Goal: Task Accomplishment & Management: Use online tool/utility

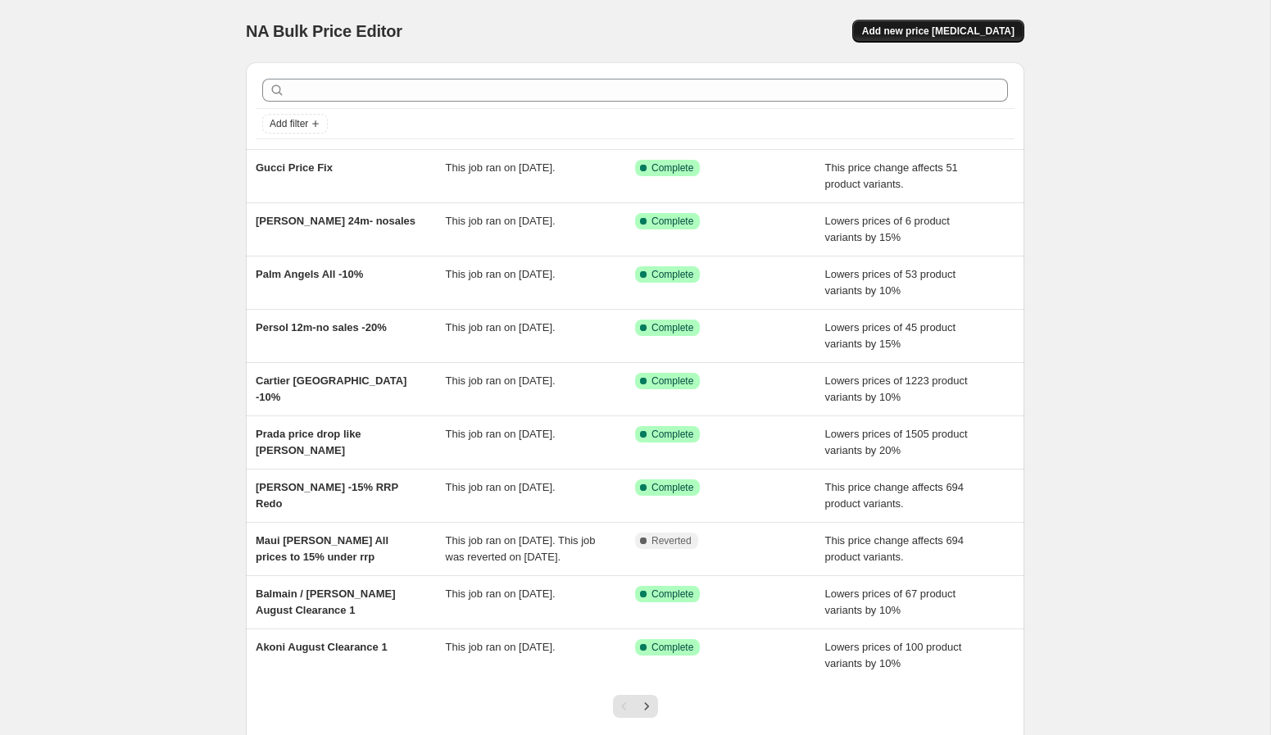
click at [946, 32] on span "Add new price [MEDICAL_DATA]" at bounding box center [938, 31] width 152 height 13
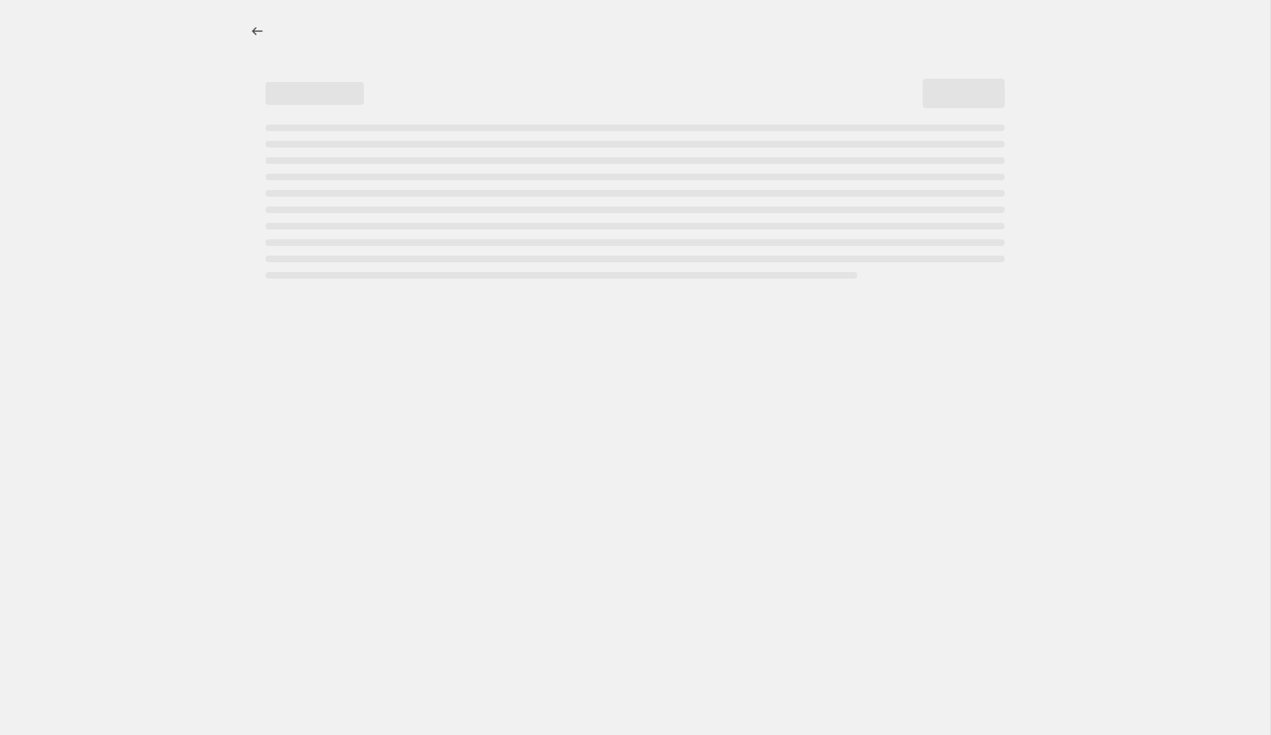
select select "percentage"
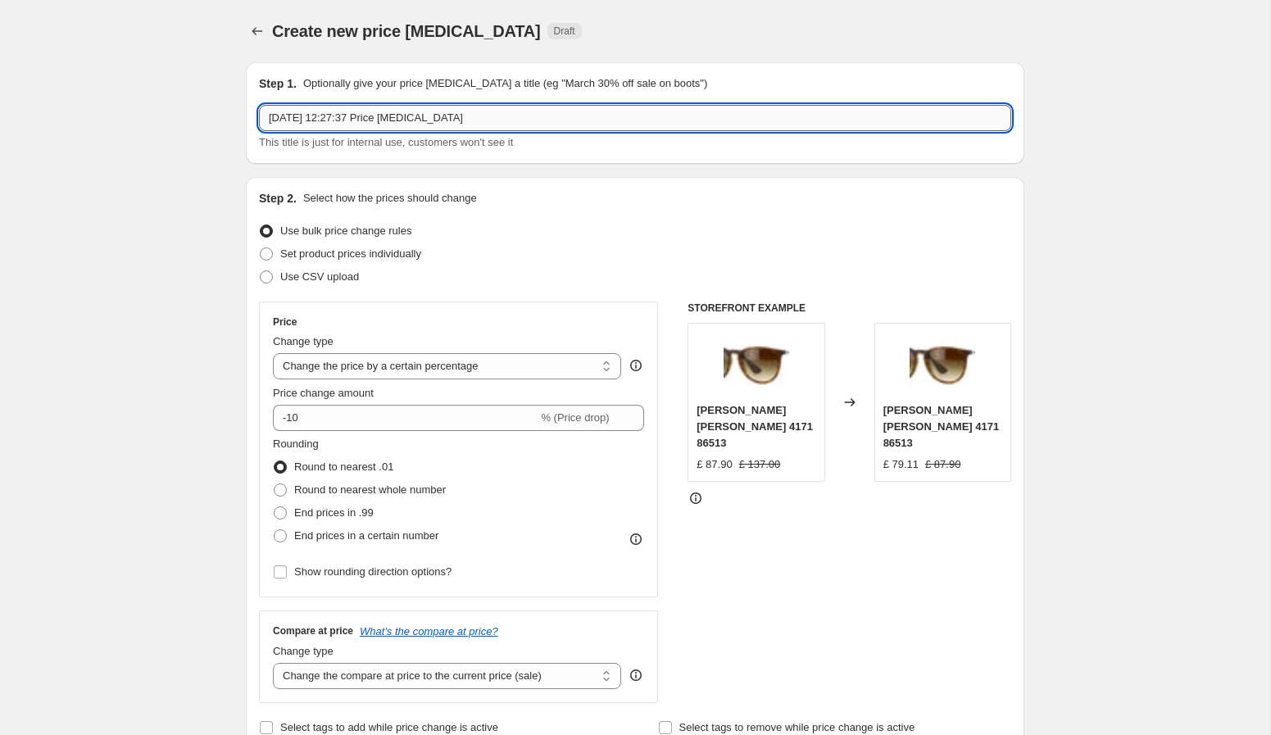
click at [587, 126] on input "[DATE] 12:27:37 Price [MEDICAL_DATA]" at bounding box center [635, 118] width 752 height 26
type input "c"
type input "[PERSON_NAME] 119 / 59.9"
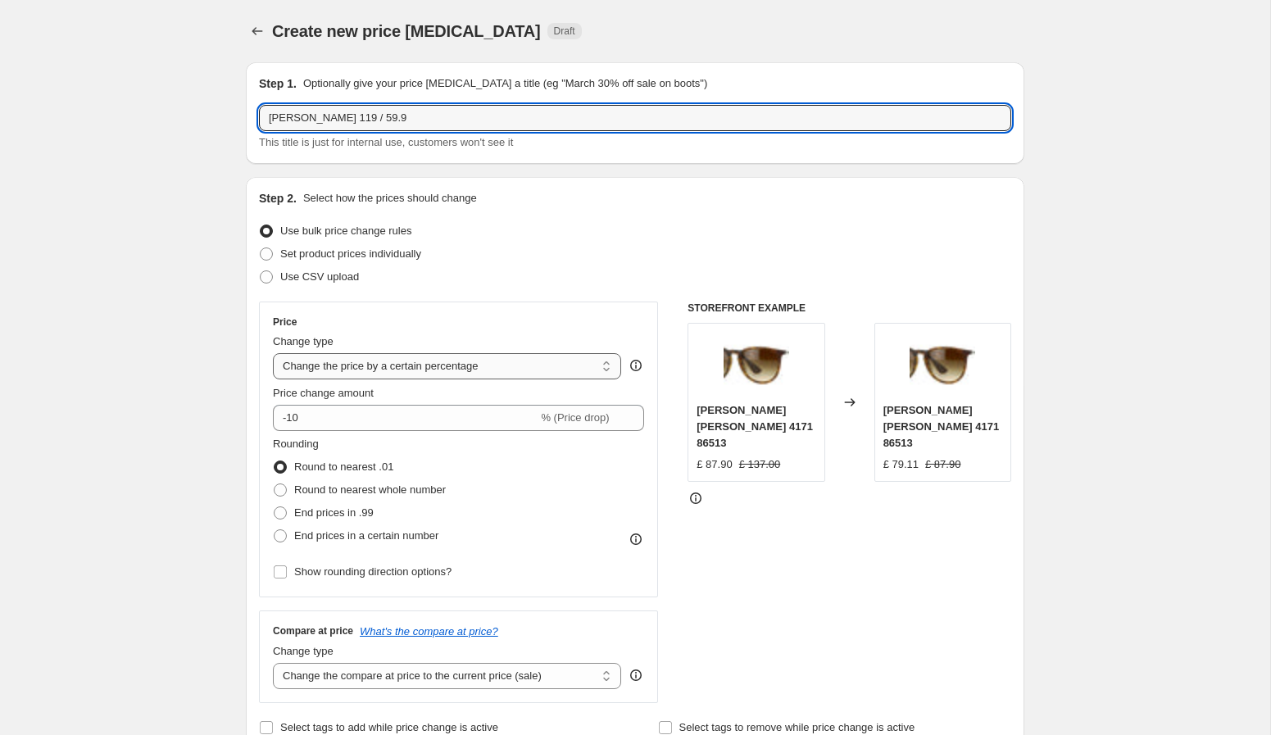
click at [461, 366] on select "Change the price to a certain amount Change the price by a certain amount Chang…" at bounding box center [447, 366] width 348 height 26
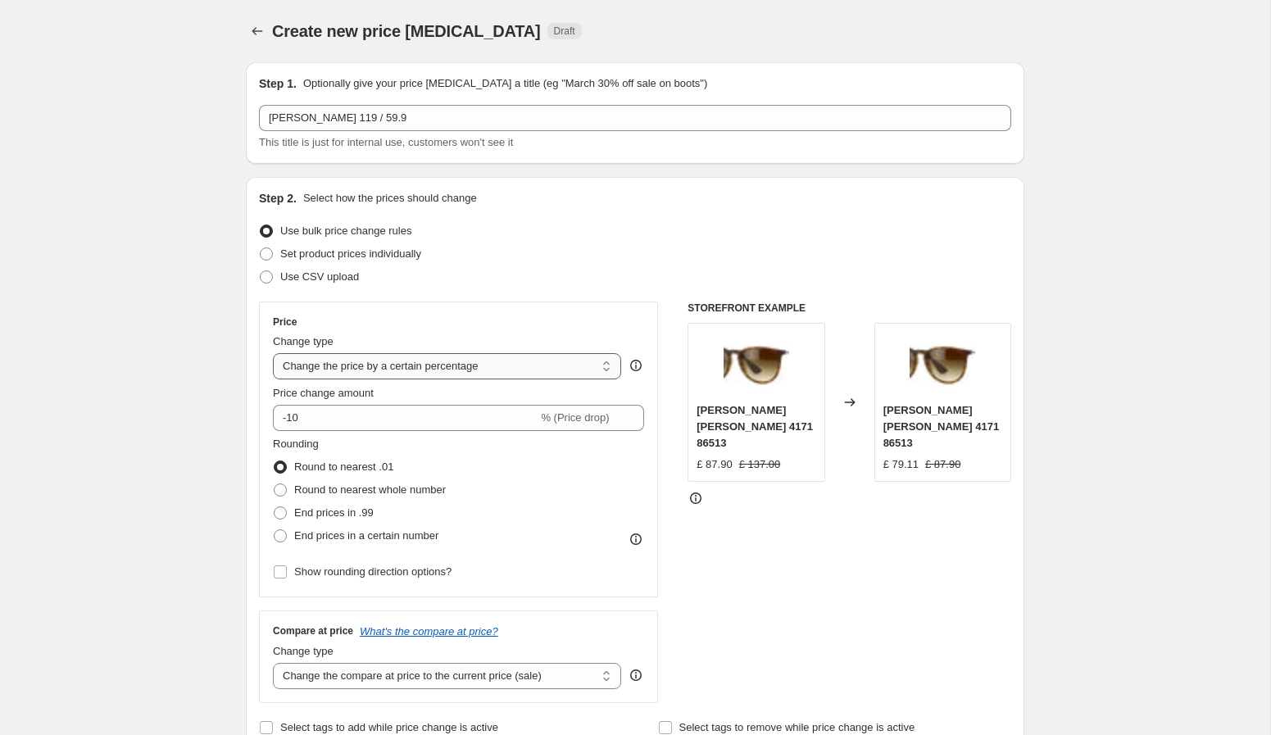
select select "by"
click at [273, 353] on select "Change the price to a certain amount Change the price by a certain amount Chang…" at bounding box center [447, 366] width 348 height 26
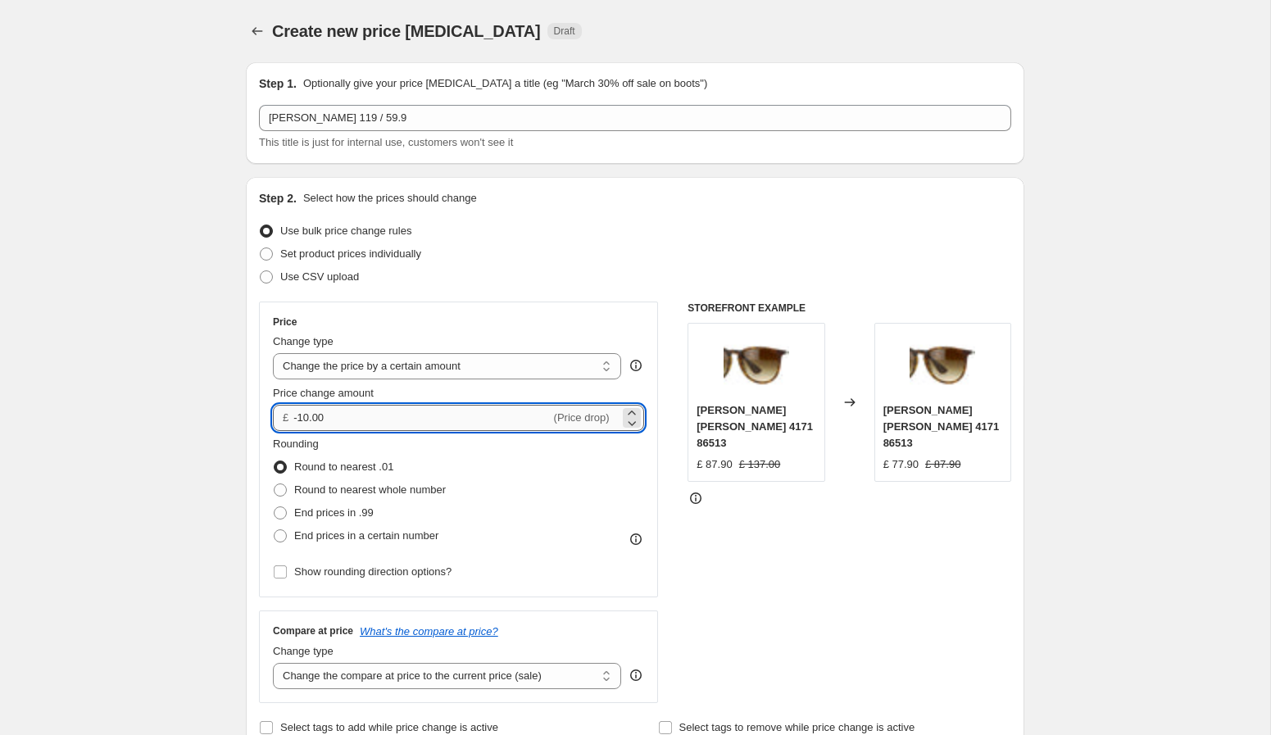
click at [386, 414] on input "-10.00" at bounding box center [421, 418] width 257 height 26
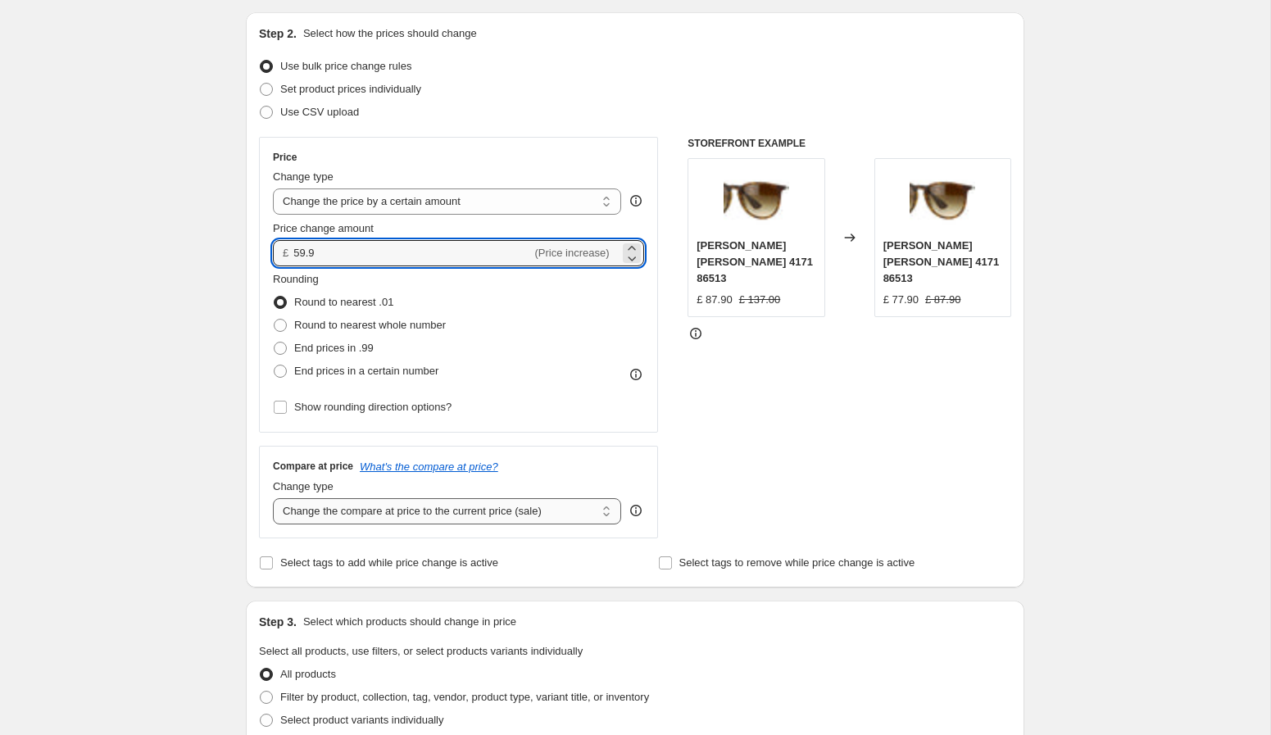
scroll to position [166, 0]
type input "59.90"
click at [411, 515] on select "Change the compare at price to the current price (sale) Change the compare at p…" at bounding box center [447, 510] width 348 height 26
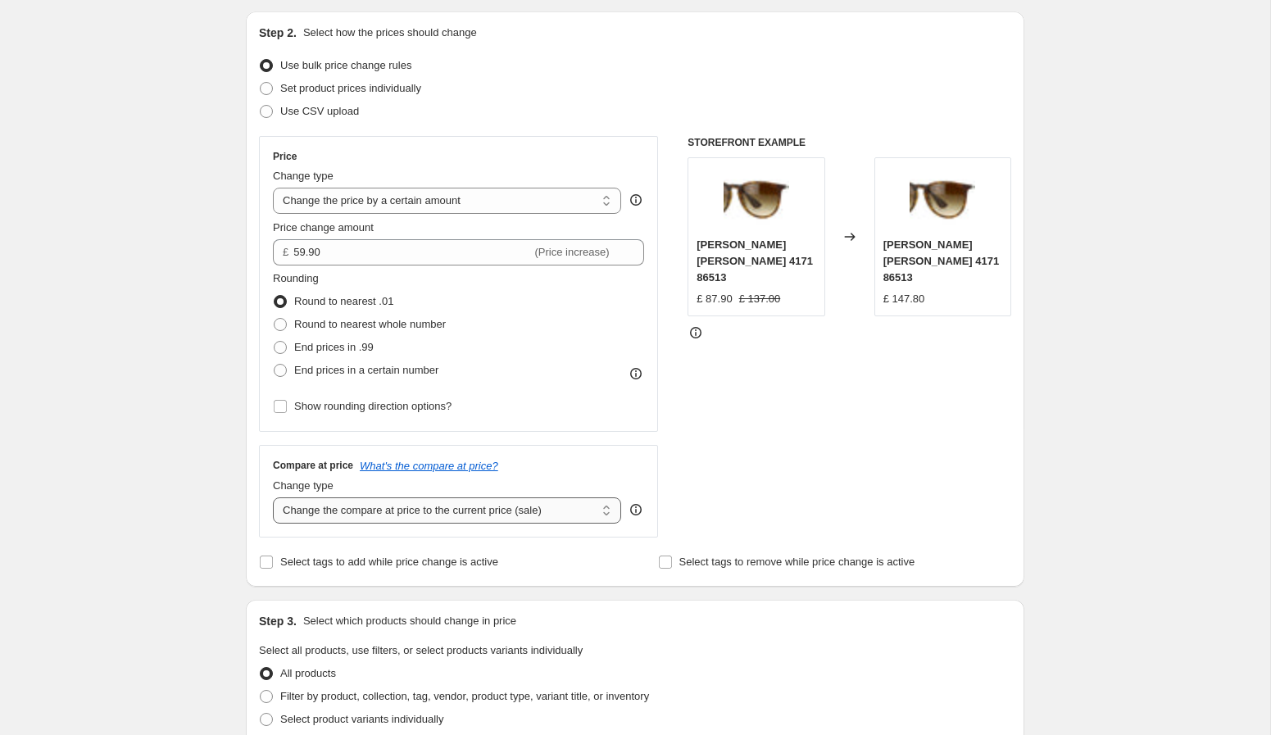
select select "to"
click at [273, 497] on select "Change the compare at price to the current price (sale) Change the compare at p…" at bounding box center [447, 510] width 348 height 26
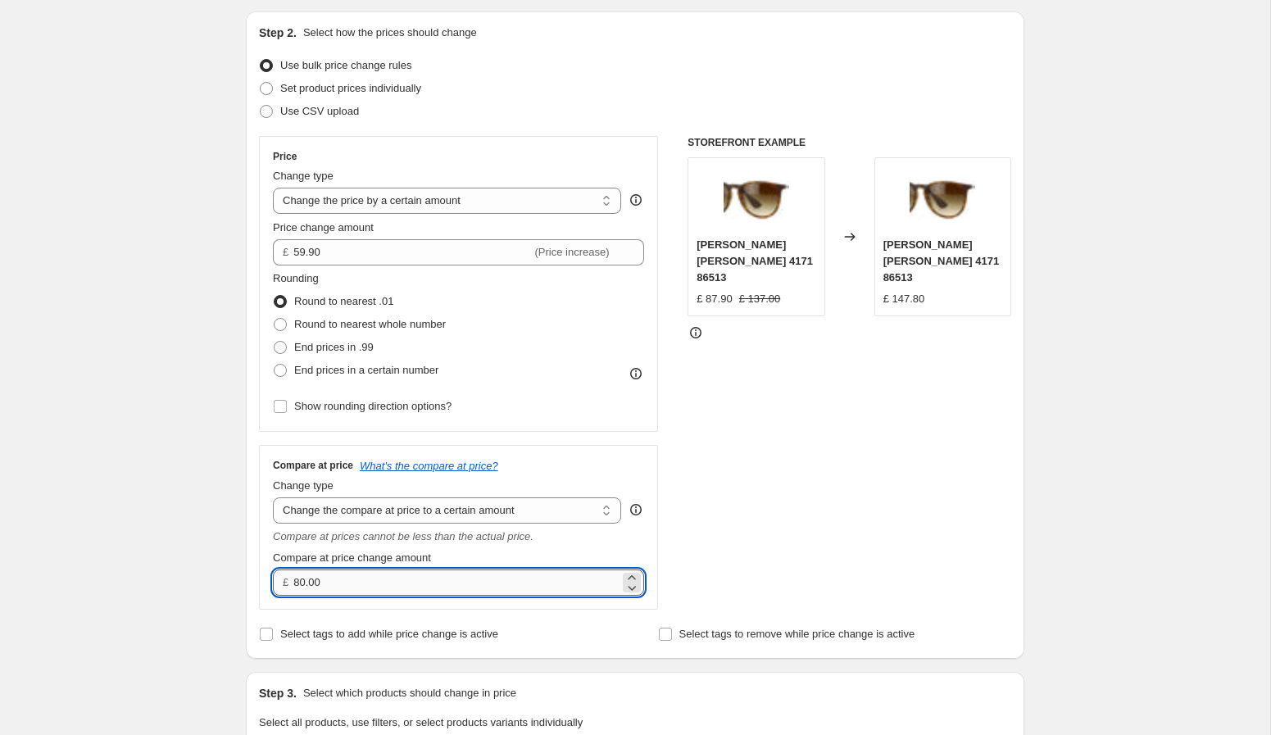
click at [393, 574] on input "80.00" at bounding box center [455, 583] width 325 height 26
click at [387, 574] on input "80.00" at bounding box center [455, 583] width 325 height 26
type input "119.90"
click at [836, 497] on div "STOREFRONT EXAMPLE [PERSON_NAME] [PERSON_NAME] 4171 86513 £ 87.90 £ 137.00 Chan…" at bounding box center [850, 373] width 324 height 474
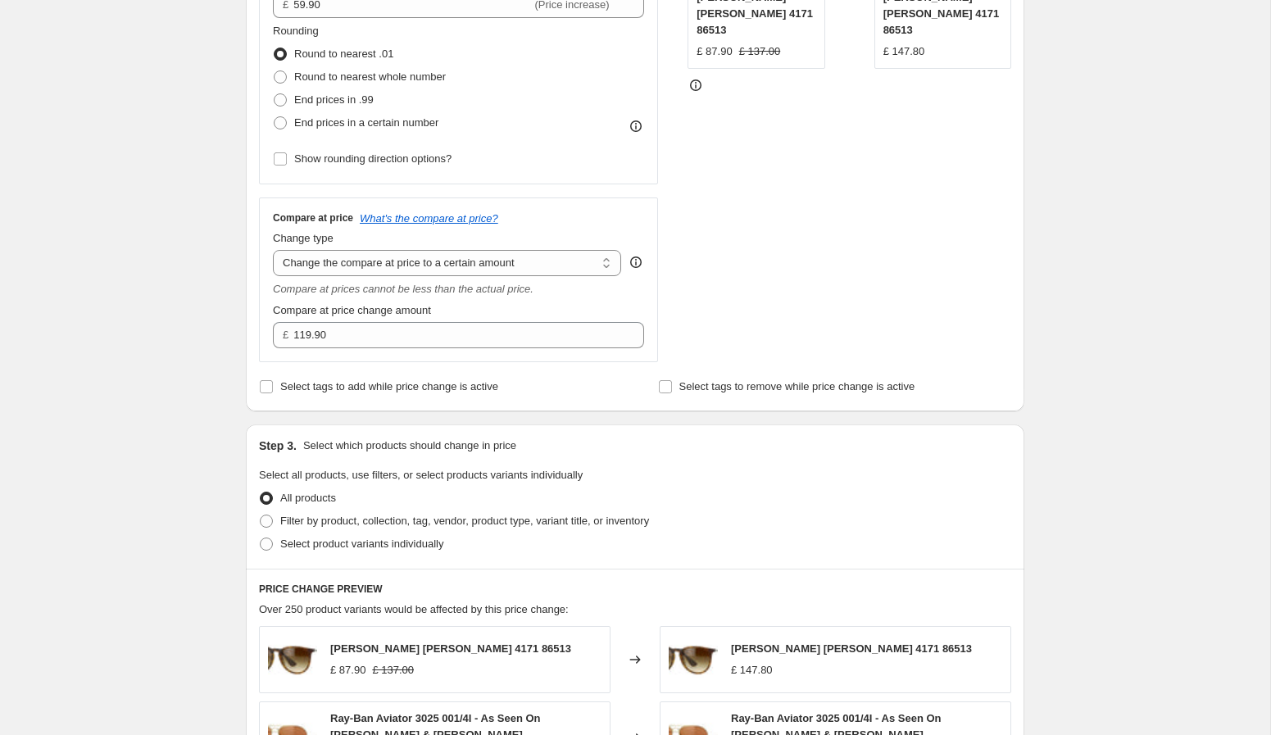
scroll to position [414, 0]
click at [470, 525] on span "Filter by product, collection, tag, vendor, product type, variant title, or inv…" at bounding box center [464, 520] width 369 height 12
click at [261, 515] on input "Filter by product, collection, tag, vendor, product type, variant title, or inv…" at bounding box center [260, 514] width 1 height 1
radio input "true"
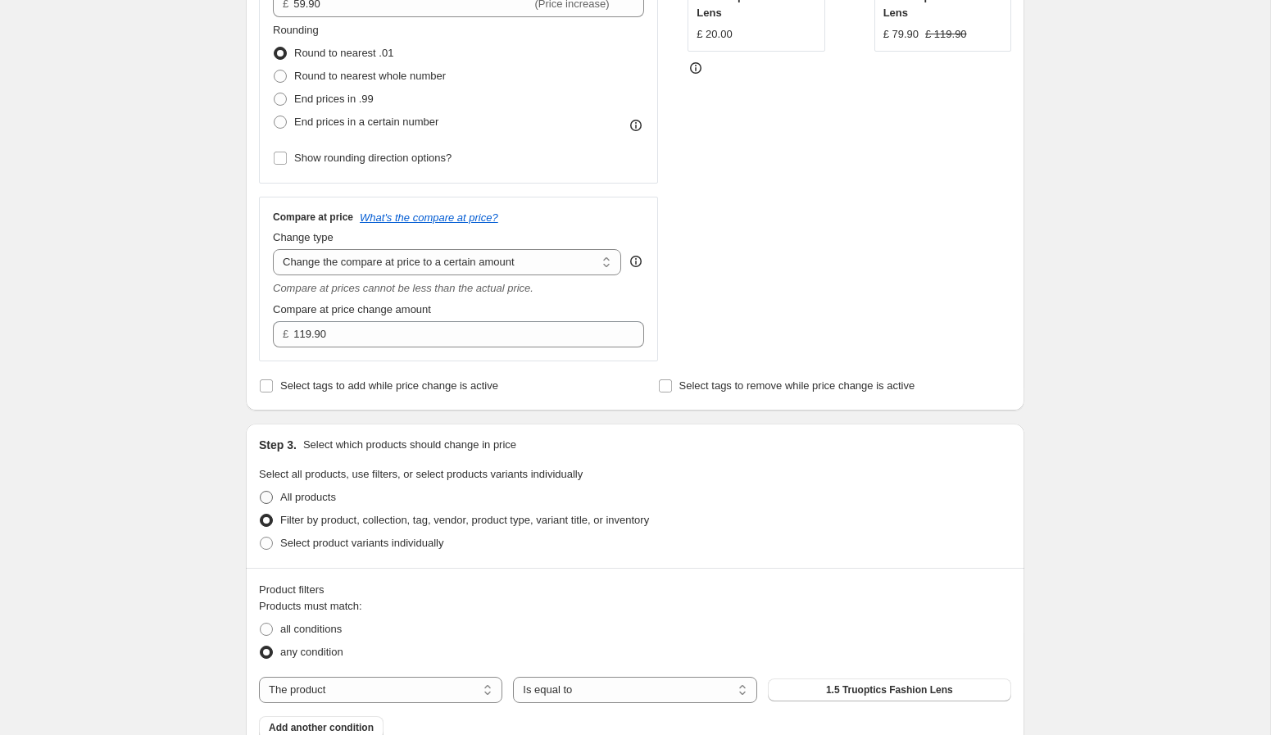
click at [331, 498] on span "All products" at bounding box center [308, 497] width 56 height 12
click at [261, 492] on input "All products" at bounding box center [260, 491] width 1 height 1
radio input "true"
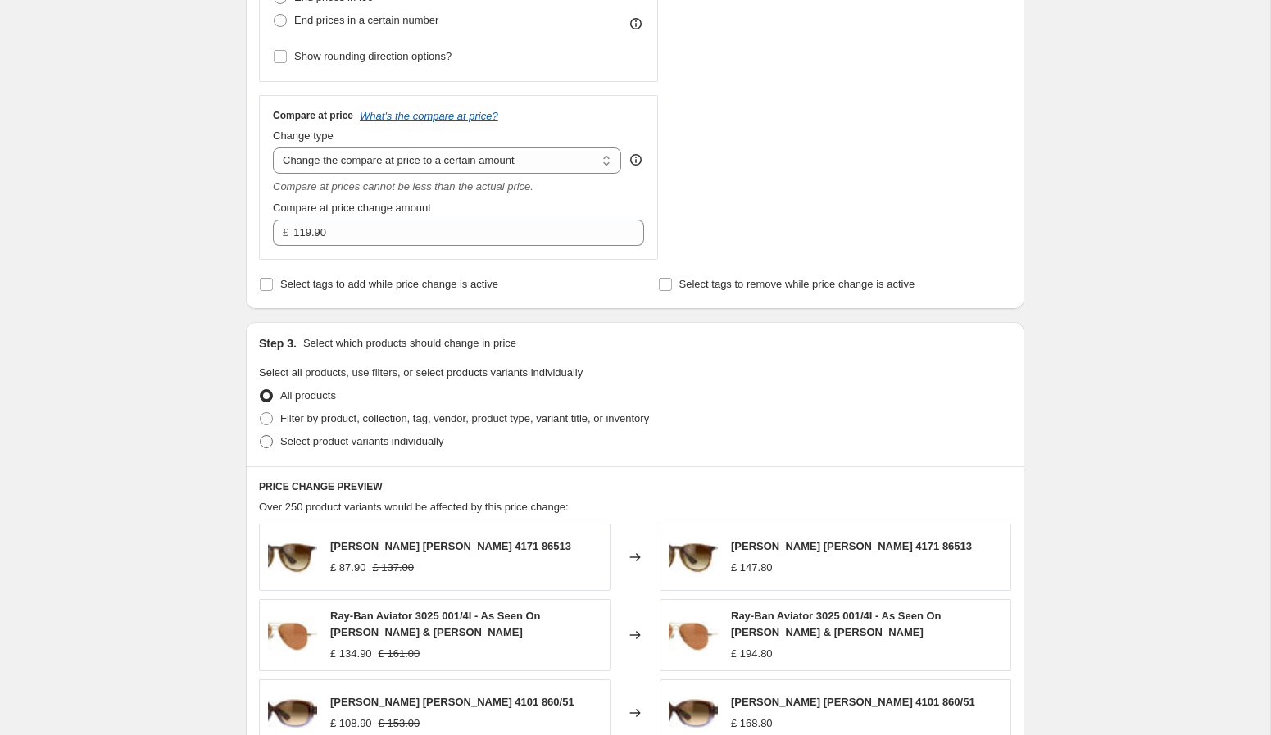
scroll to position [518, 0]
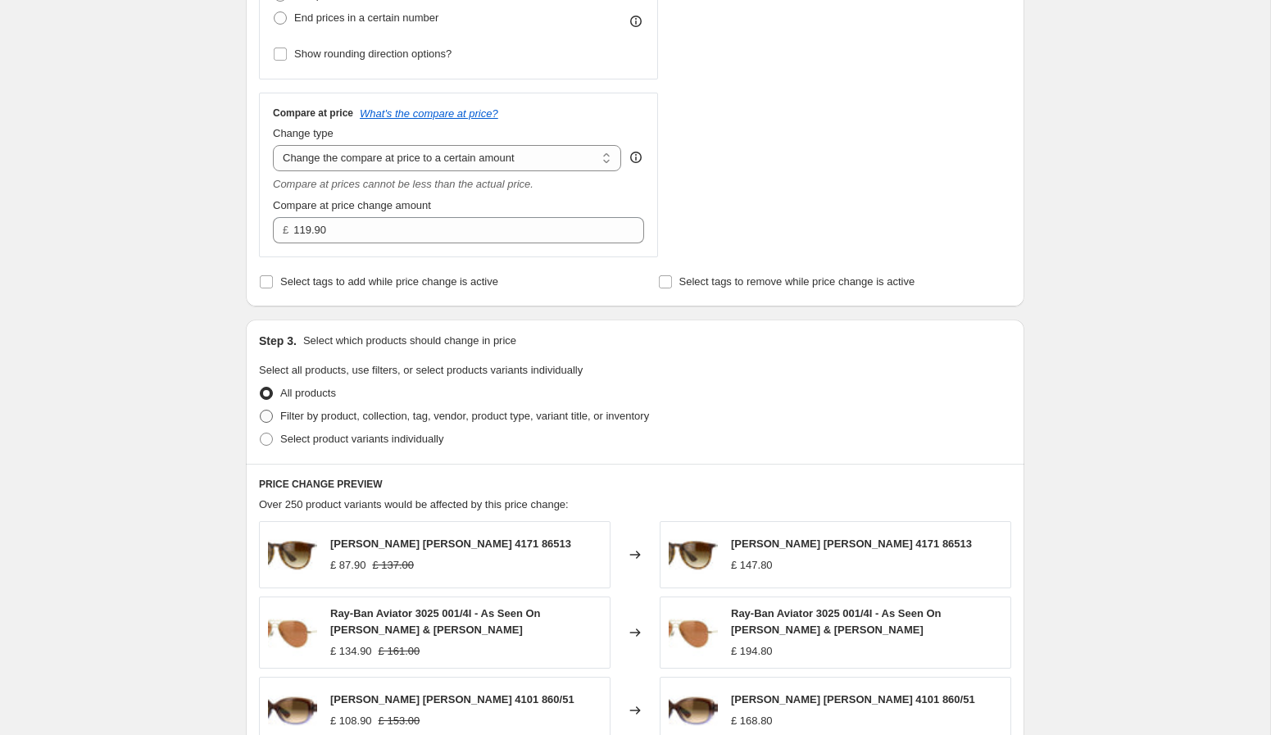
click at [351, 420] on span "Filter by product, collection, tag, vendor, product type, variant title, or inv…" at bounding box center [464, 416] width 369 height 12
click at [261, 411] on input "Filter by product, collection, tag, vendor, product type, variant title, or inv…" at bounding box center [260, 410] width 1 height 1
radio input "true"
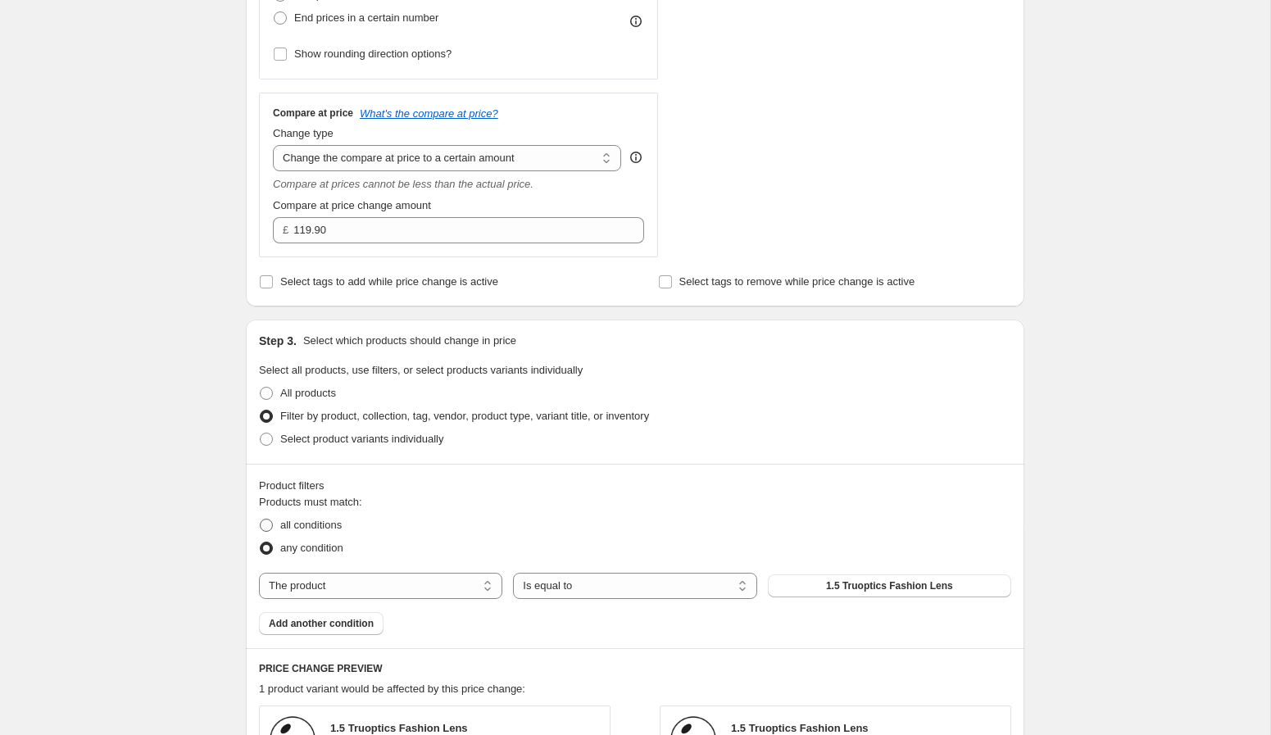
click at [322, 525] on span "all conditions" at bounding box center [310, 525] width 61 height 12
click at [261, 520] on input "all conditions" at bounding box center [260, 519] width 1 height 1
radio input "true"
click at [366, 585] on select "The product The product's collection The product's tag The product's vendor The…" at bounding box center [380, 586] width 243 height 26
select select "vendor"
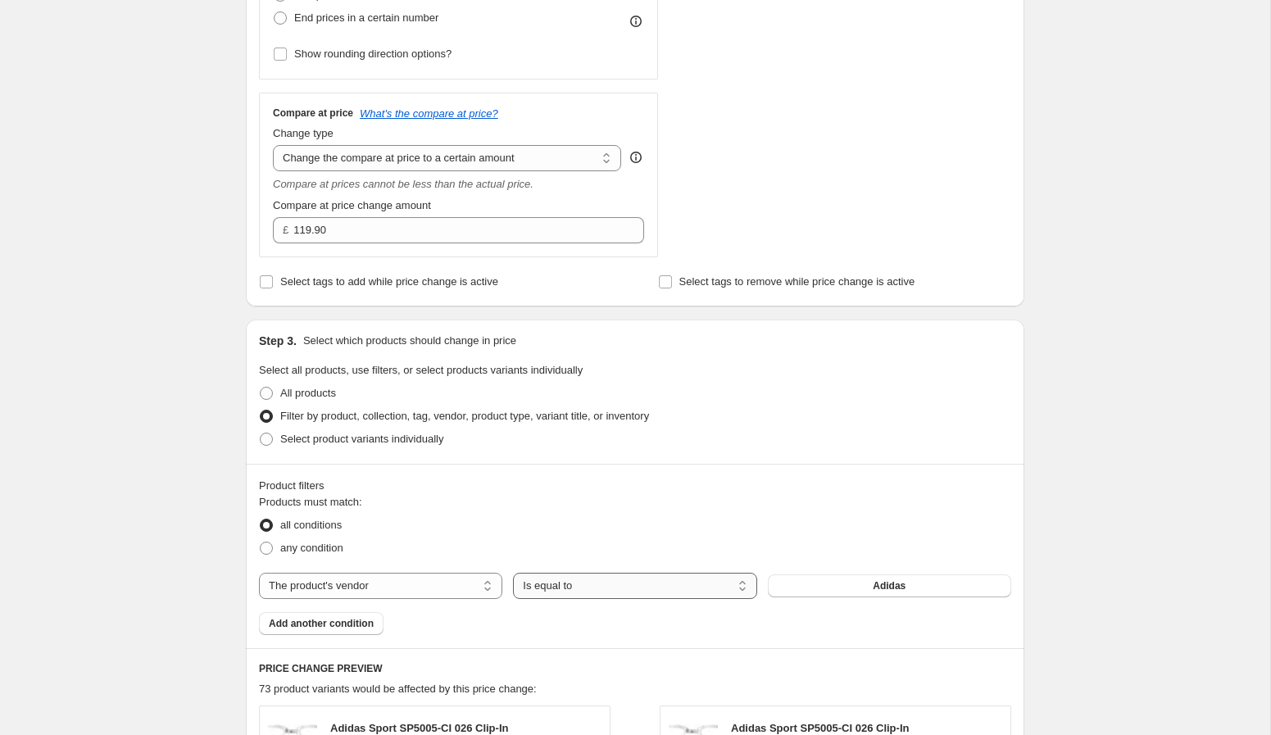
click at [549, 585] on select "Is equal to Is not equal to" at bounding box center [634, 586] width 243 height 26
click at [513, 573] on select "Is equal to Is not equal to" at bounding box center [634, 586] width 243 height 26
click at [333, 544] on span "any condition" at bounding box center [311, 548] width 63 height 12
click at [261, 543] on input "any condition" at bounding box center [260, 542] width 1 height 1
radio input "true"
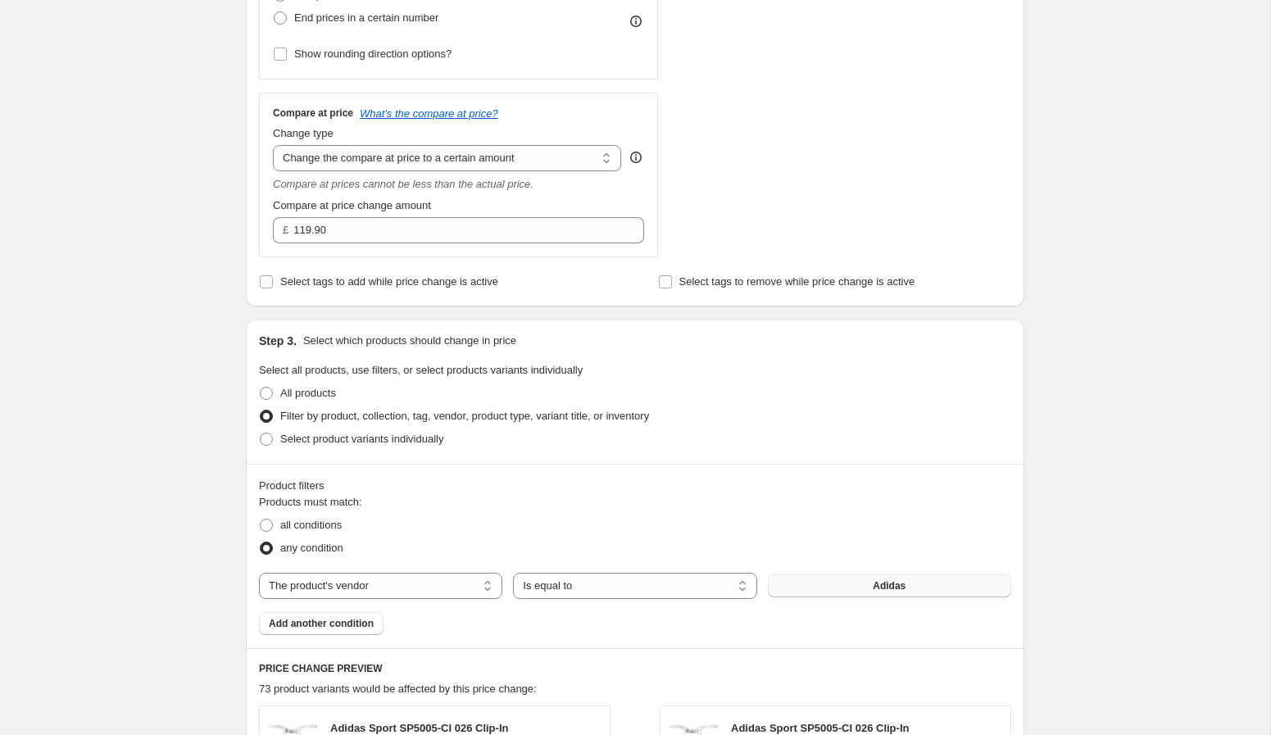
click at [796, 589] on button "Adidas" at bounding box center [889, 585] width 243 height 23
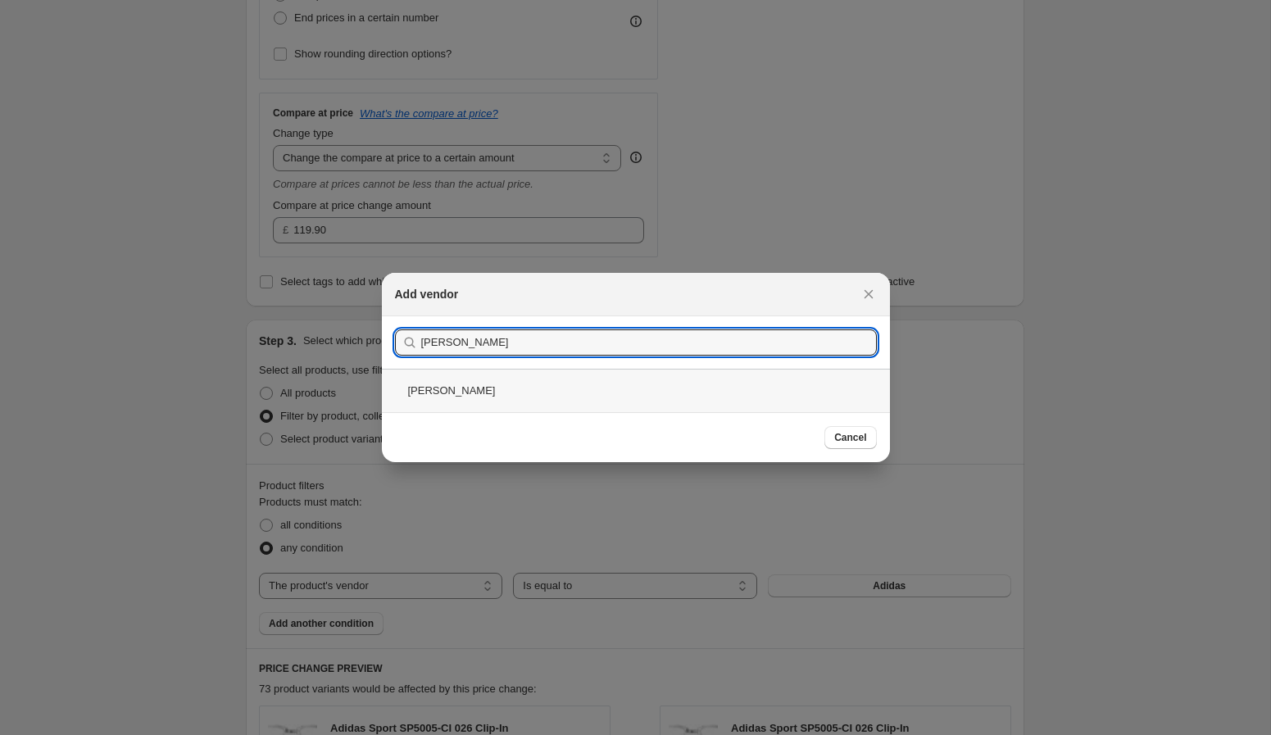
type input "[PERSON_NAME]"
click at [519, 398] on div "[PERSON_NAME]" at bounding box center [636, 390] width 508 height 43
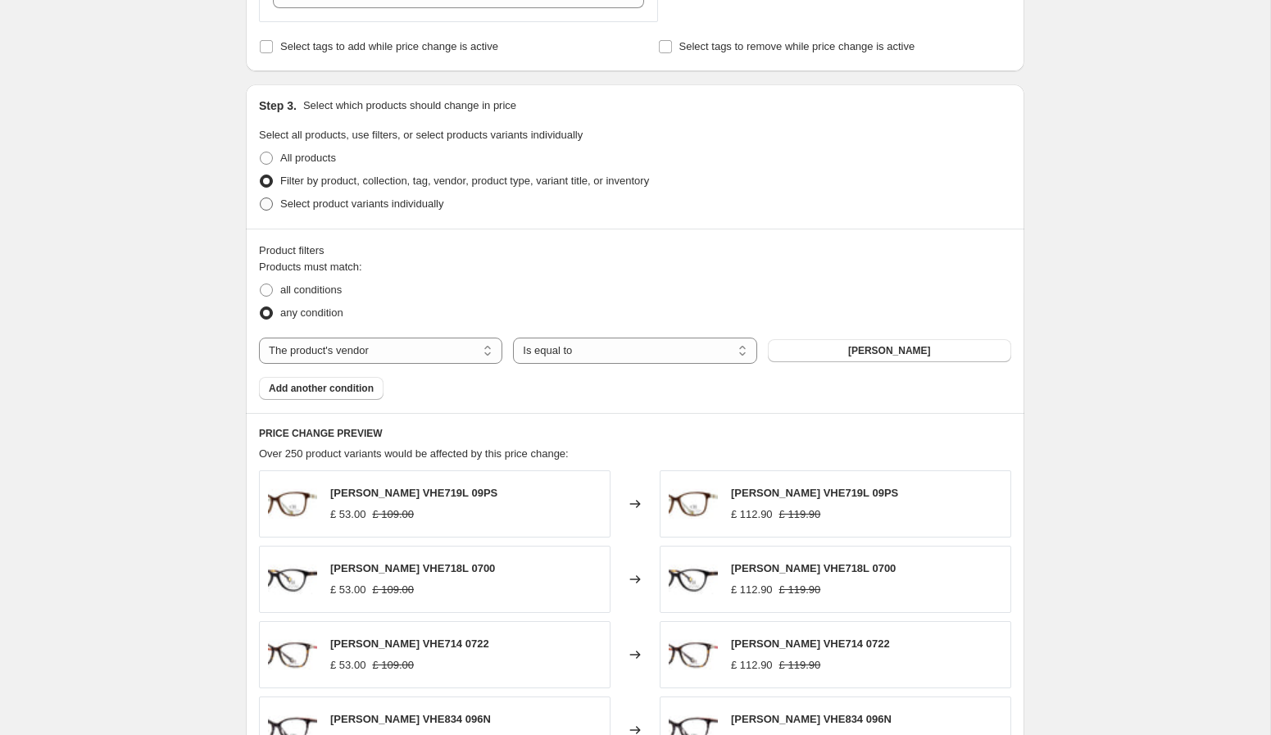
scroll to position [754, 0]
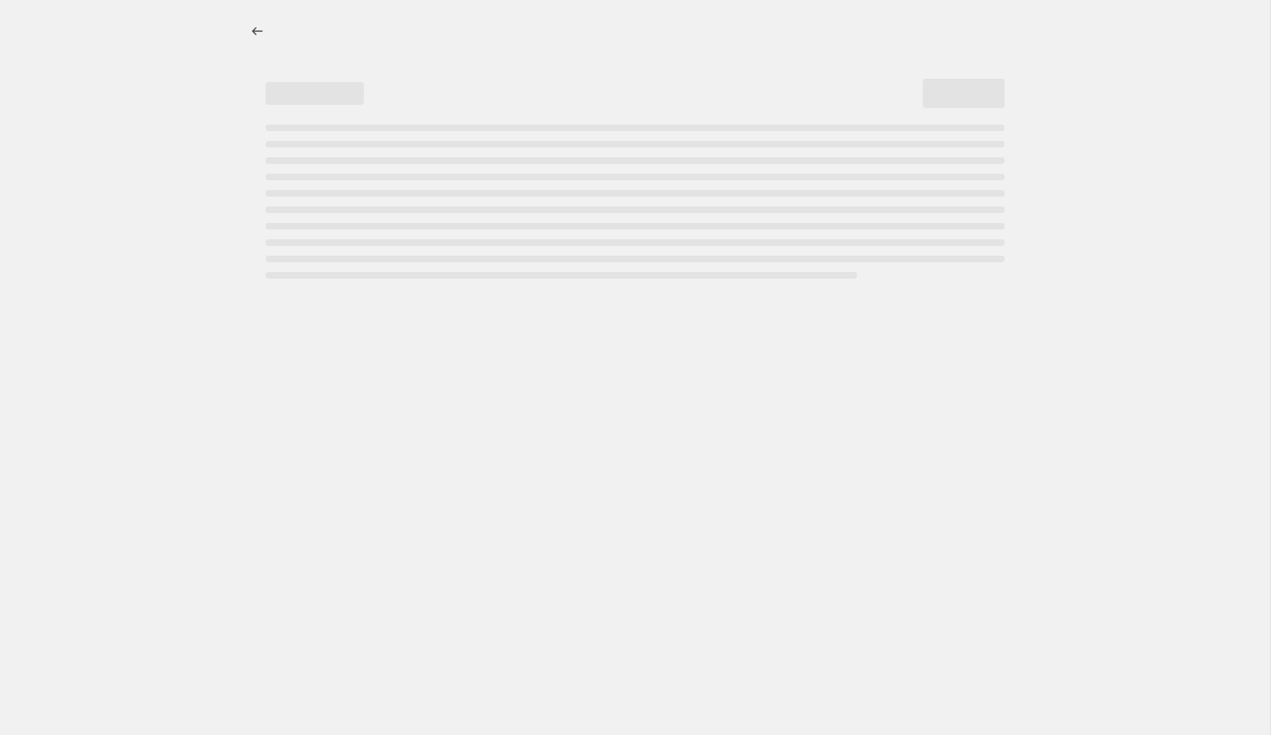
select select "percentage"
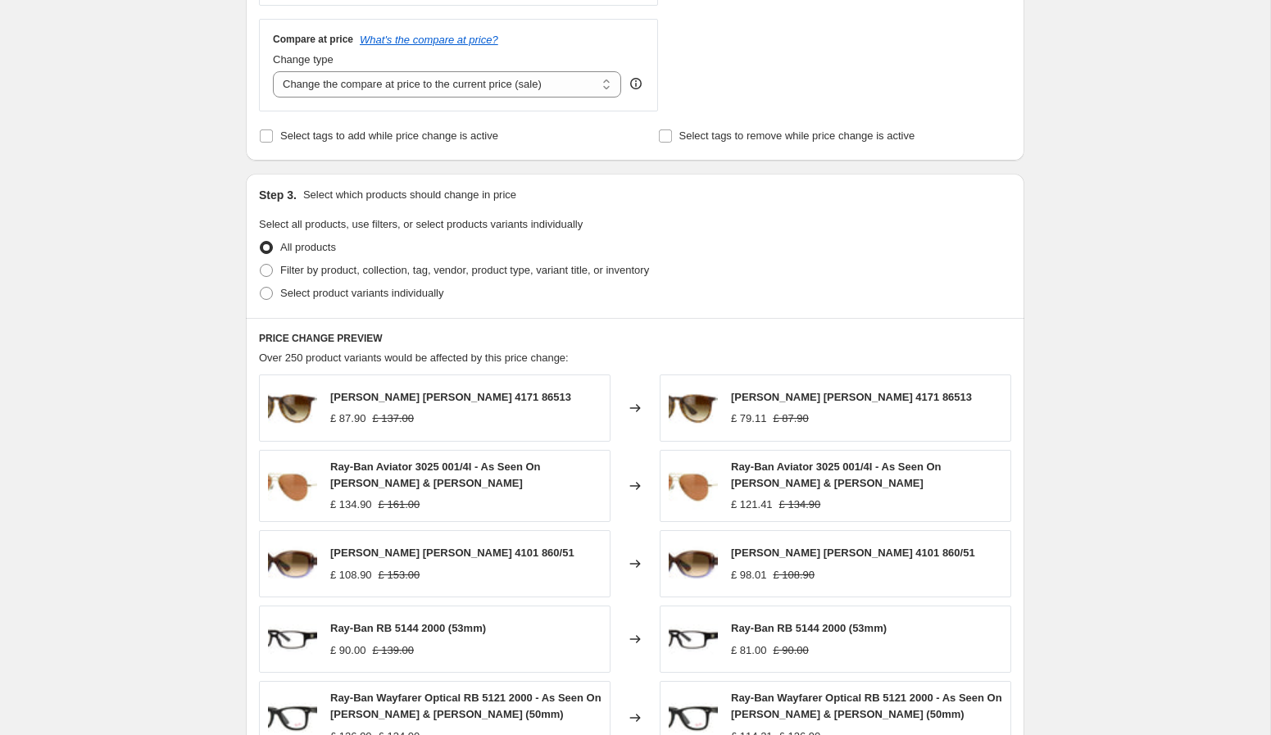
scroll to position [582, 0]
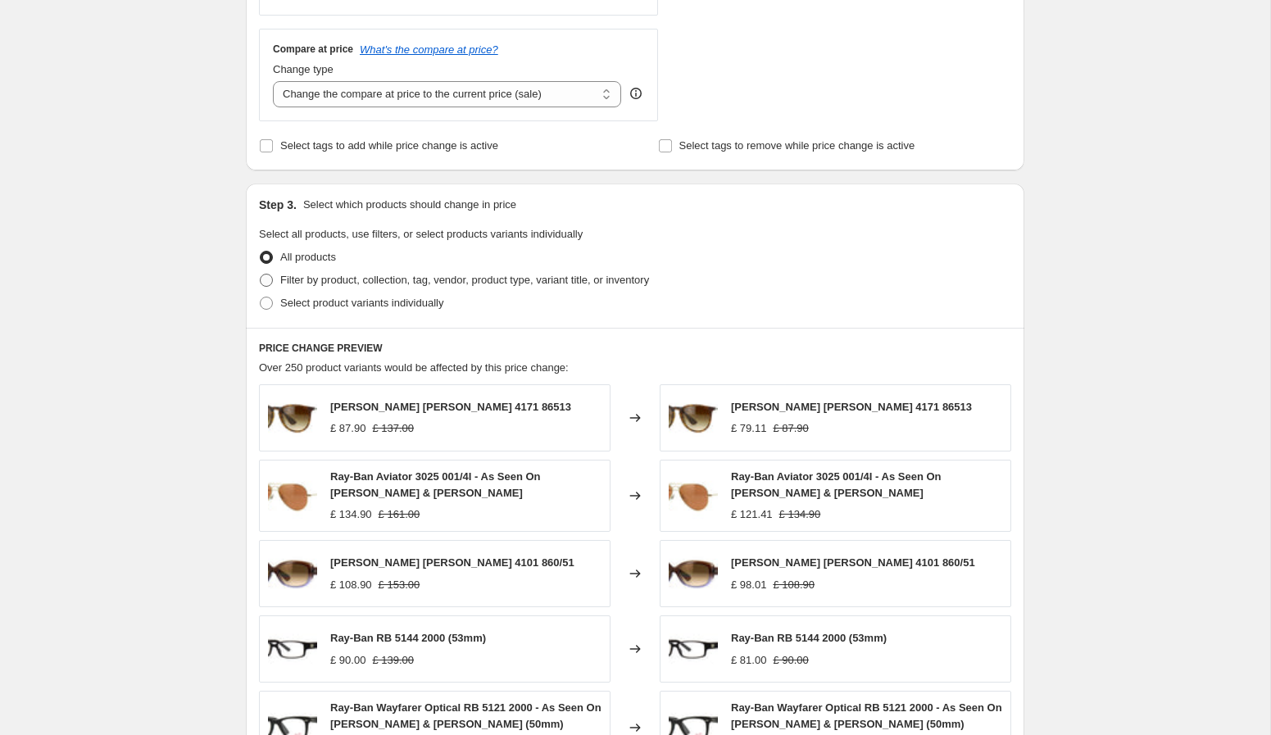
click at [434, 285] on span "Filter by product, collection, tag, vendor, product type, variant title, or inv…" at bounding box center [464, 280] width 369 height 12
click at [261, 275] on input "Filter by product, collection, tag, vendor, product type, variant title, or inv…" at bounding box center [260, 274] width 1 height 1
radio input "true"
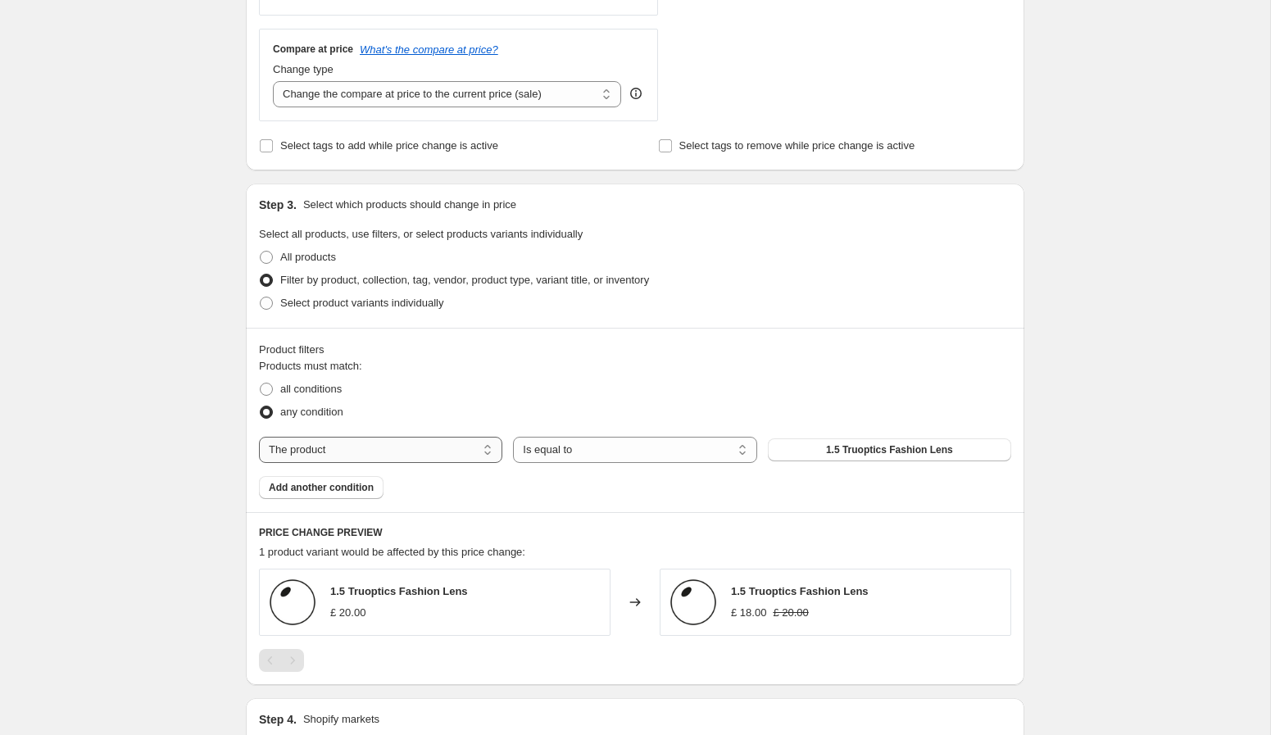
click at [406, 455] on select "The product The product's collection The product's tag The product's vendor The…" at bounding box center [380, 450] width 243 height 26
select select "vendor"
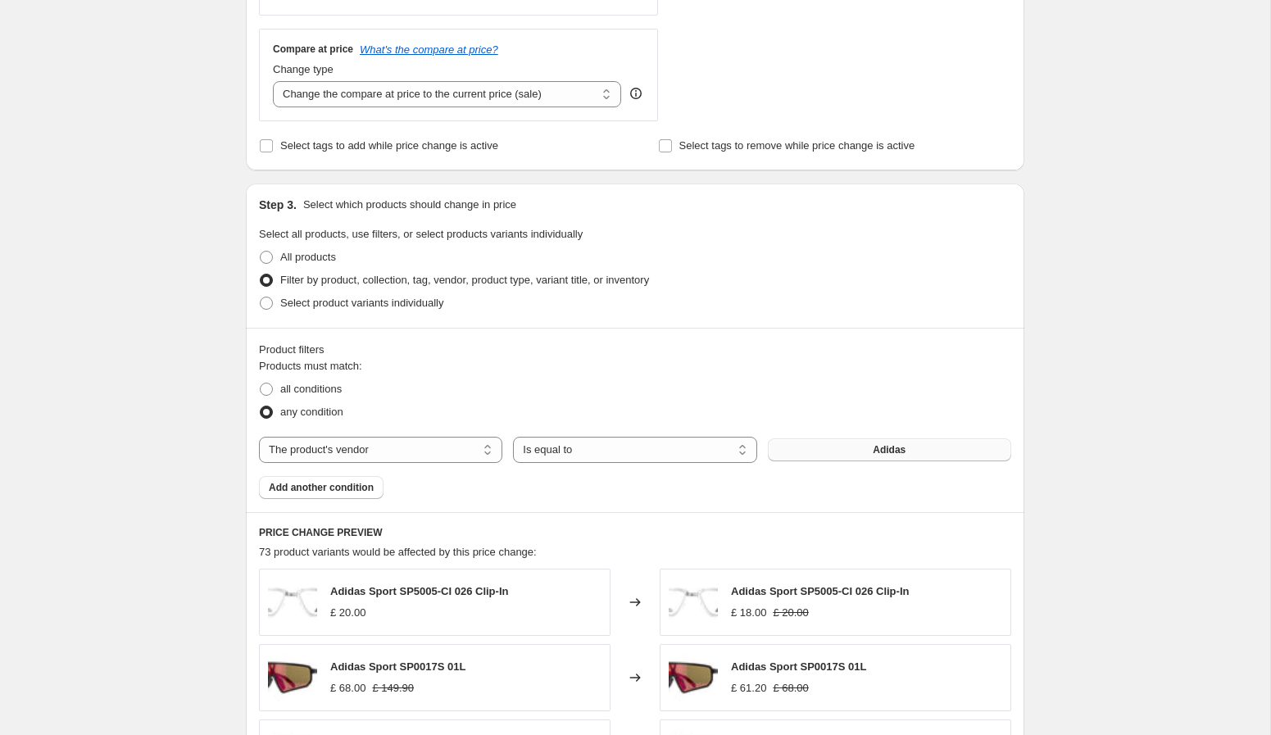
click at [829, 447] on button "Adidas" at bounding box center [889, 449] width 243 height 23
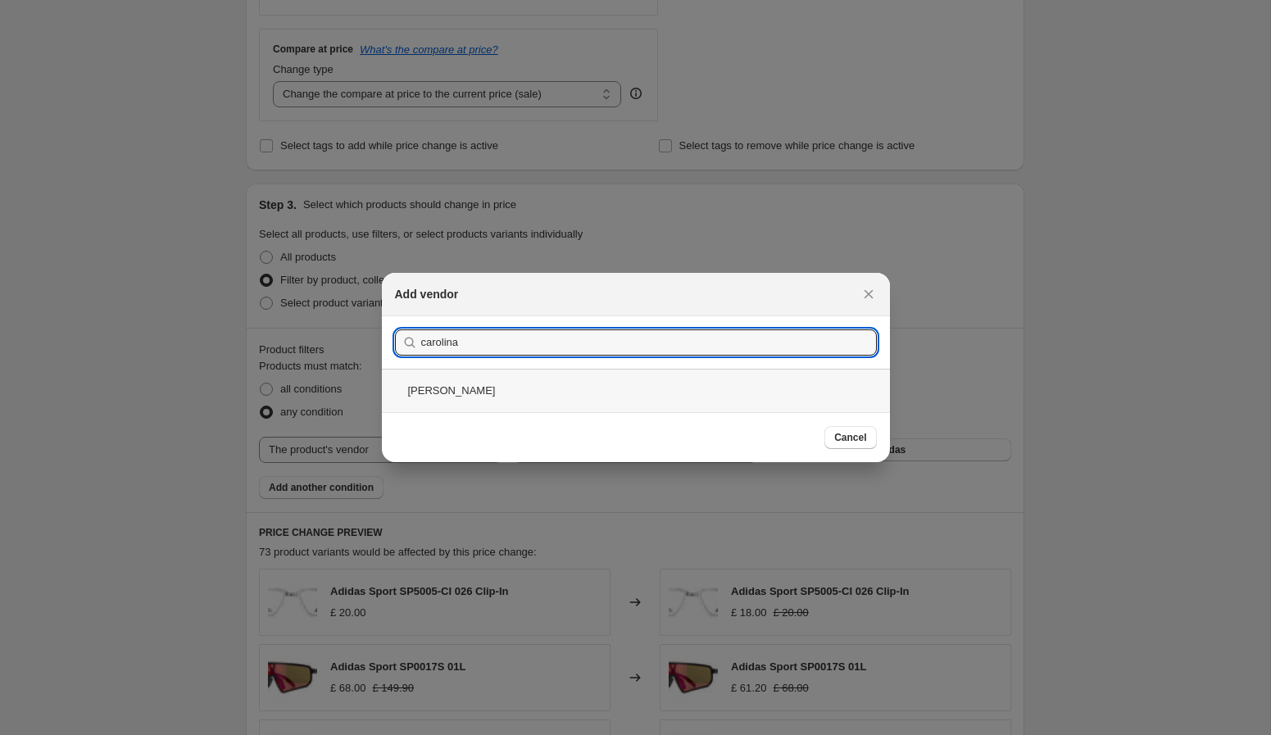
type input "carolina"
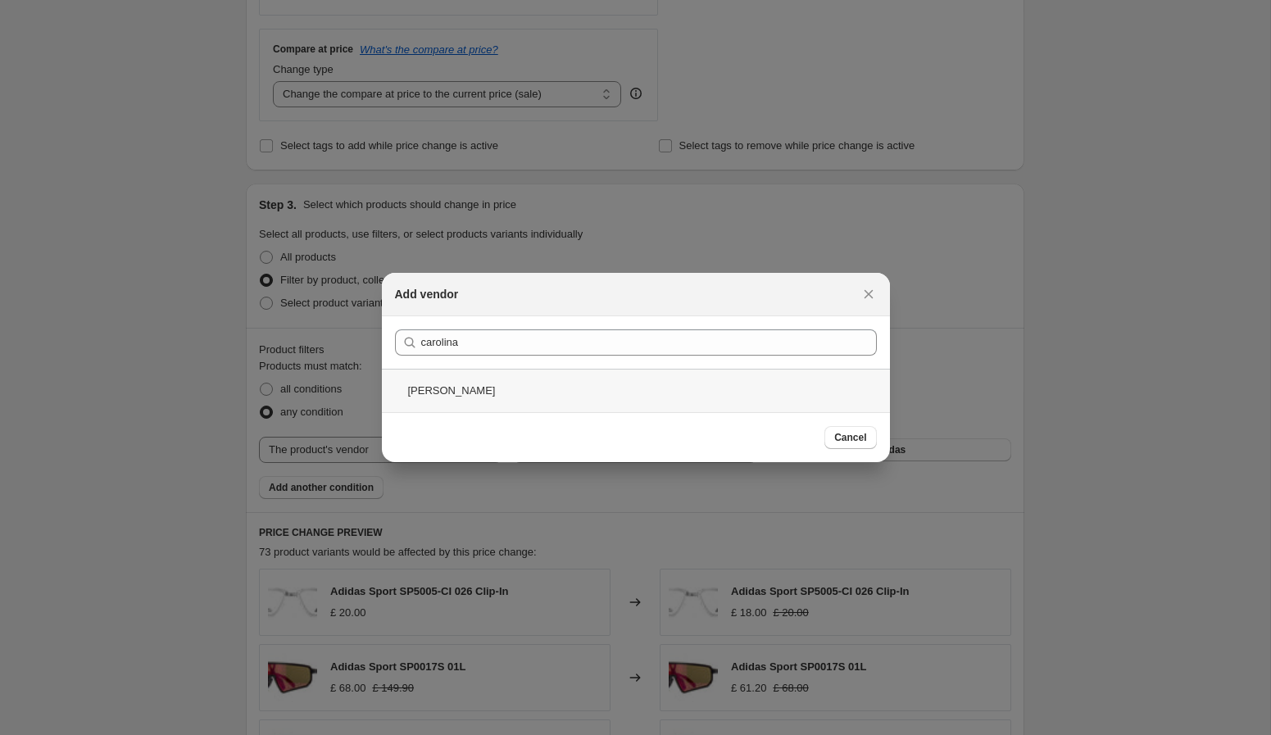
click at [543, 386] on div "[PERSON_NAME]" at bounding box center [636, 390] width 508 height 43
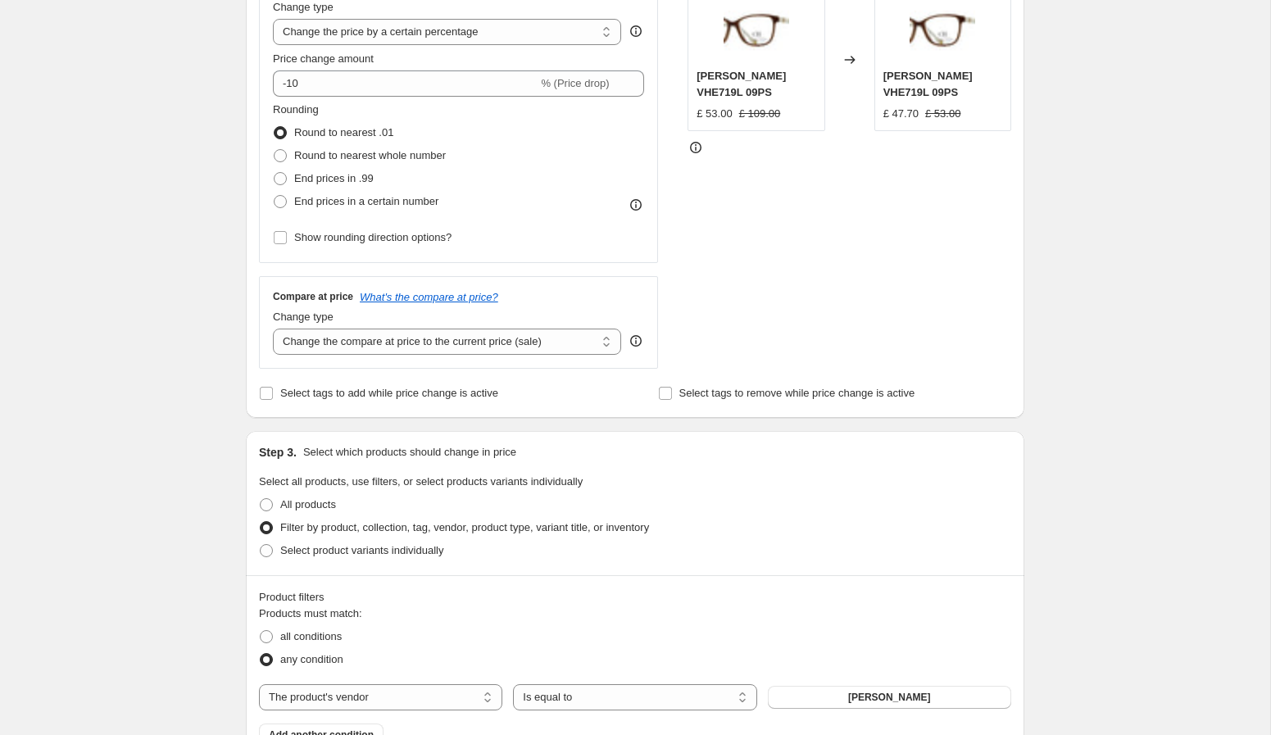
scroll to position [188, 0]
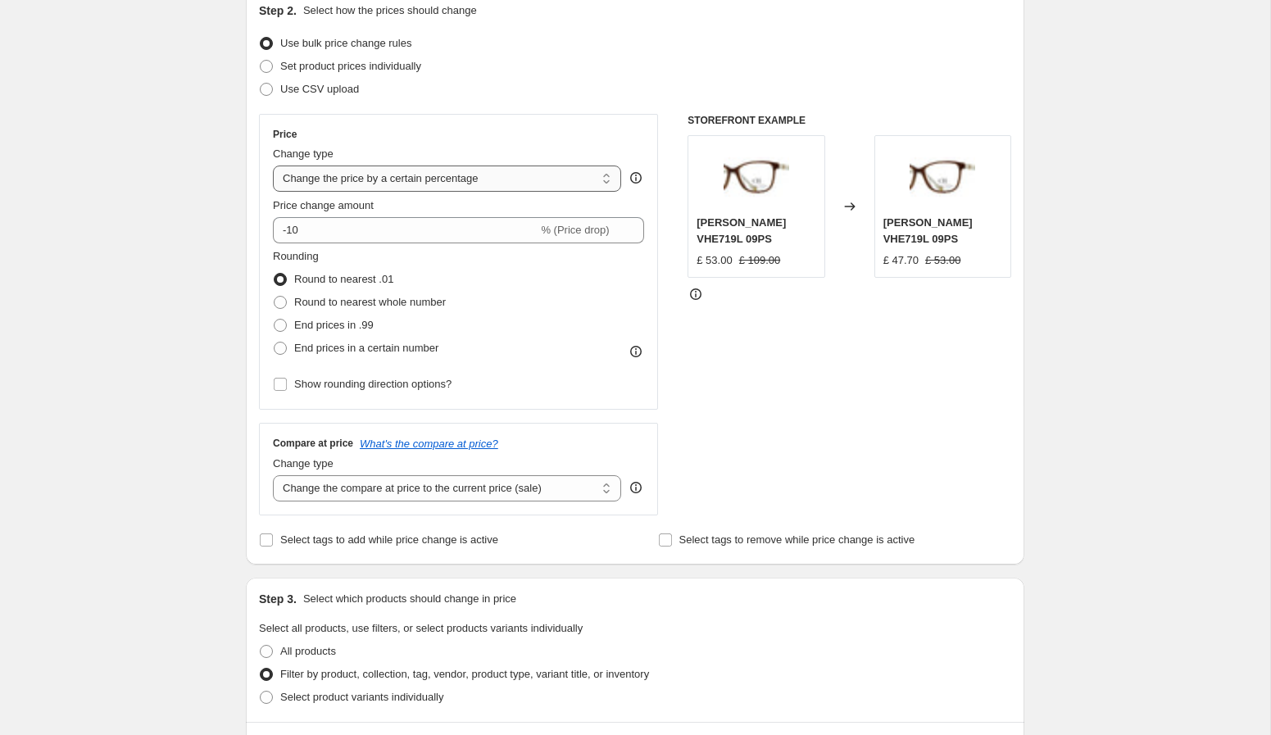
click at [497, 179] on select "Change the price to a certain amount Change the price by a certain amount Chang…" at bounding box center [447, 179] width 348 height 26
select select "to"
click at [273, 166] on select "Change the price to a certain amount Change the price by a certain amount Chang…" at bounding box center [447, 179] width 348 height 26
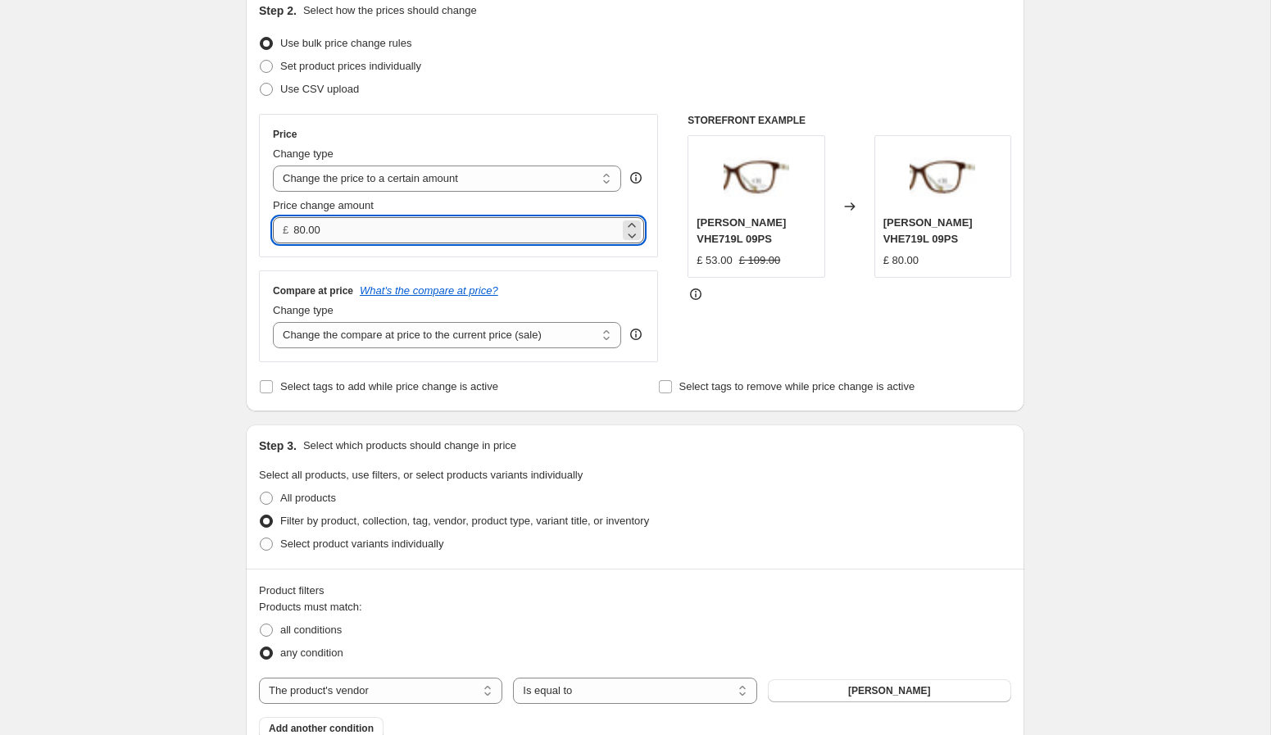
click at [470, 234] on input "80.00" at bounding box center [455, 230] width 325 height 26
type input "59.90"
click at [482, 328] on select "Change the compare at price to the current price (sale) Change the compare at p…" at bounding box center [447, 335] width 348 height 26
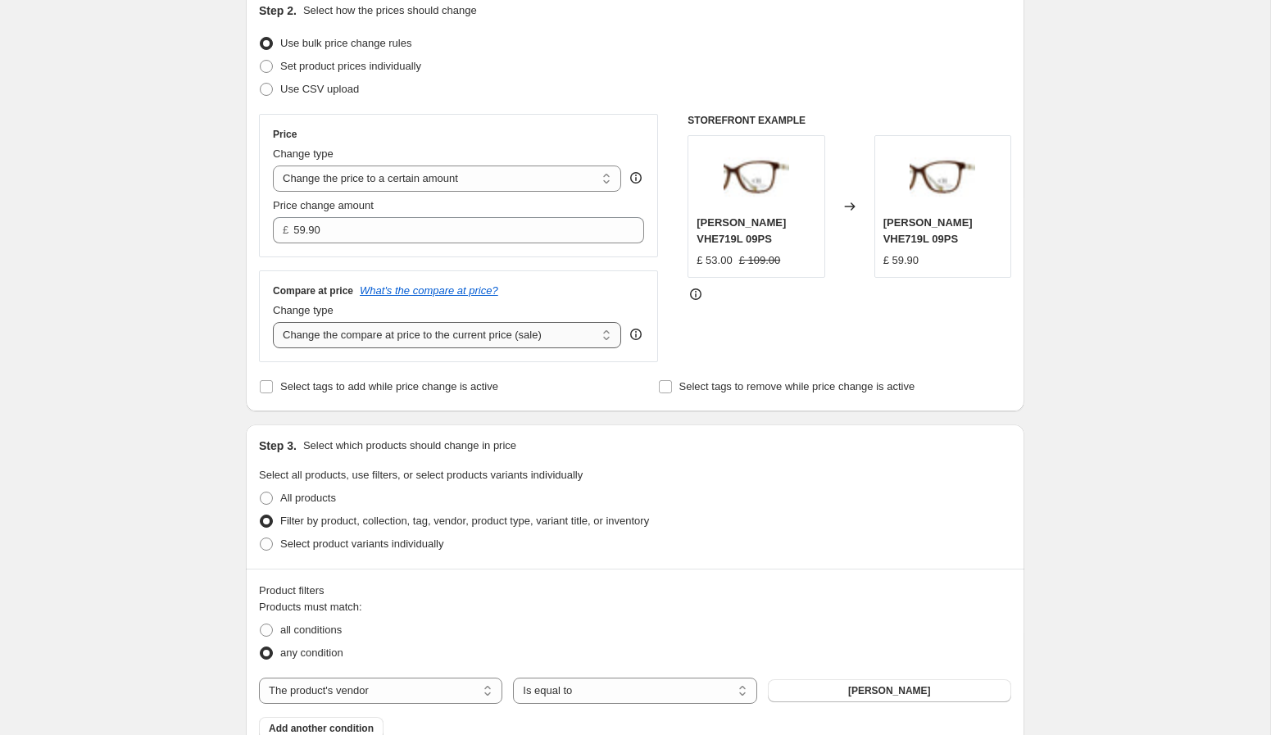
click at [273, 322] on select "Change the compare at price to the current price (sale) Change the compare at p…" at bounding box center [447, 335] width 348 height 26
click at [481, 333] on select "Change the compare at price to the current price (sale) Change the compare at p…" at bounding box center [447, 335] width 348 height 26
select select "to"
click at [273, 322] on select "Change the compare at price to the current price (sale) Change the compare at p…" at bounding box center [447, 335] width 348 height 26
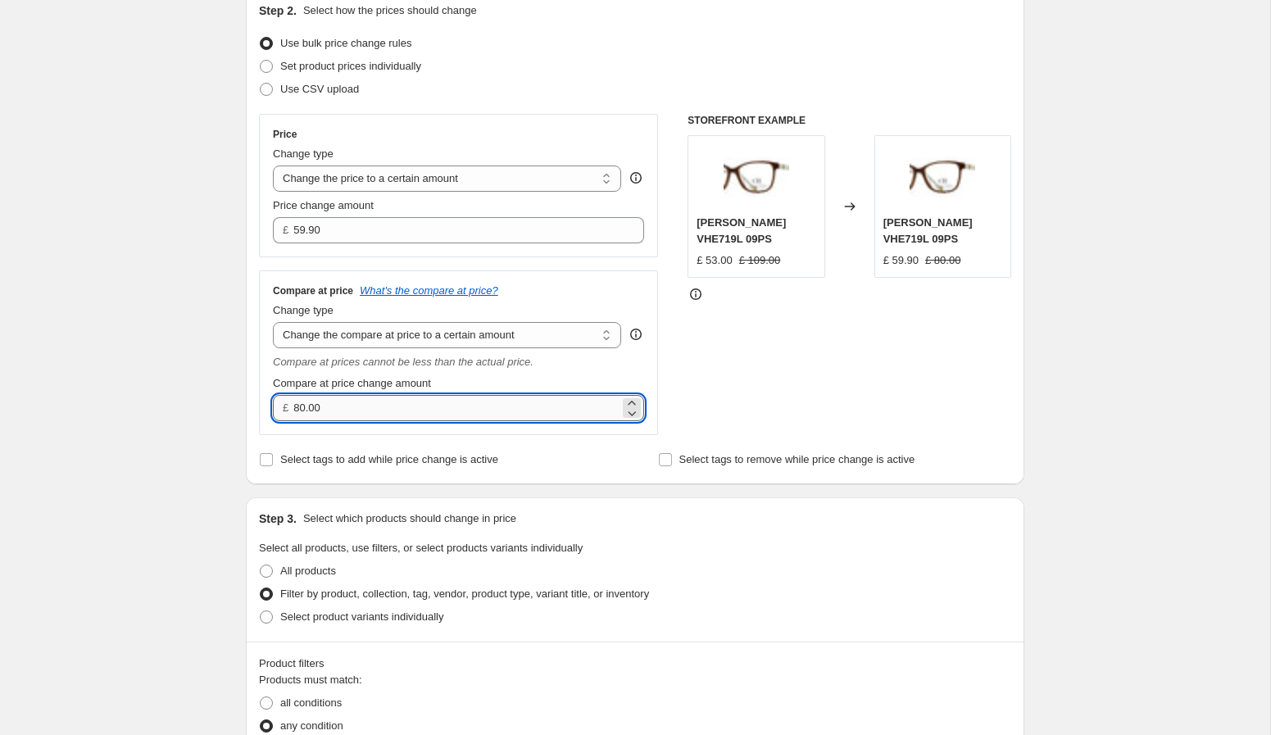
click at [412, 406] on input "80.00" at bounding box center [455, 408] width 325 height 26
click at [409, 407] on input "80.00" at bounding box center [455, 408] width 325 height 26
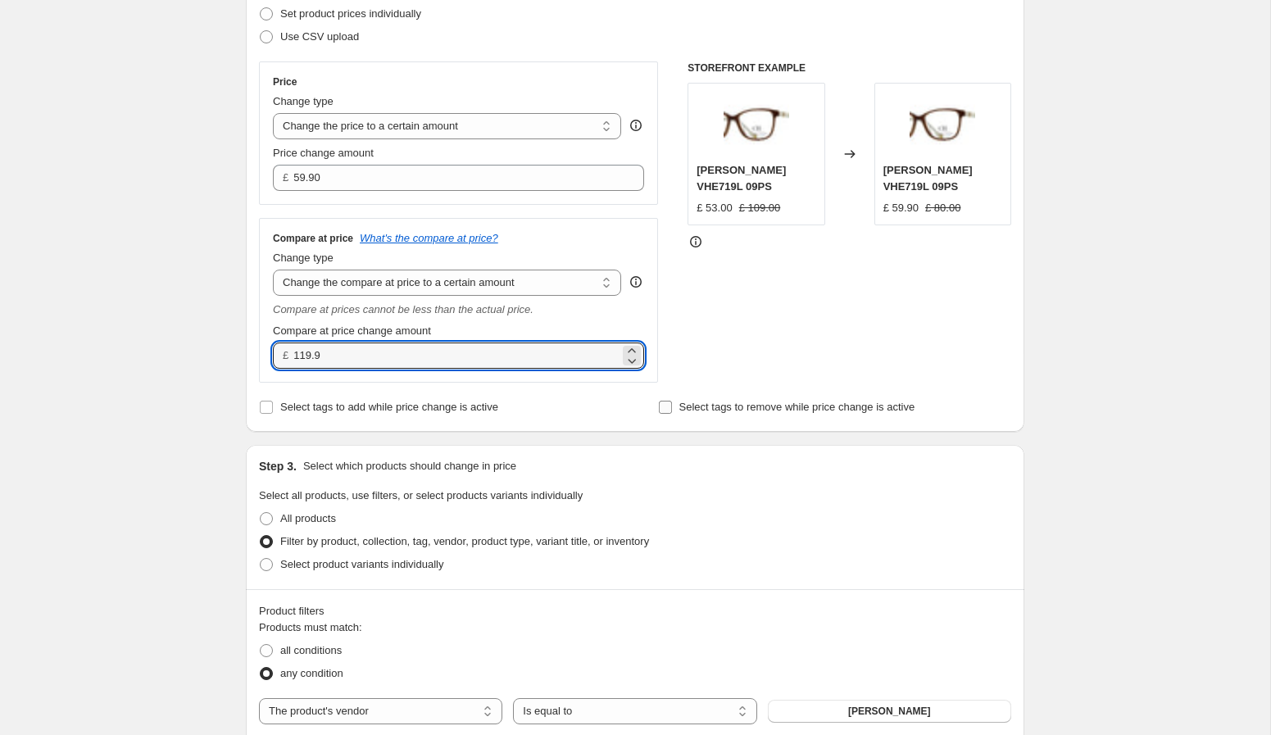
type input "119.90"
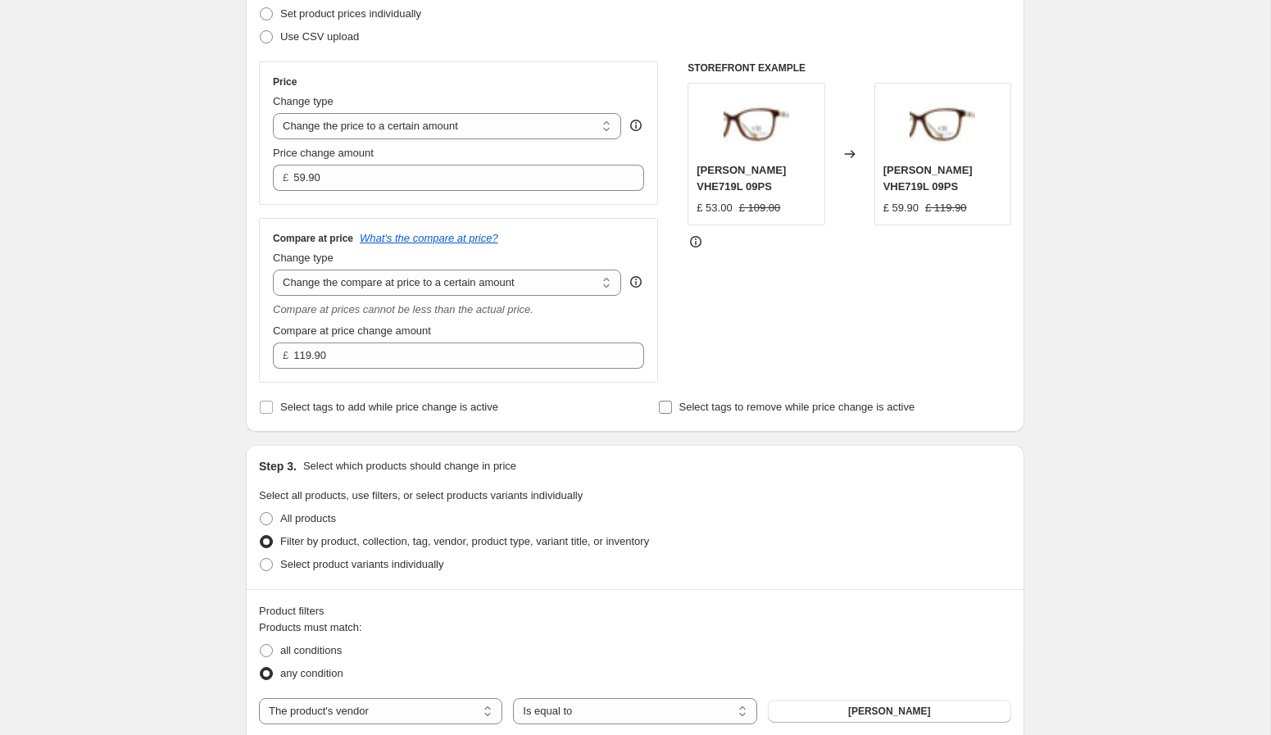
click at [860, 402] on span "Select tags to remove while price change is active" at bounding box center [797, 407] width 236 height 12
click at [672, 402] on input "Select tags to remove while price change is active" at bounding box center [665, 407] width 13 height 13
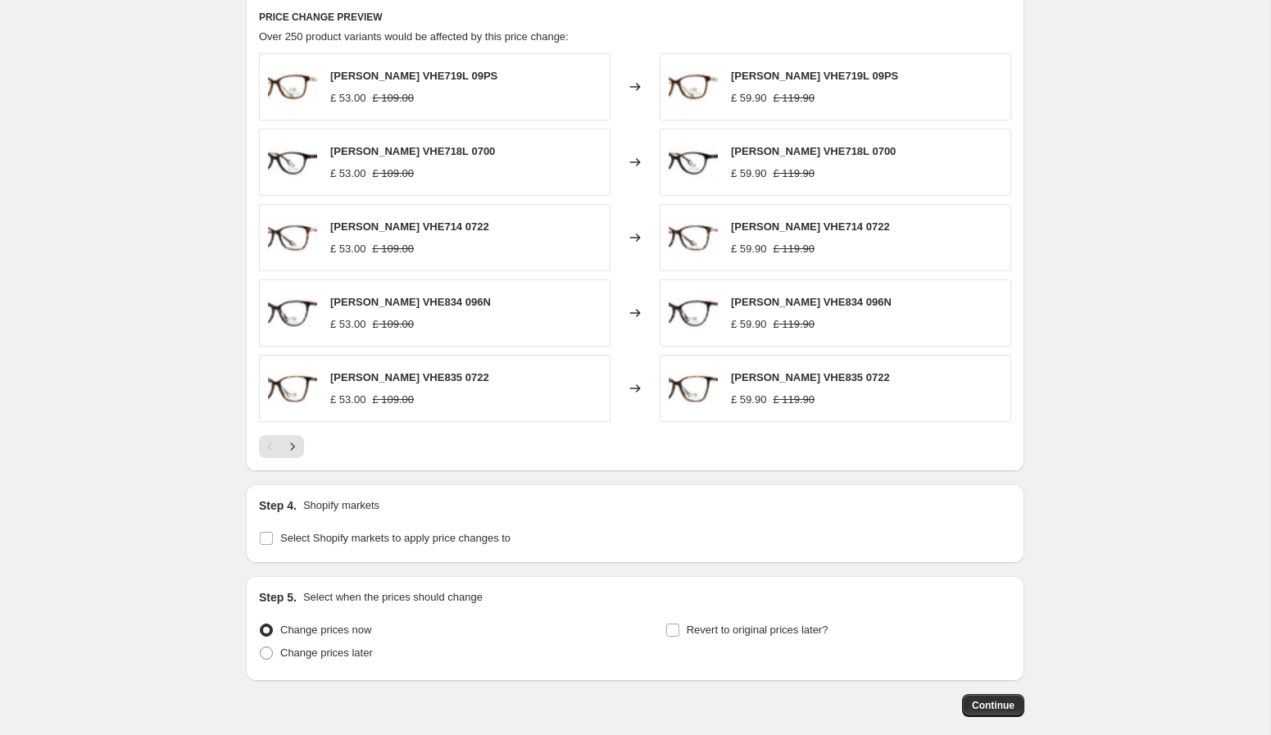
scroll to position [1165, 0]
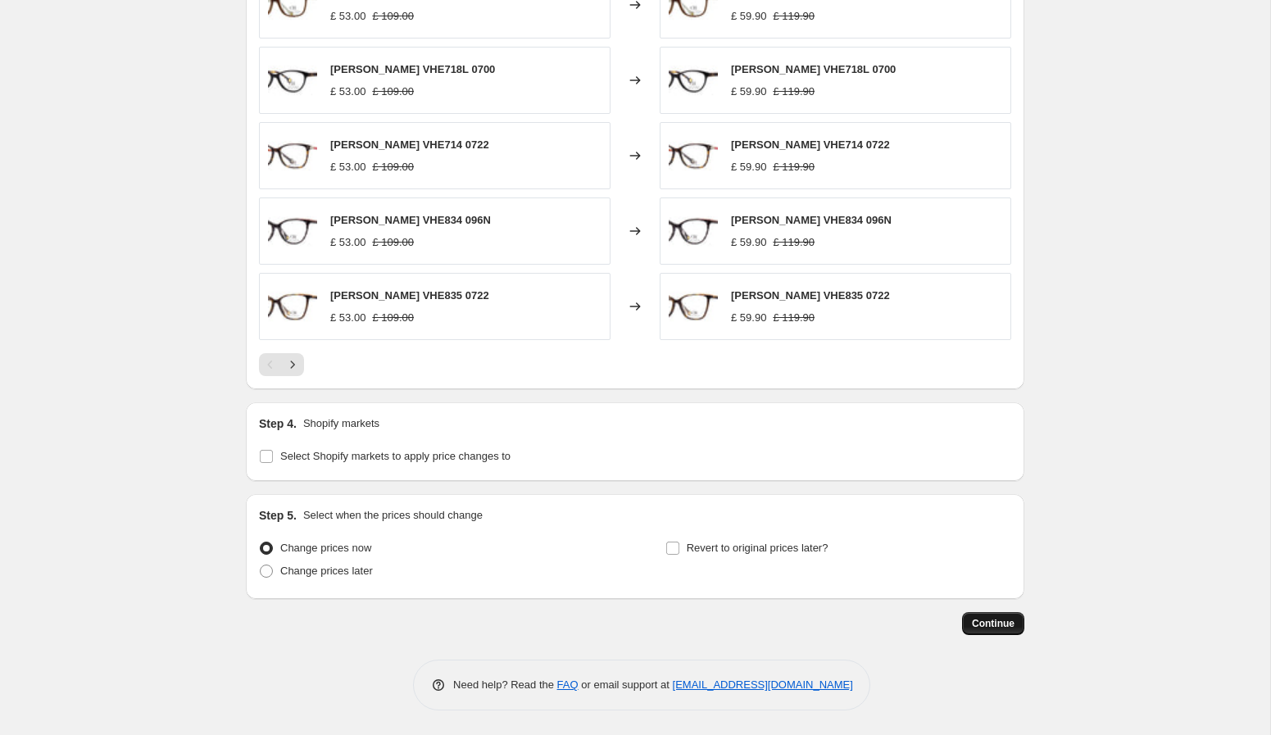
click at [993, 627] on span "Continue" at bounding box center [993, 623] width 43 height 13
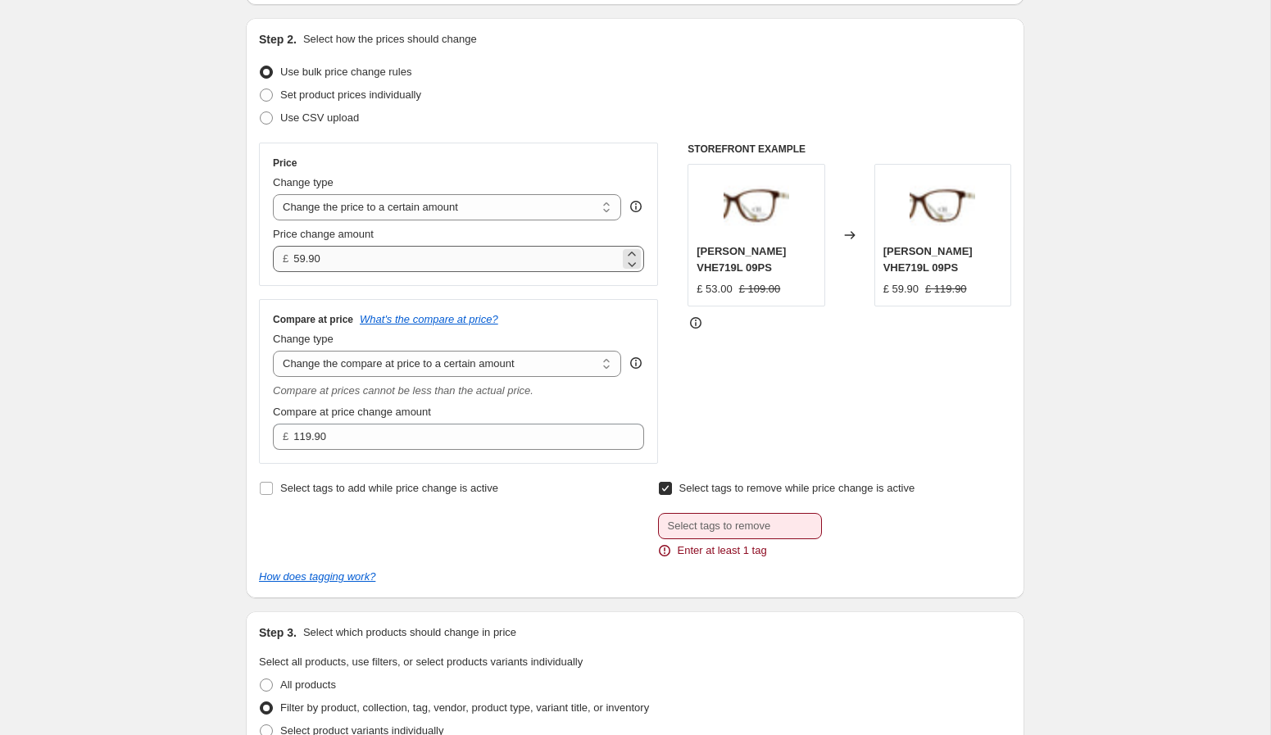
scroll to position [262, 0]
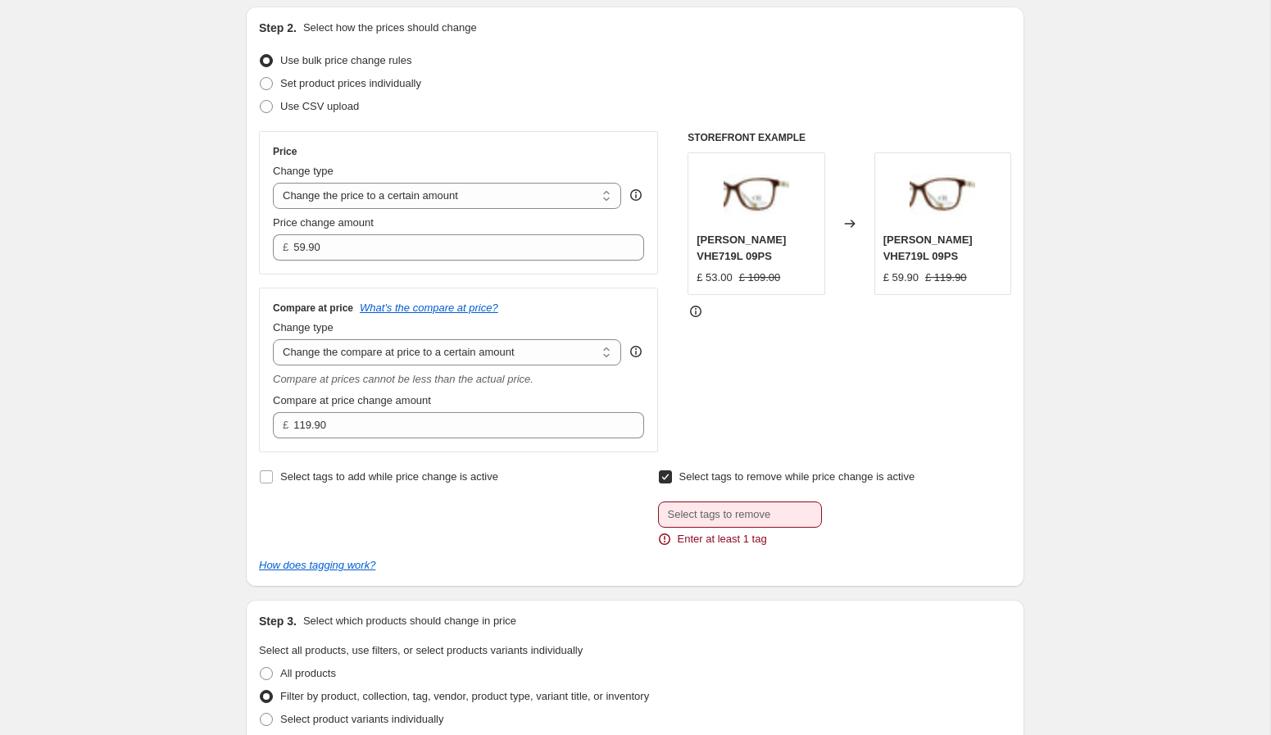
click at [667, 480] on input "Select tags to remove while price change is active" at bounding box center [665, 476] width 13 height 13
checkbox input "false"
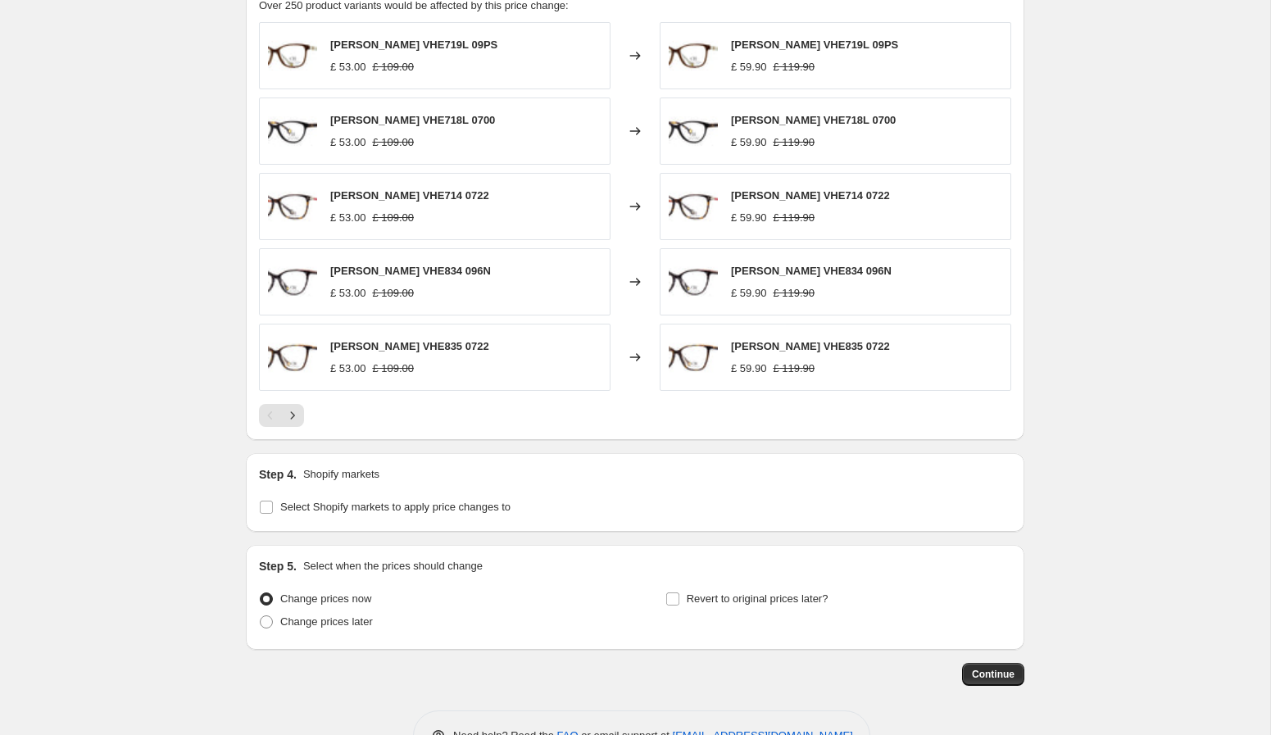
scroll to position [1158, 0]
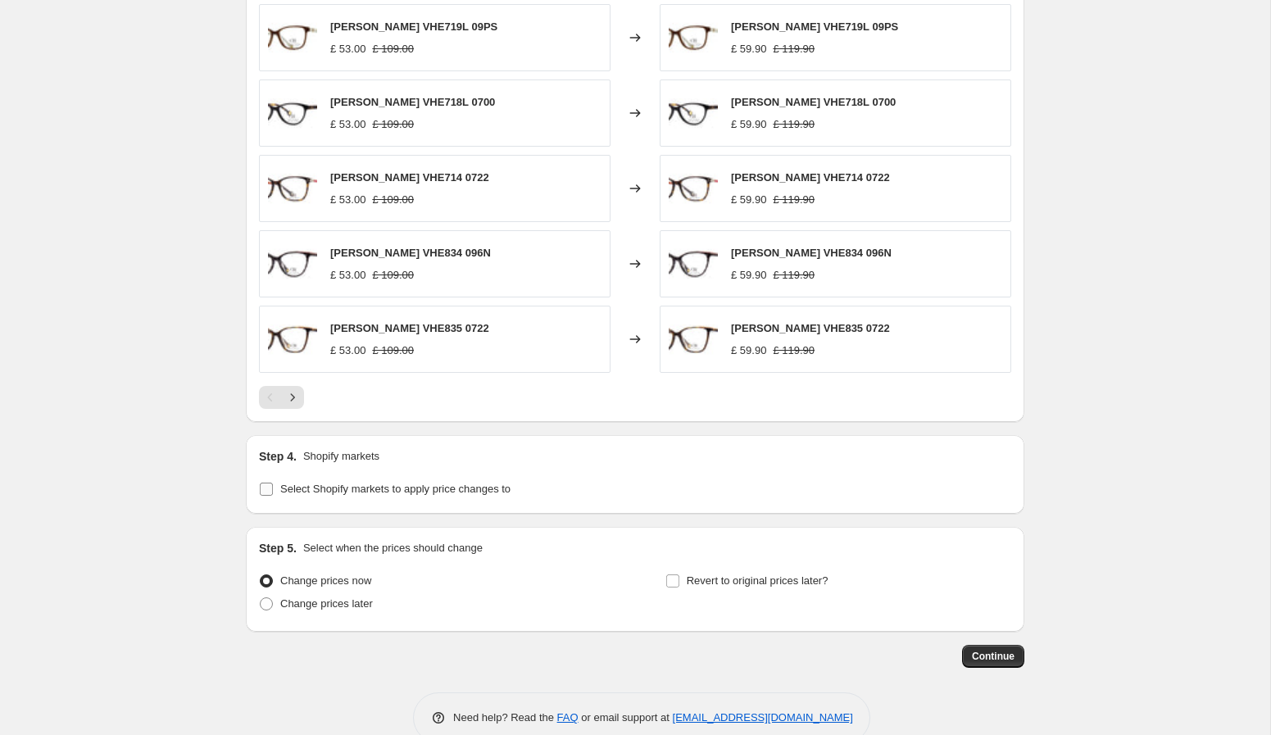
click at [418, 487] on span "Select Shopify markets to apply price changes to" at bounding box center [395, 489] width 230 height 12
click at [273, 487] on input "Select Shopify markets to apply price changes to" at bounding box center [266, 489] width 13 height 13
checkbox input "true"
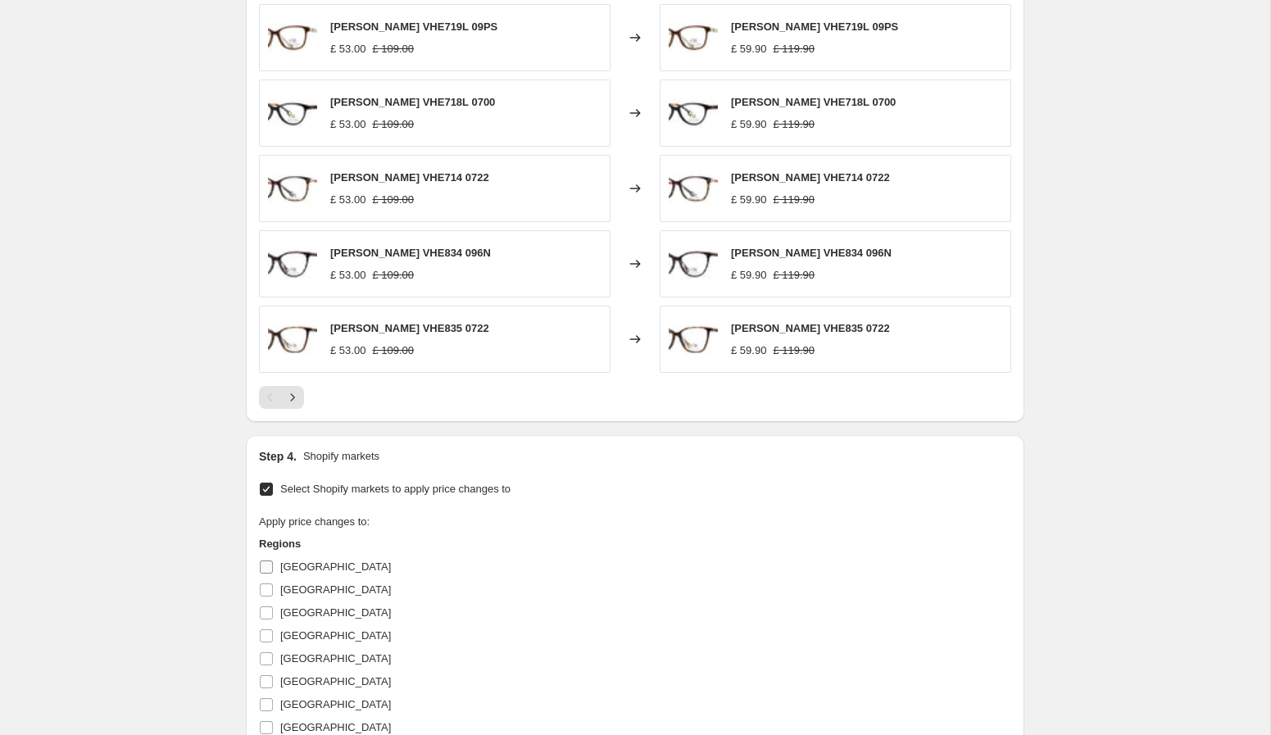
click at [267, 566] on input "Australia" at bounding box center [266, 567] width 13 height 13
checkbox input "true"
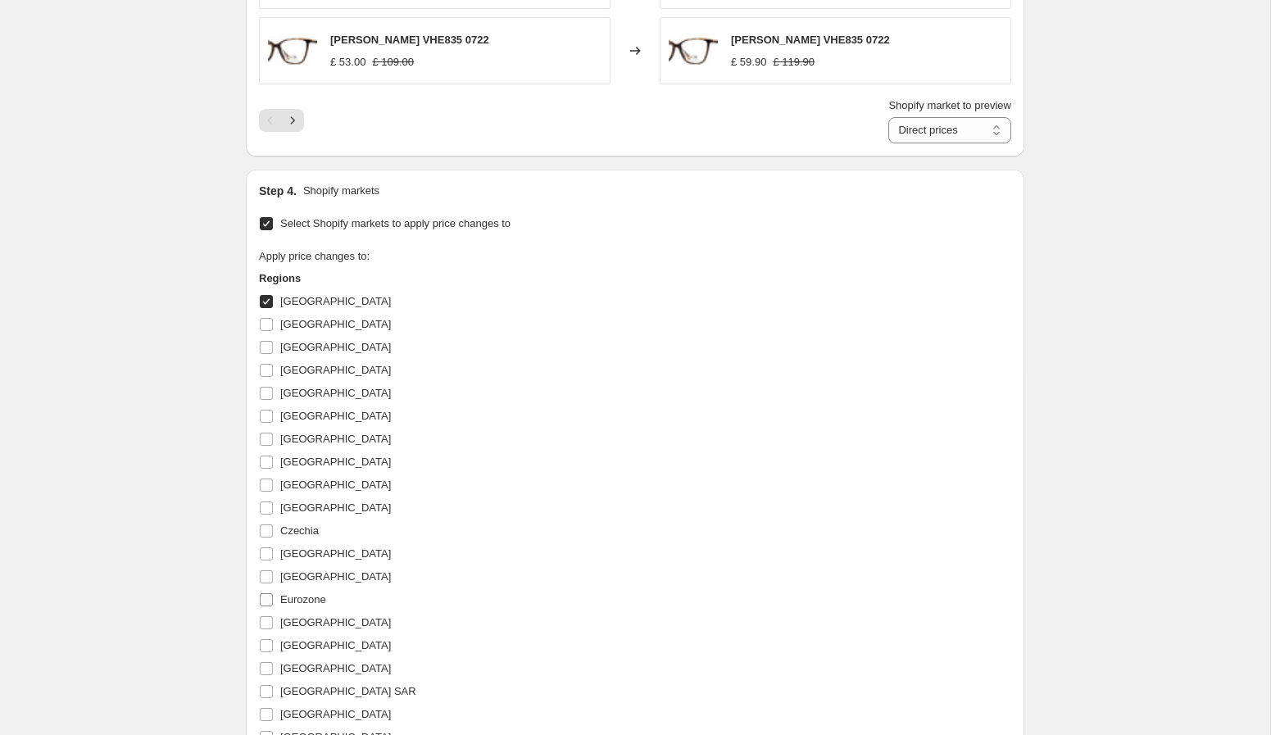
scroll to position [1455, 0]
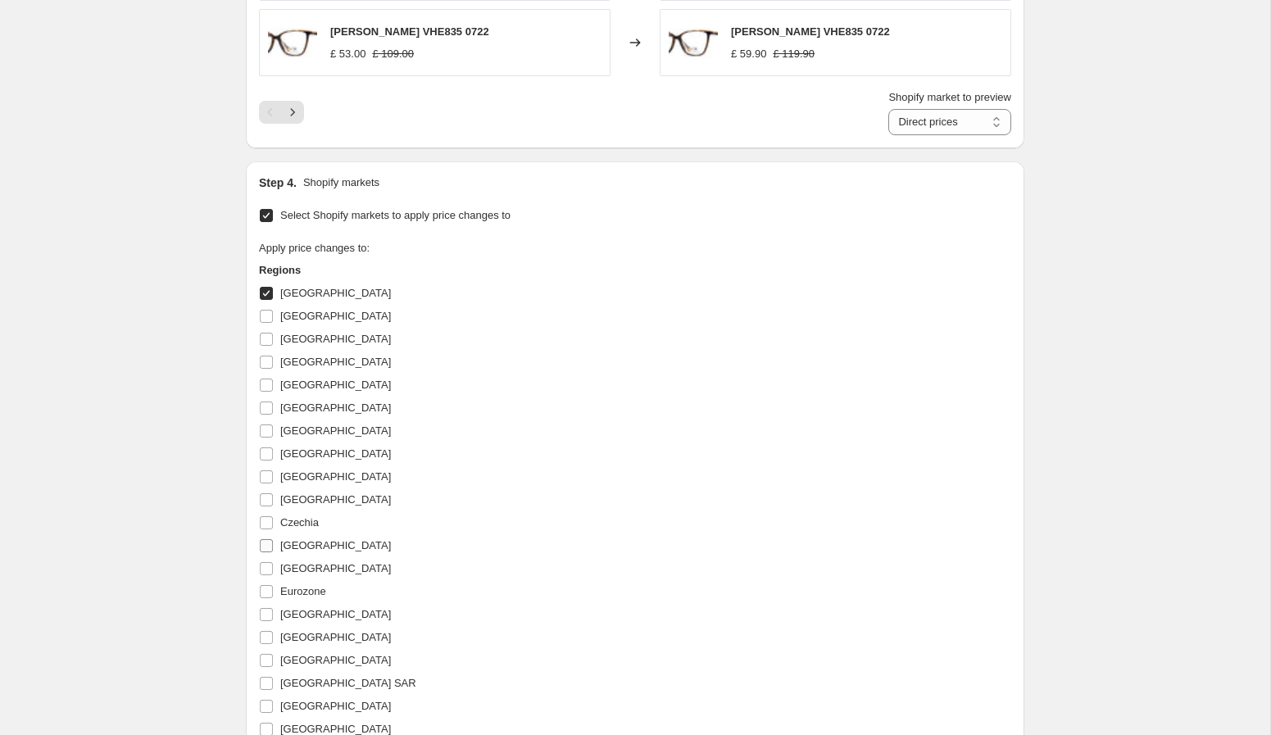
click at [270, 548] on input "Denmark" at bounding box center [266, 545] width 13 height 13
checkbox input "true"
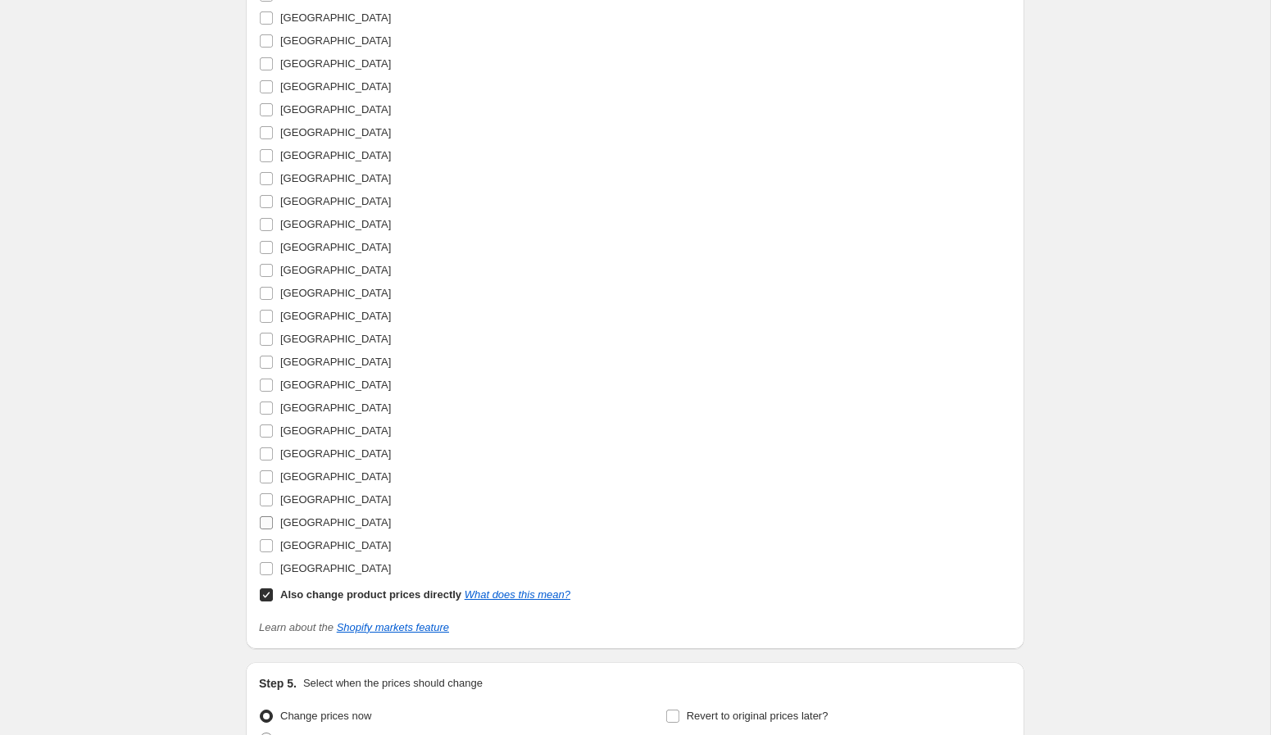
scroll to position [2472, 0]
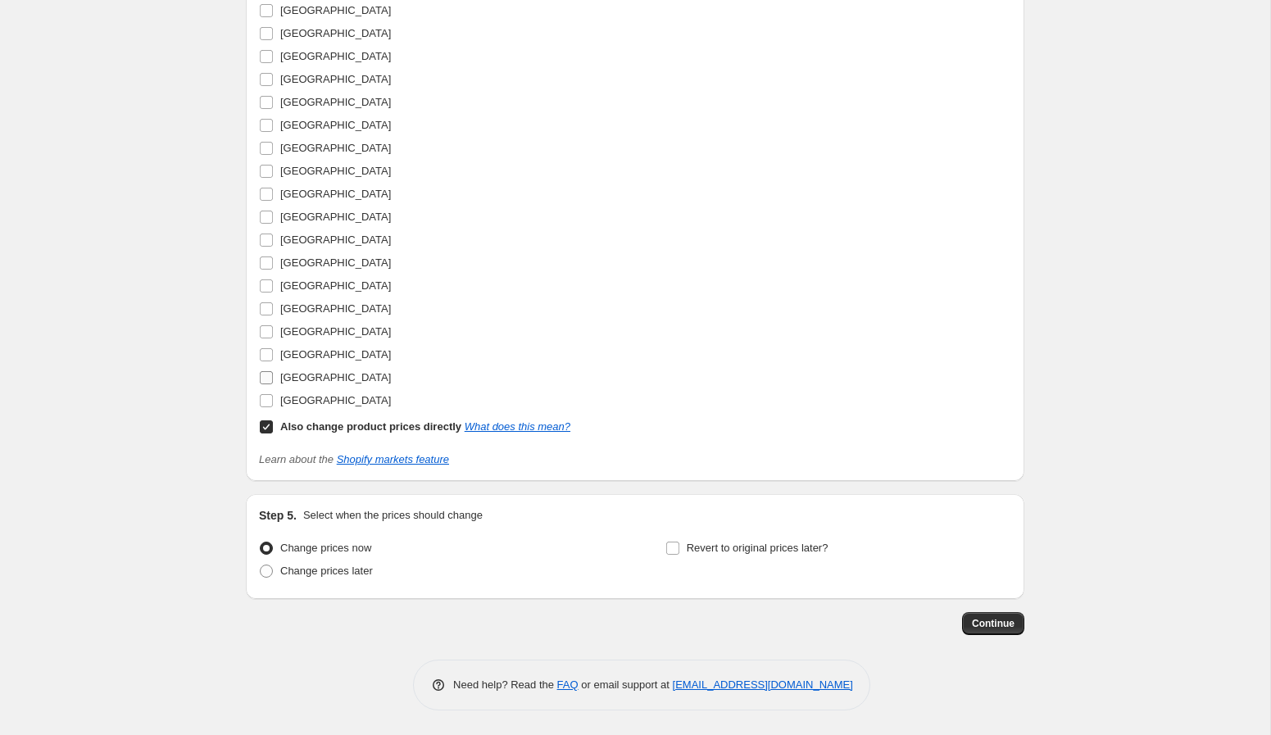
click at [271, 378] on input "United States" at bounding box center [266, 377] width 13 height 13
checkbox input "true"
click at [269, 350] on input "United Kingdom" at bounding box center [266, 354] width 13 height 13
checkbox input "true"
click at [269, 326] on input "United Arab Emirates" at bounding box center [266, 331] width 13 height 13
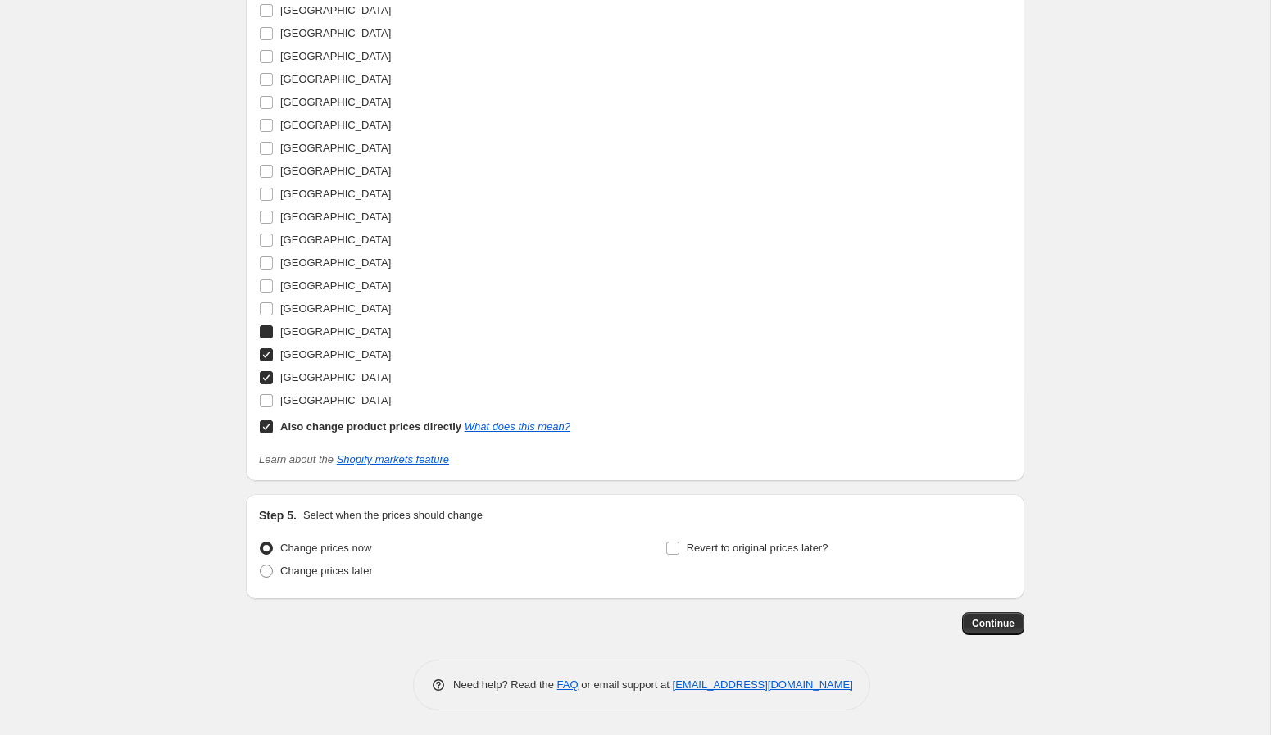
checkbox input "true"
click at [1000, 625] on span "Continue" at bounding box center [993, 623] width 43 height 13
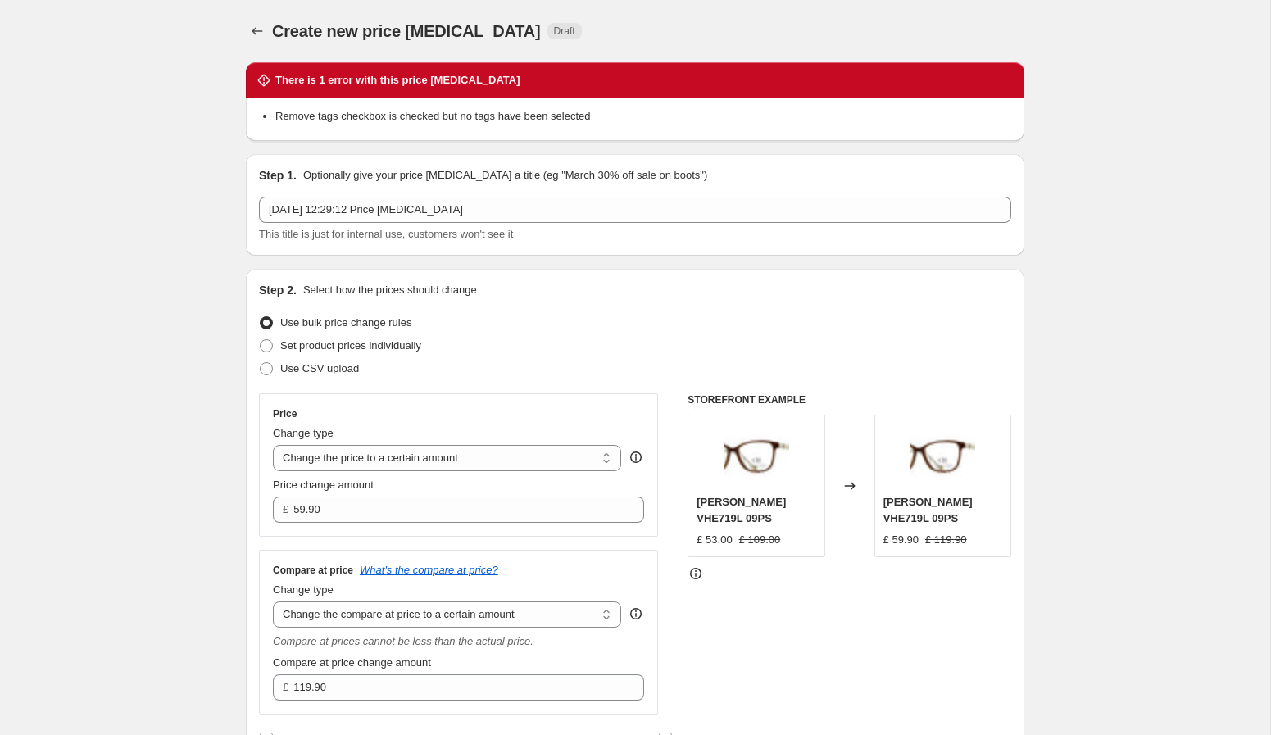
scroll to position [2380, 0]
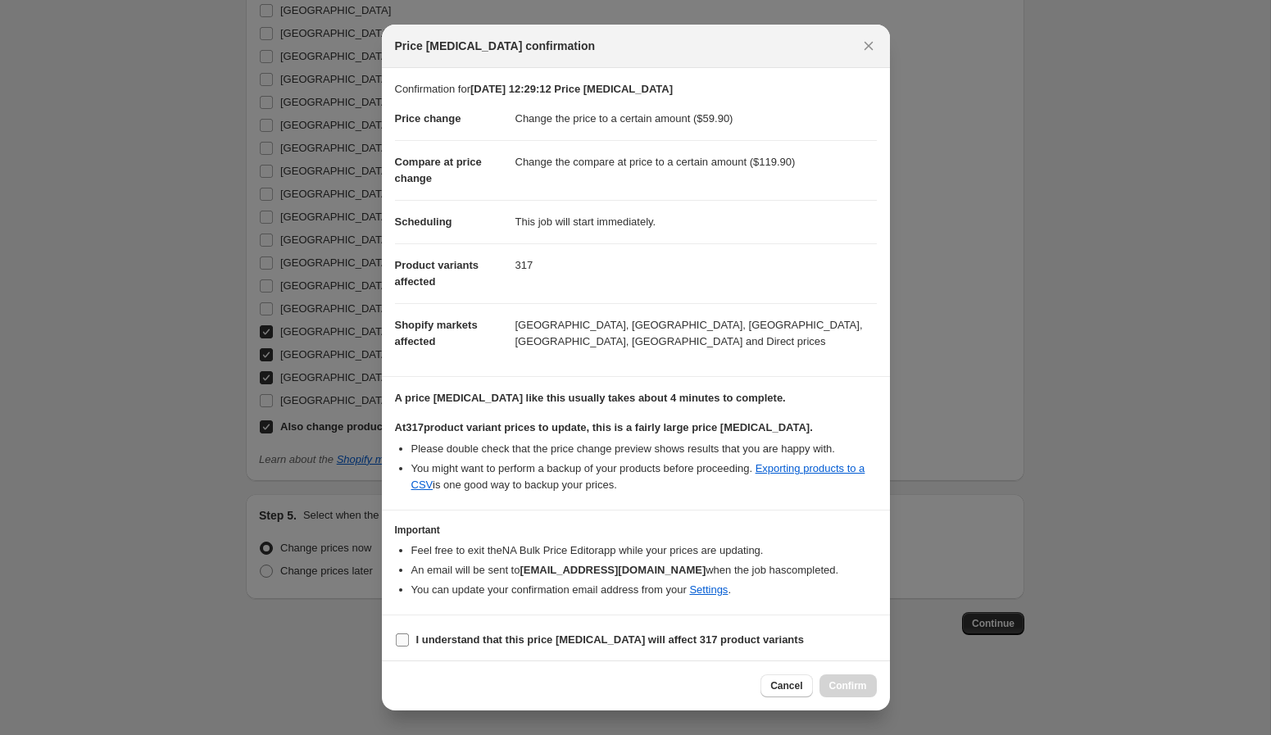
click at [607, 644] on b "I understand that this price change job will affect 317 product variants" at bounding box center [610, 639] width 388 height 12
click at [409, 644] on input "I understand that this price change job will affect 317 product variants" at bounding box center [402, 639] width 13 height 13
checkbox input "true"
click at [849, 686] on span "Confirm" at bounding box center [848, 685] width 38 height 13
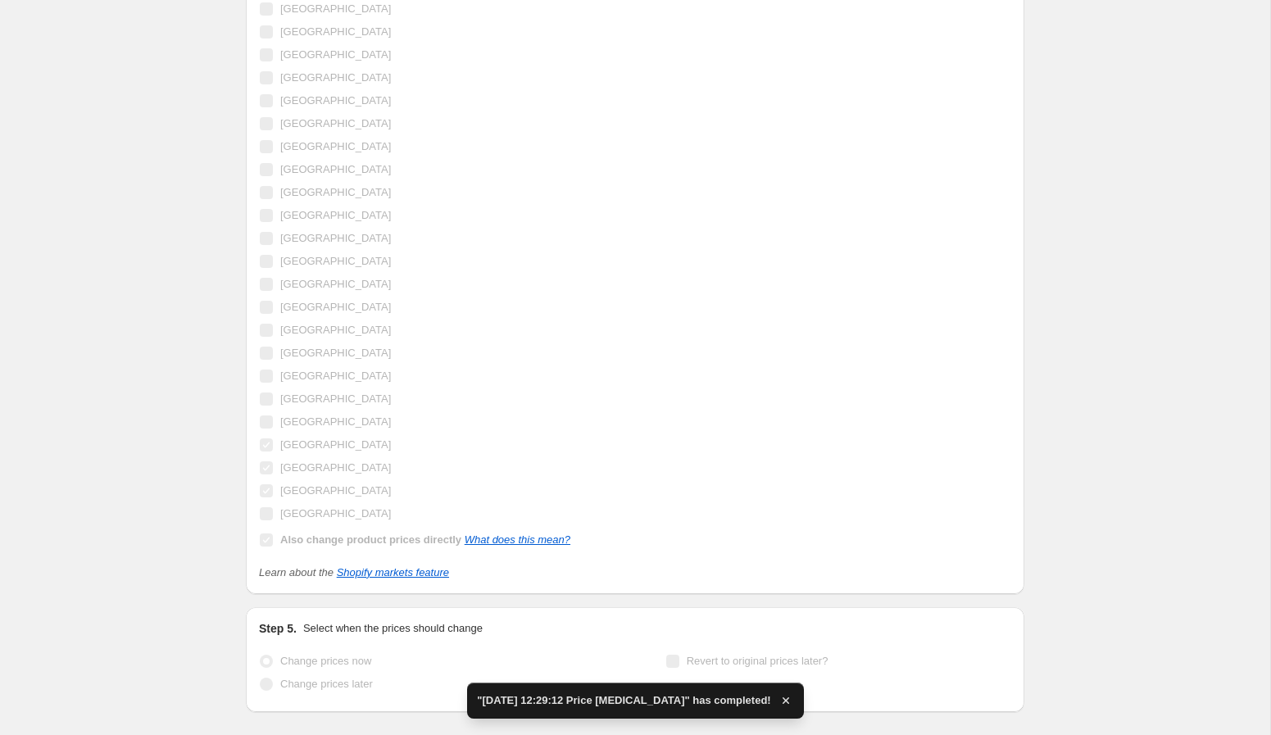
scroll to position [2460, 0]
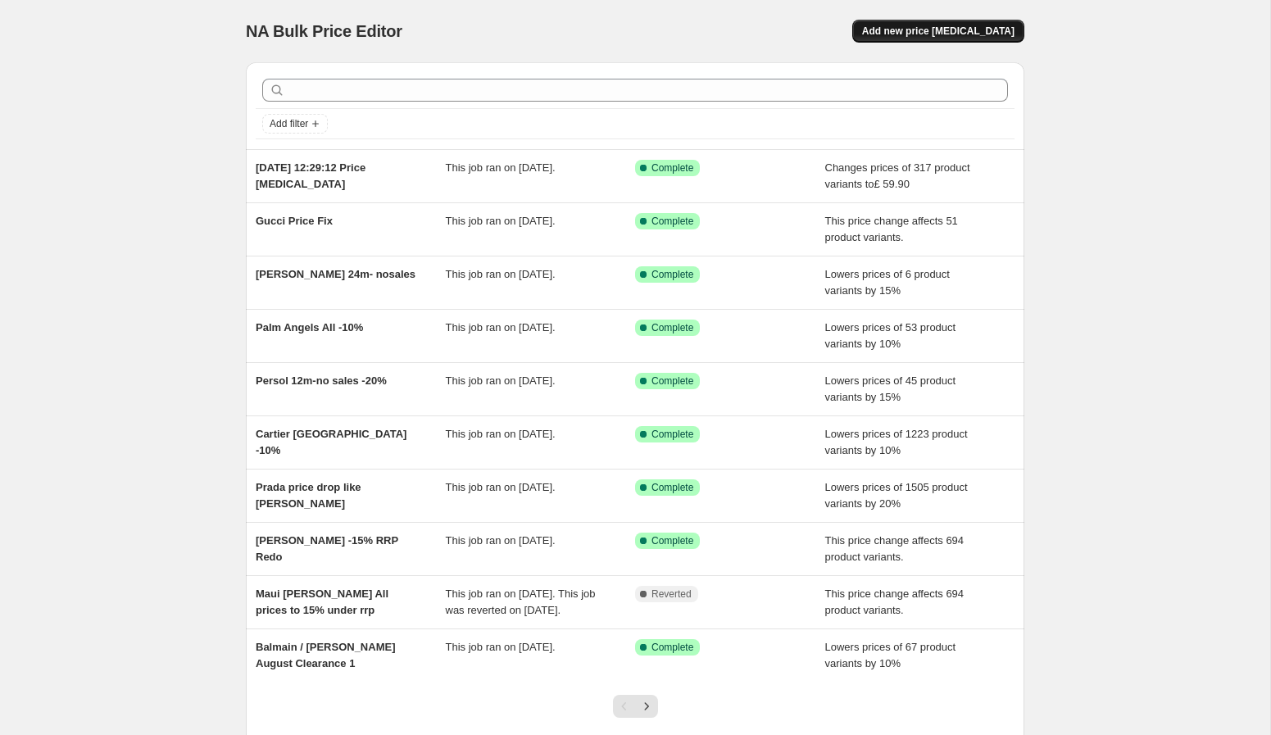
click at [916, 34] on span "Add new price [MEDICAL_DATA]" at bounding box center [938, 31] width 152 height 13
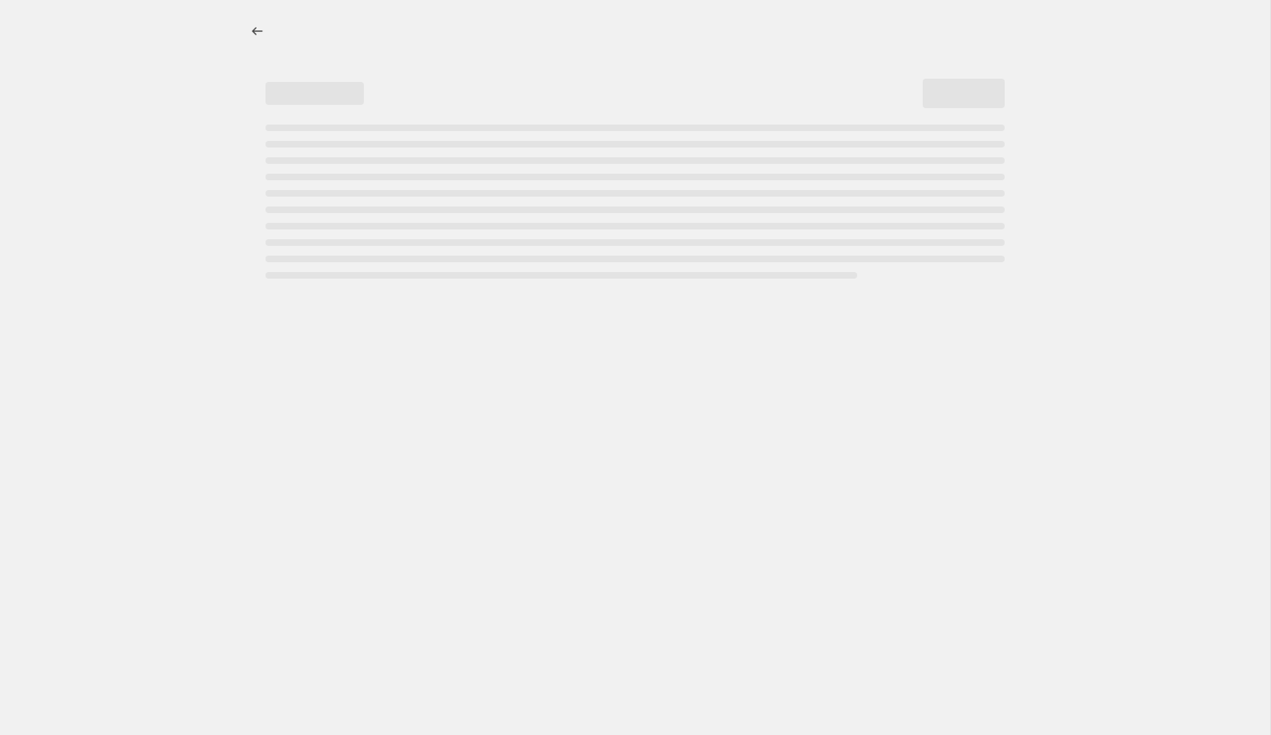
select select "percentage"
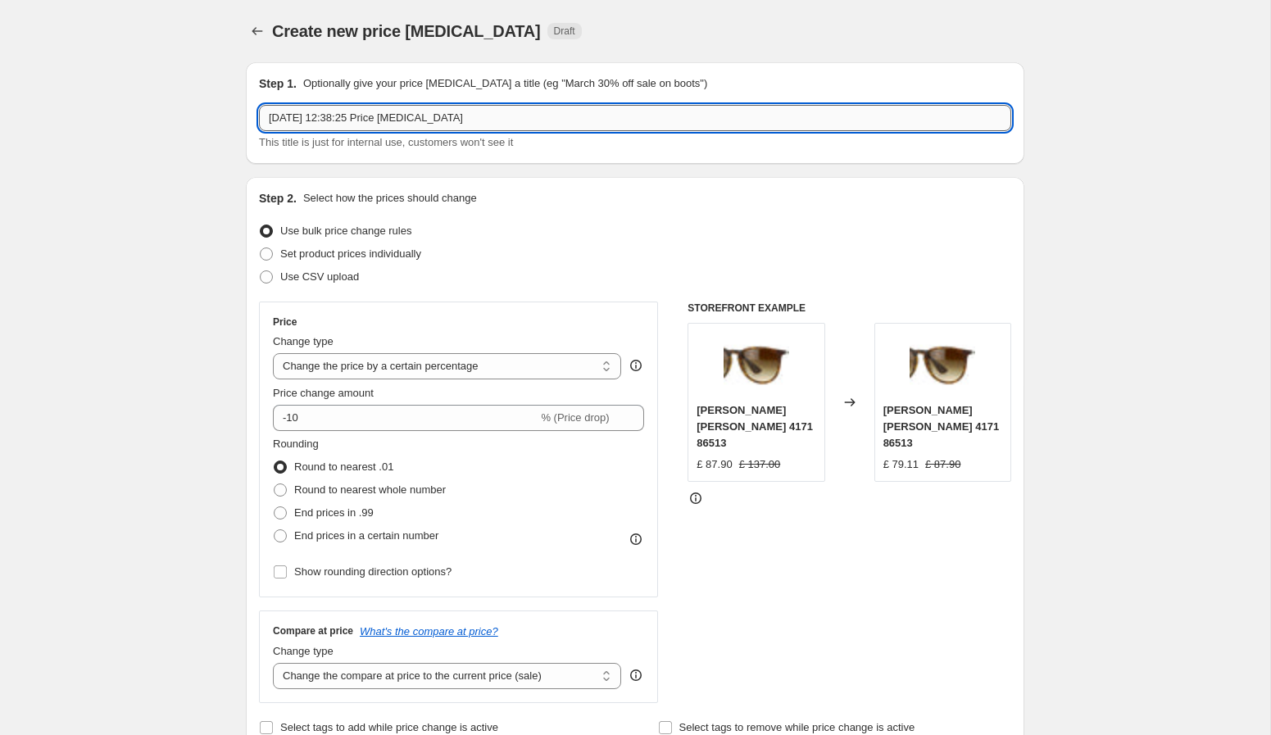
click at [631, 124] on input "2 Oct 2025, 12:38:25 Price change job" at bounding box center [635, 118] width 752 height 26
type input "Victoria Beckham 299 to 99"
click at [559, 359] on select "Change the price to a certain amount Change the price by a certain amount Chang…" at bounding box center [447, 366] width 348 height 26
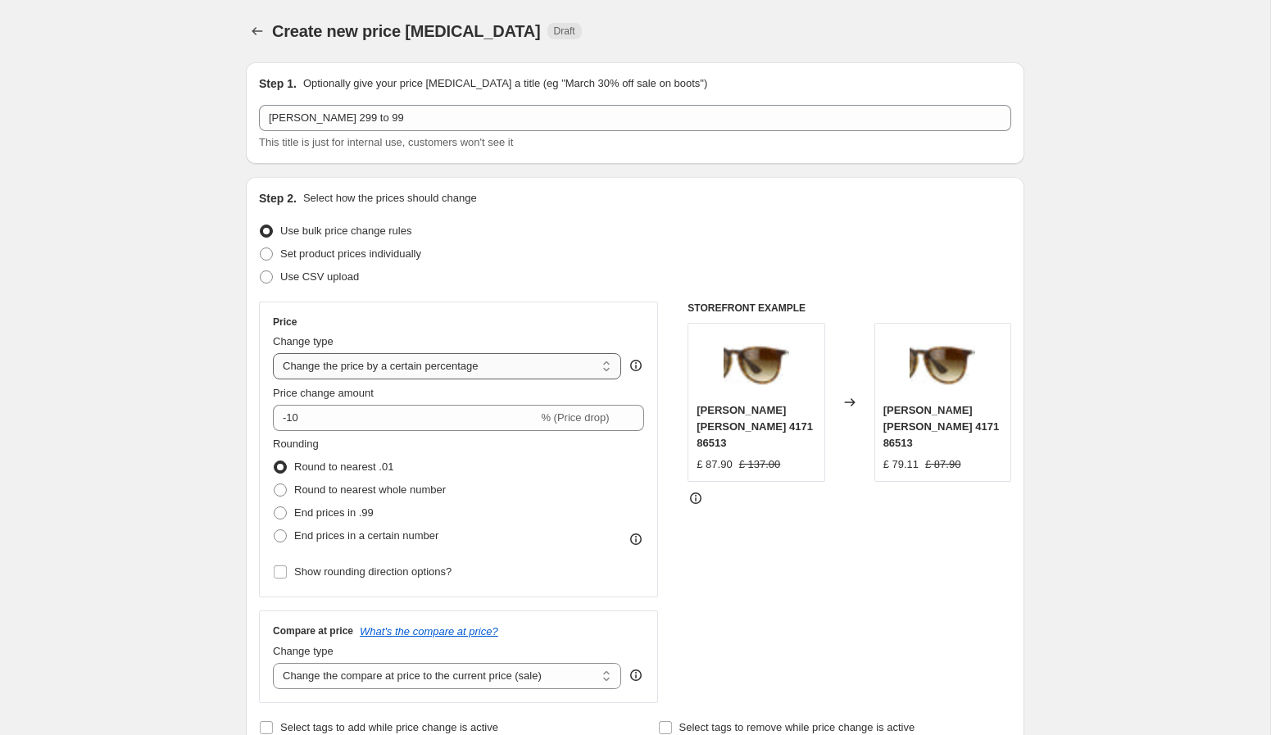
select select "to"
click at [273, 353] on select "Change the price to a certain amount Change the price by a certain amount Chang…" at bounding box center [447, 366] width 348 height 26
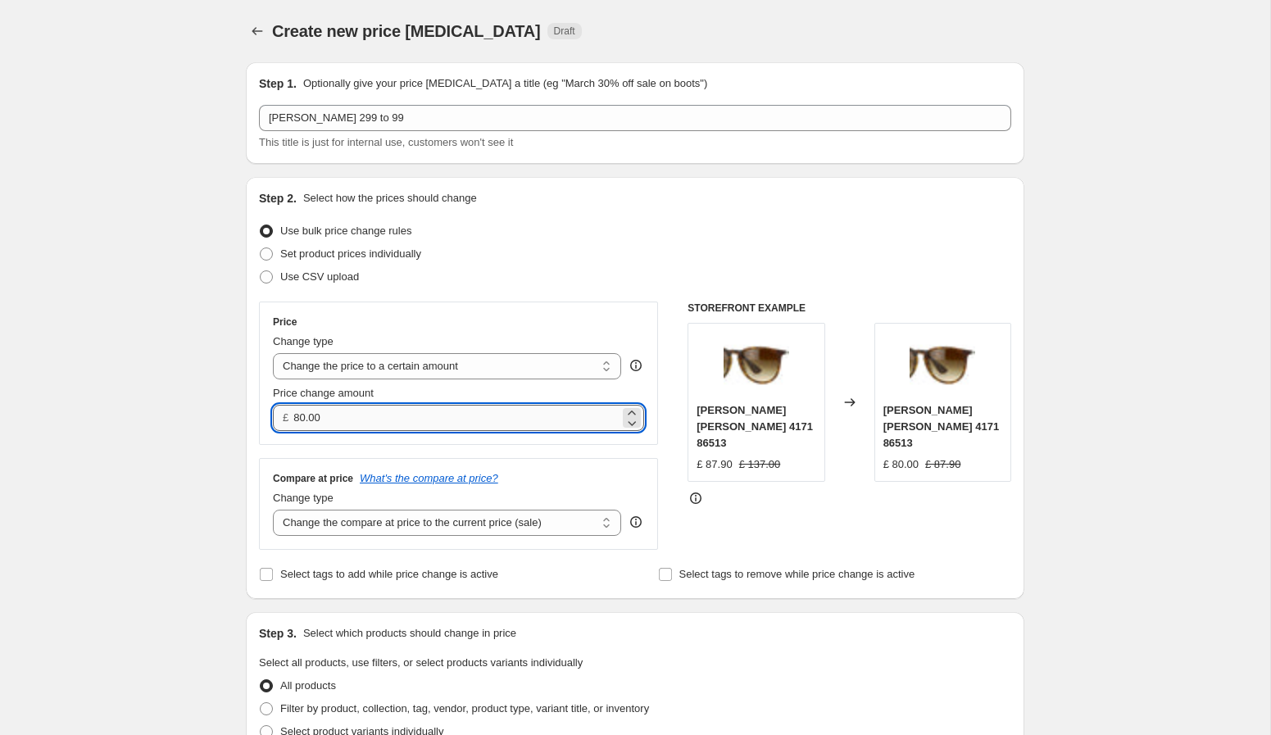
click at [492, 416] on input "80.00" at bounding box center [455, 418] width 325 height 26
click at [492, 415] on input "80.00" at bounding box center [455, 418] width 325 height 26
click at [484, 415] on input "80.00" at bounding box center [455, 418] width 325 height 26
type input "99.80"
click at [431, 525] on select "Change the compare at price to the current price (sale) Change the compare at p…" at bounding box center [447, 523] width 348 height 26
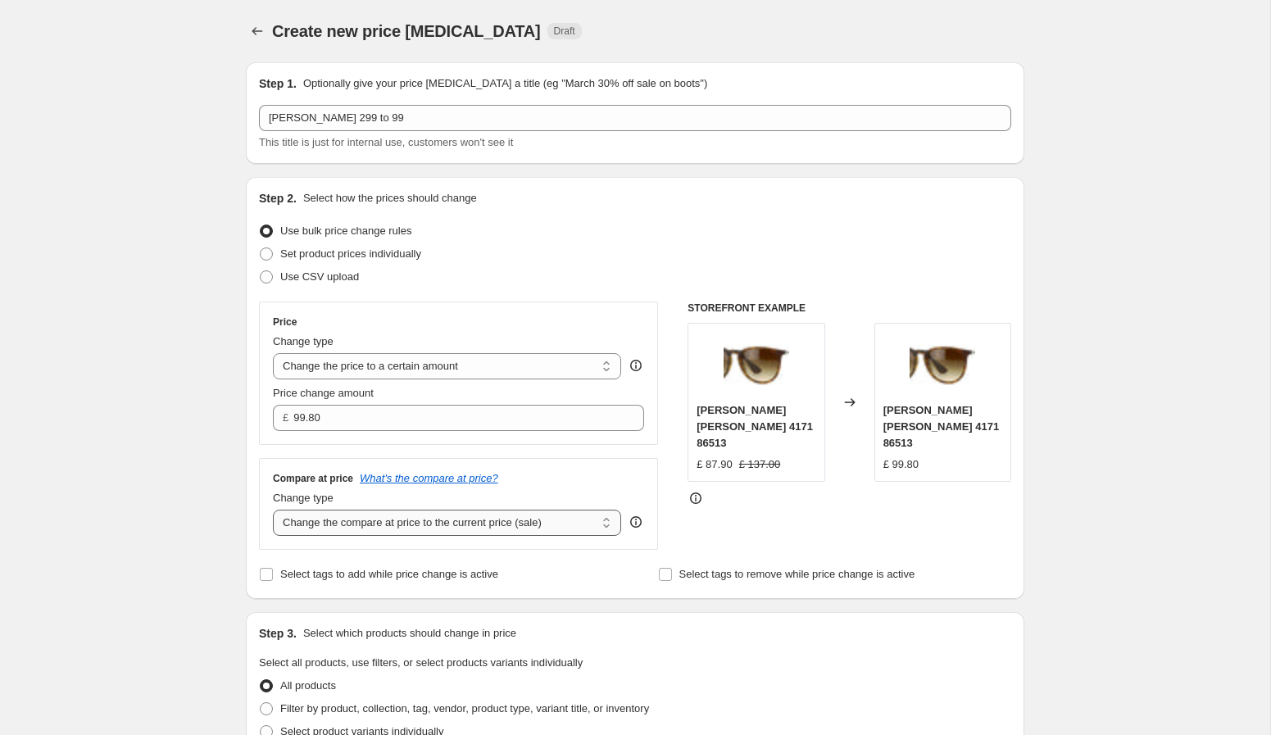
select select "to"
click at [273, 510] on select "Change the compare at price to the current price (sale) Change the compare at p…" at bounding box center [447, 523] width 348 height 26
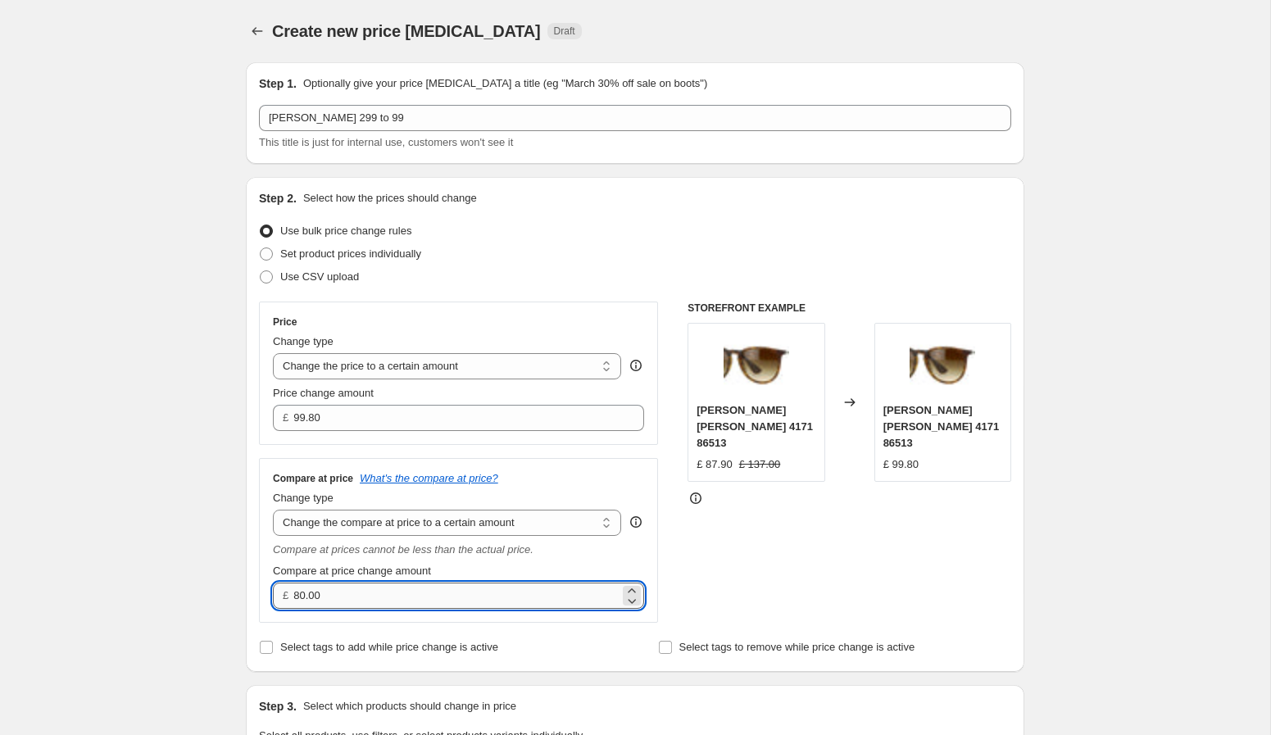
click at [369, 599] on input "80.00" at bounding box center [455, 596] width 325 height 26
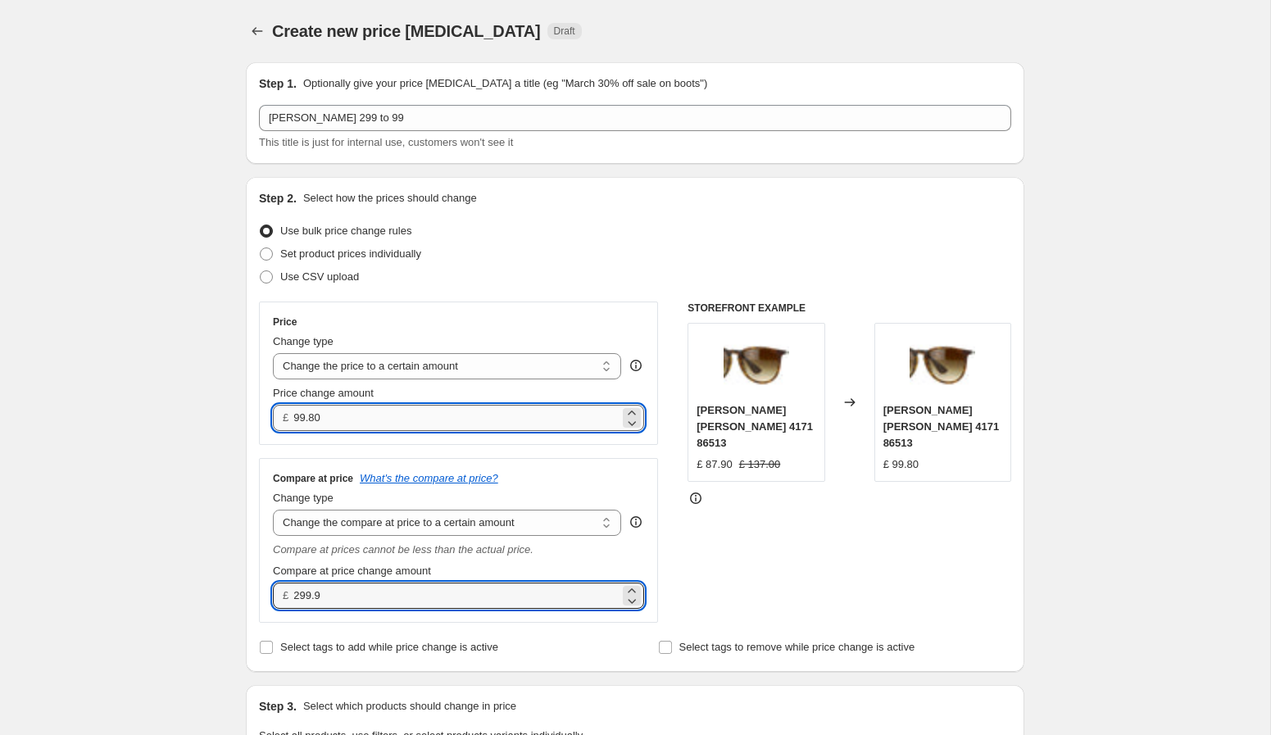
type input "299.90"
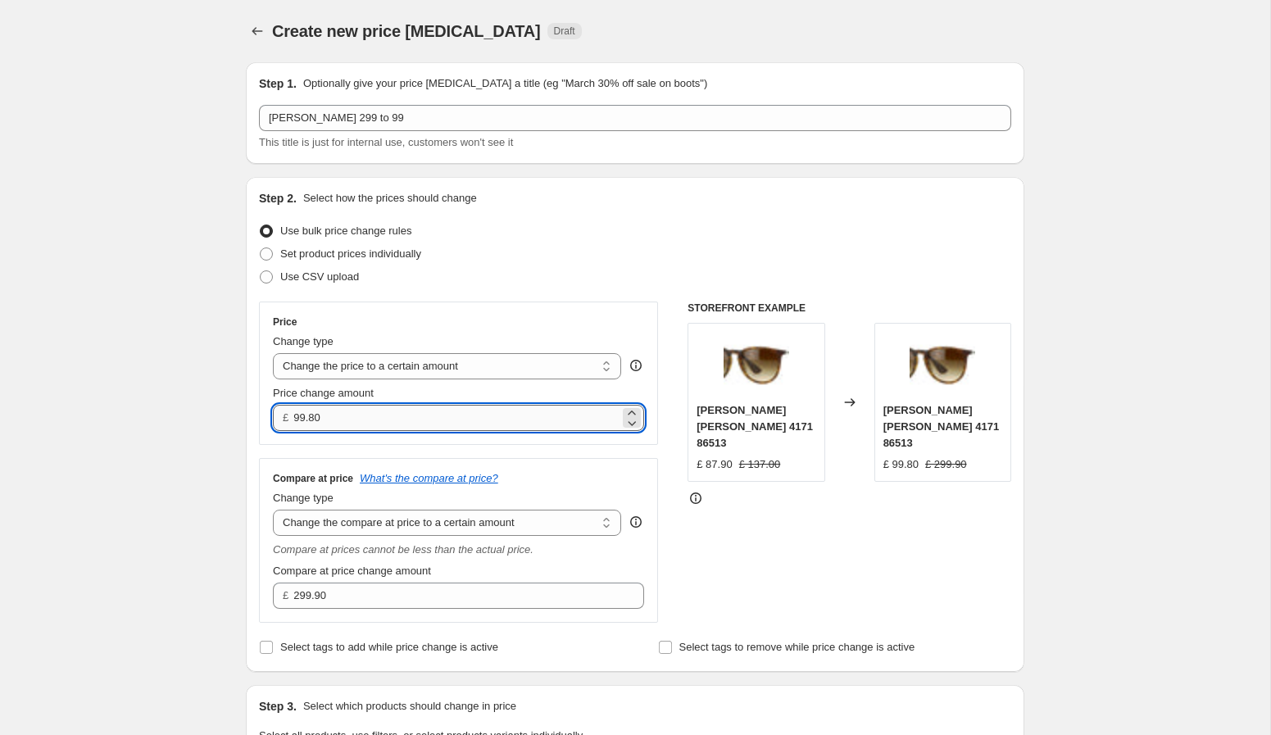
click at [373, 424] on input "99.80" at bounding box center [455, 418] width 325 height 26
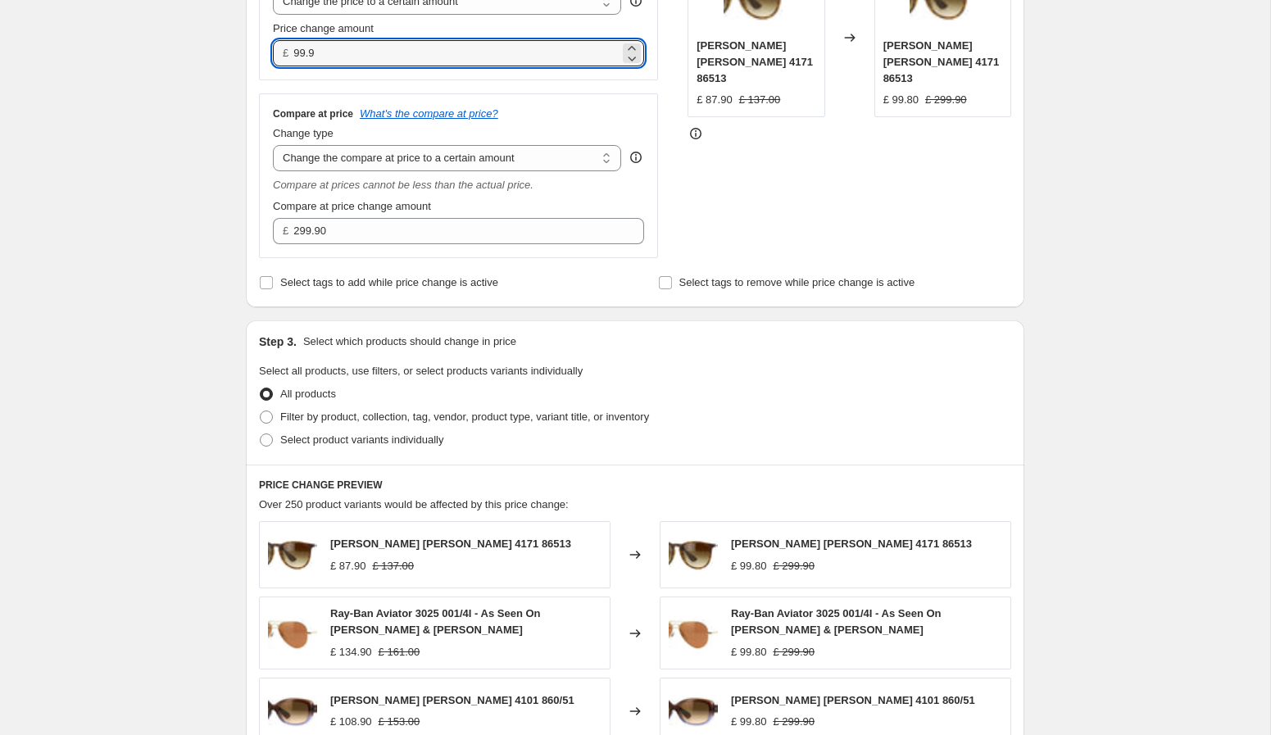
scroll to position [372, 0]
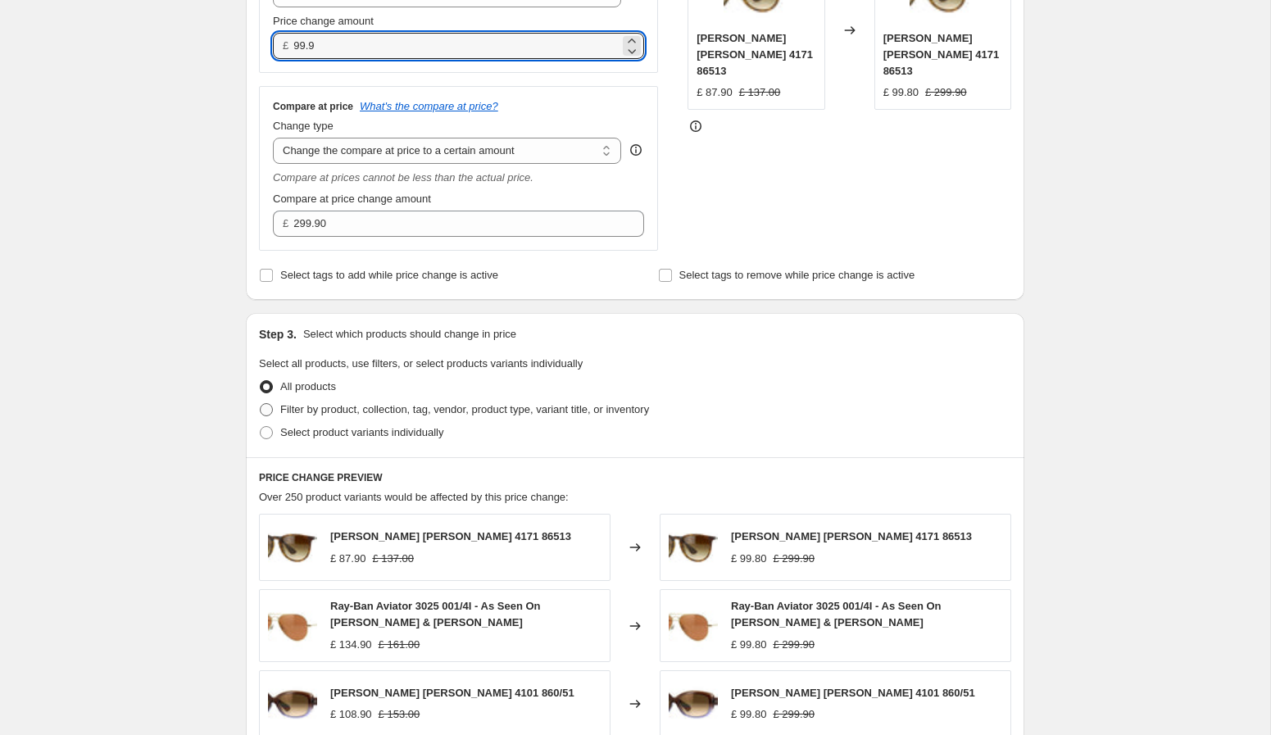
type input "99.90"
click at [484, 411] on span "Filter by product, collection, tag, vendor, product type, variant title, or inv…" at bounding box center [464, 409] width 369 height 12
click at [261, 404] on input "Filter by product, collection, tag, vendor, product type, variant title, or inv…" at bounding box center [260, 403] width 1 height 1
radio input "true"
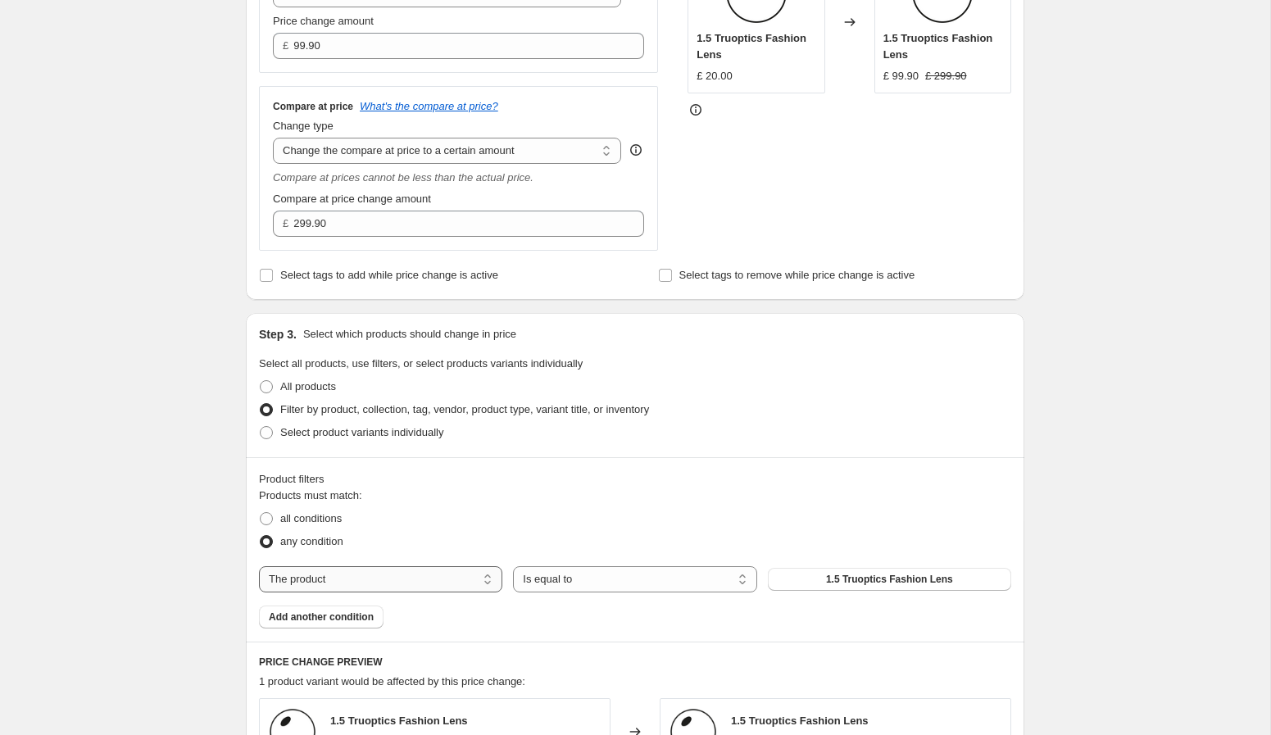
click at [425, 588] on select "The product The product's collection The product's tag The product's vendor The…" at bounding box center [380, 579] width 243 height 26
select select "vendor"
click at [846, 584] on button "Adidas" at bounding box center [889, 579] width 243 height 23
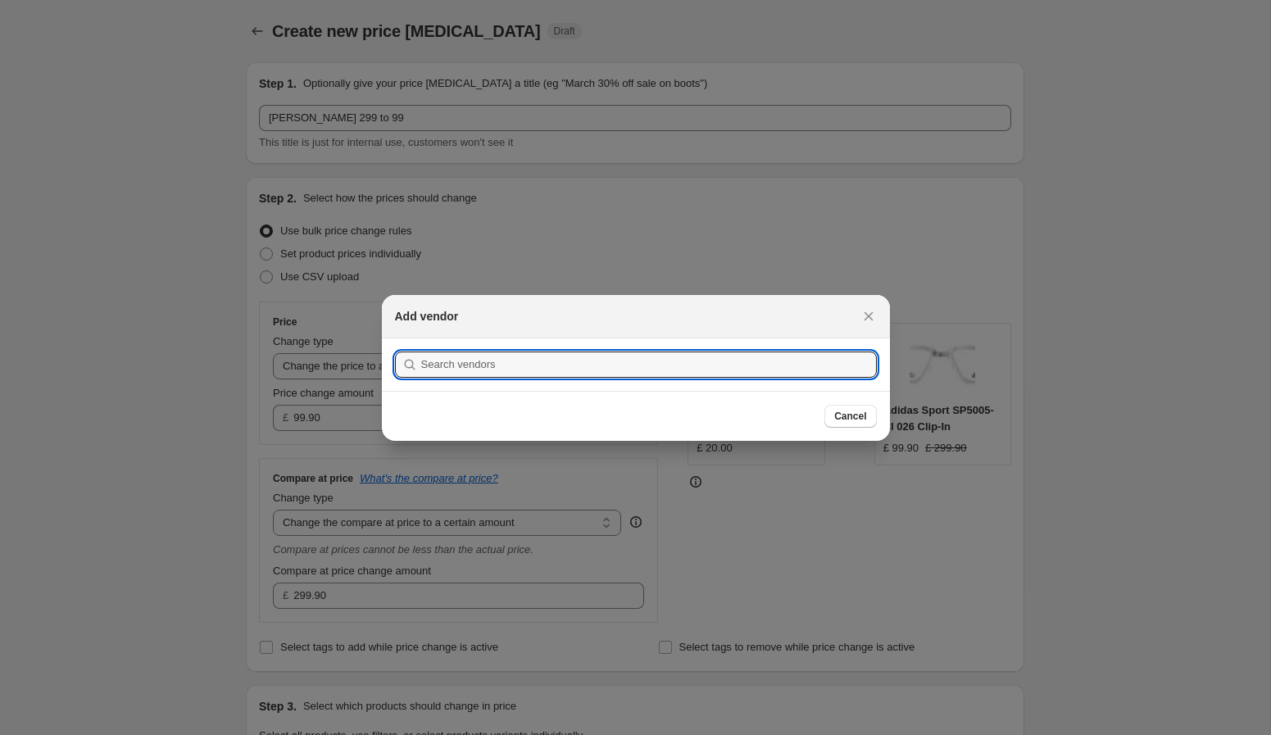
scroll to position [0, 0]
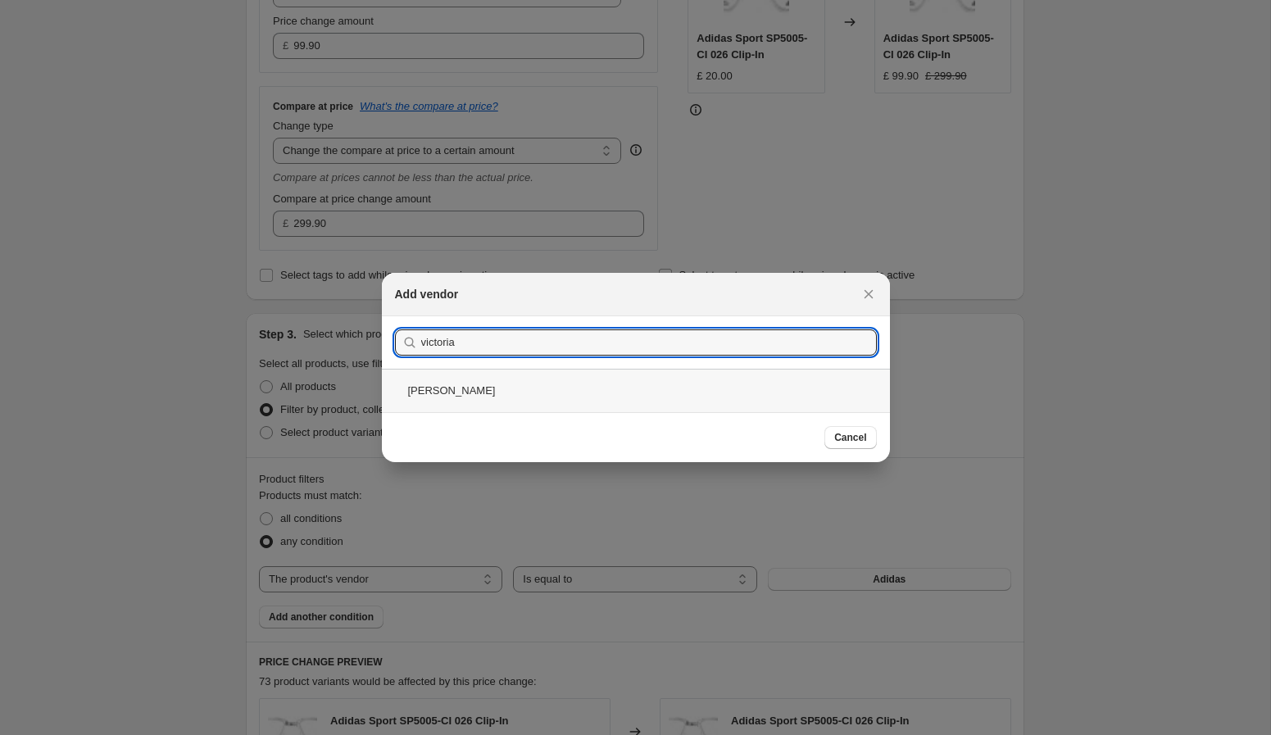
type input "victoria"
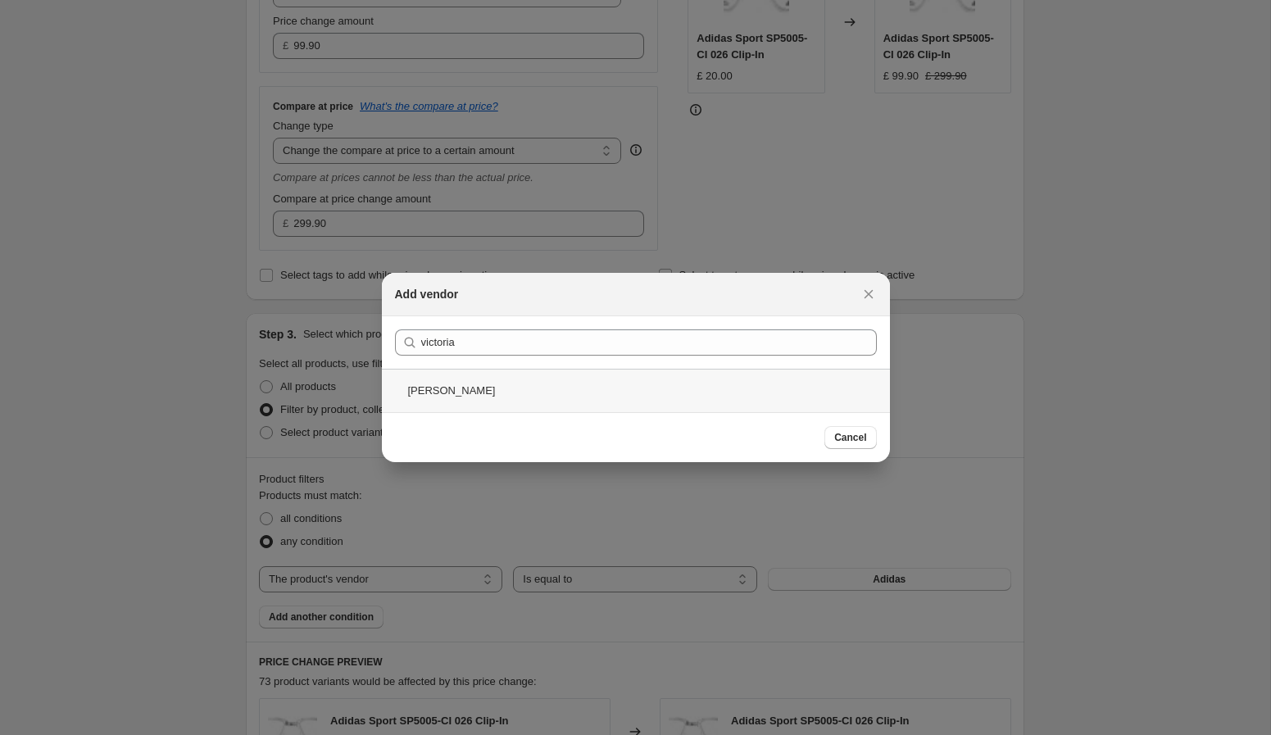
click at [543, 401] on div "Victoria Beckham" at bounding box center [636, 390] width 508 height 43
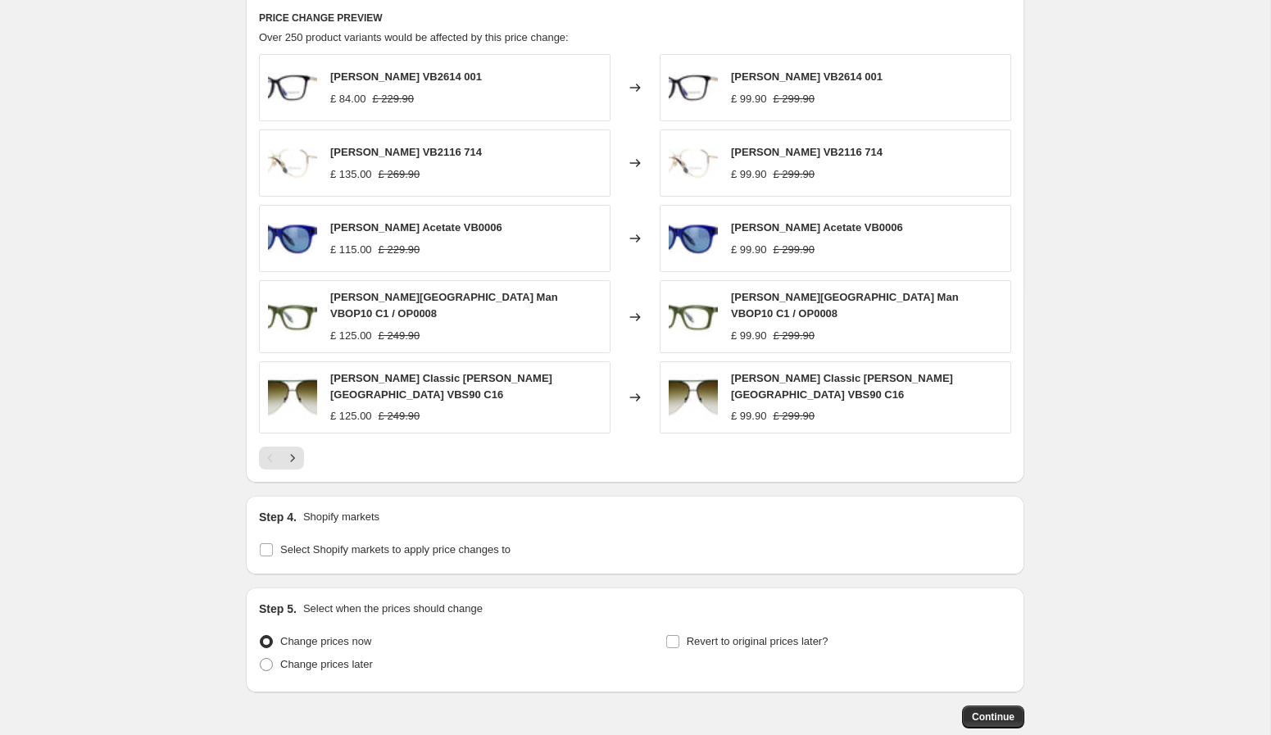
scroll to position [1105, 0]
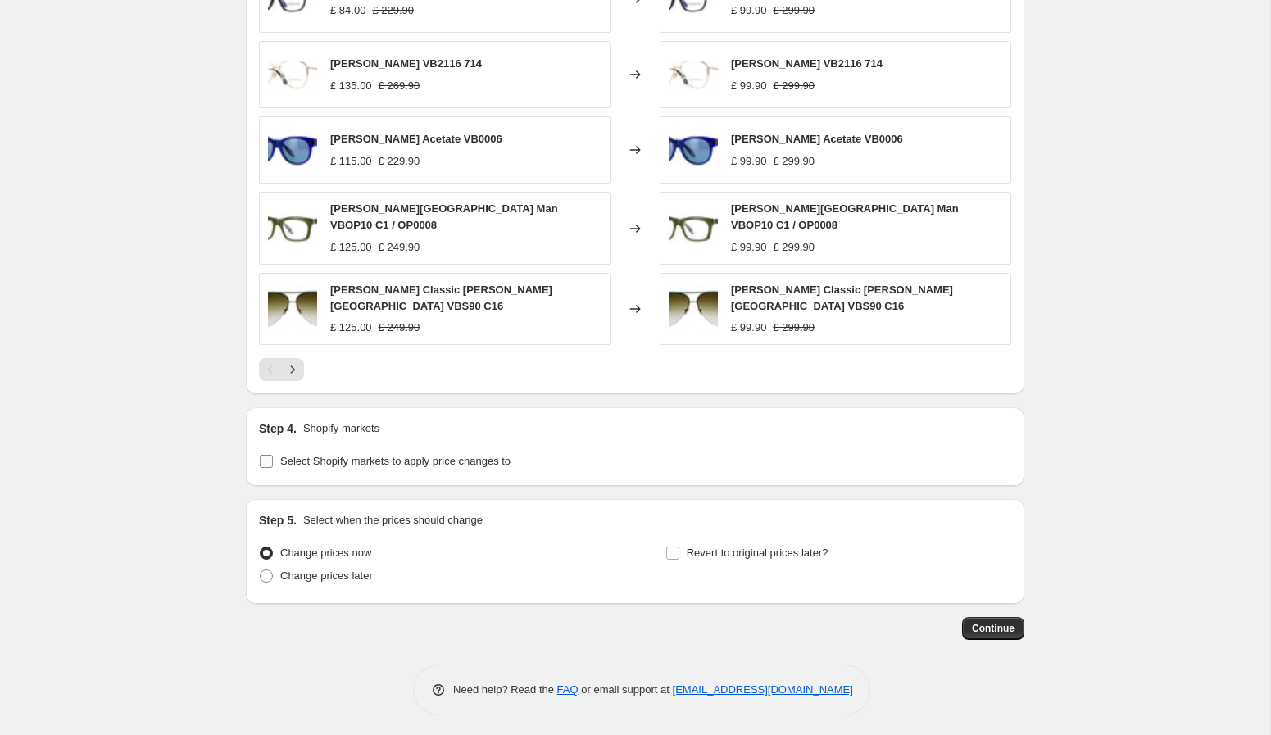
click at [457, 461] on span "Select Shopify markets to apply price changes to" at bounding box center [395, 461] width 230 height 12
click at [273, 461] on input "Select Shopify markets to apply price changes to" at bounding box center [266, 461] width 13 height 13
checkbox input "true"
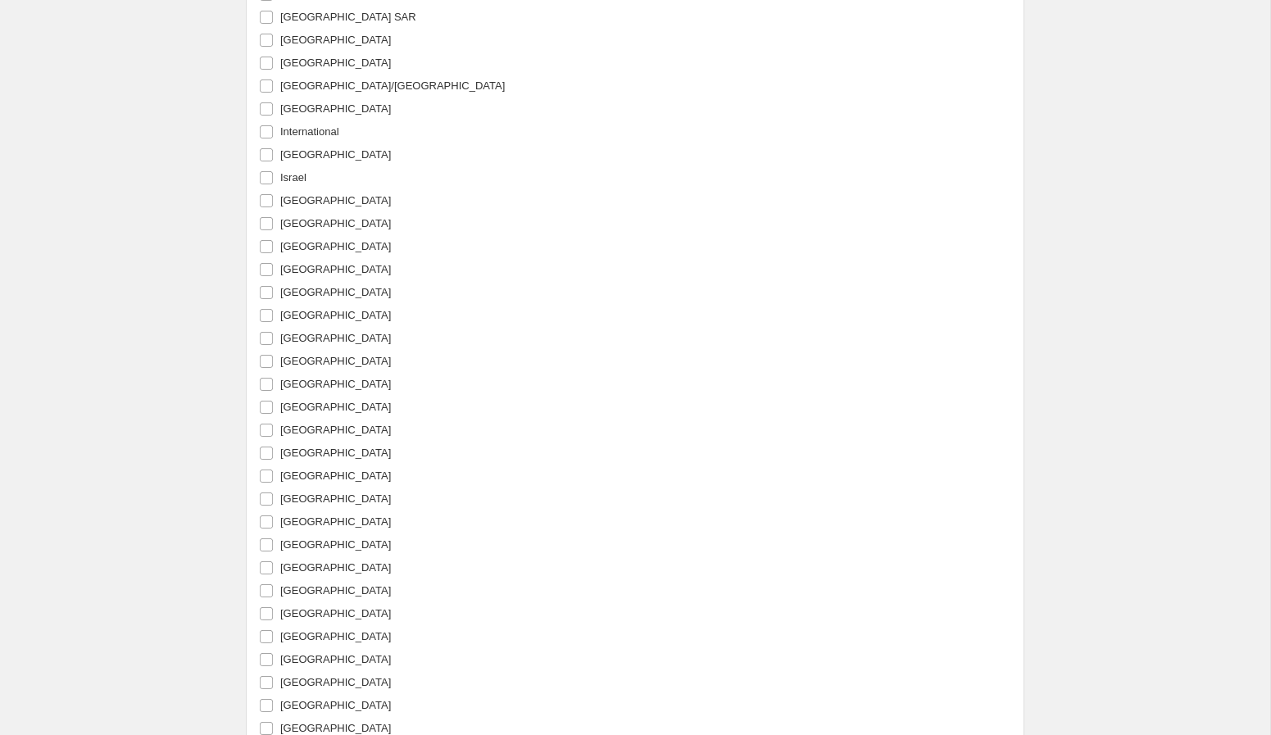
scroll to position [2362, 0]
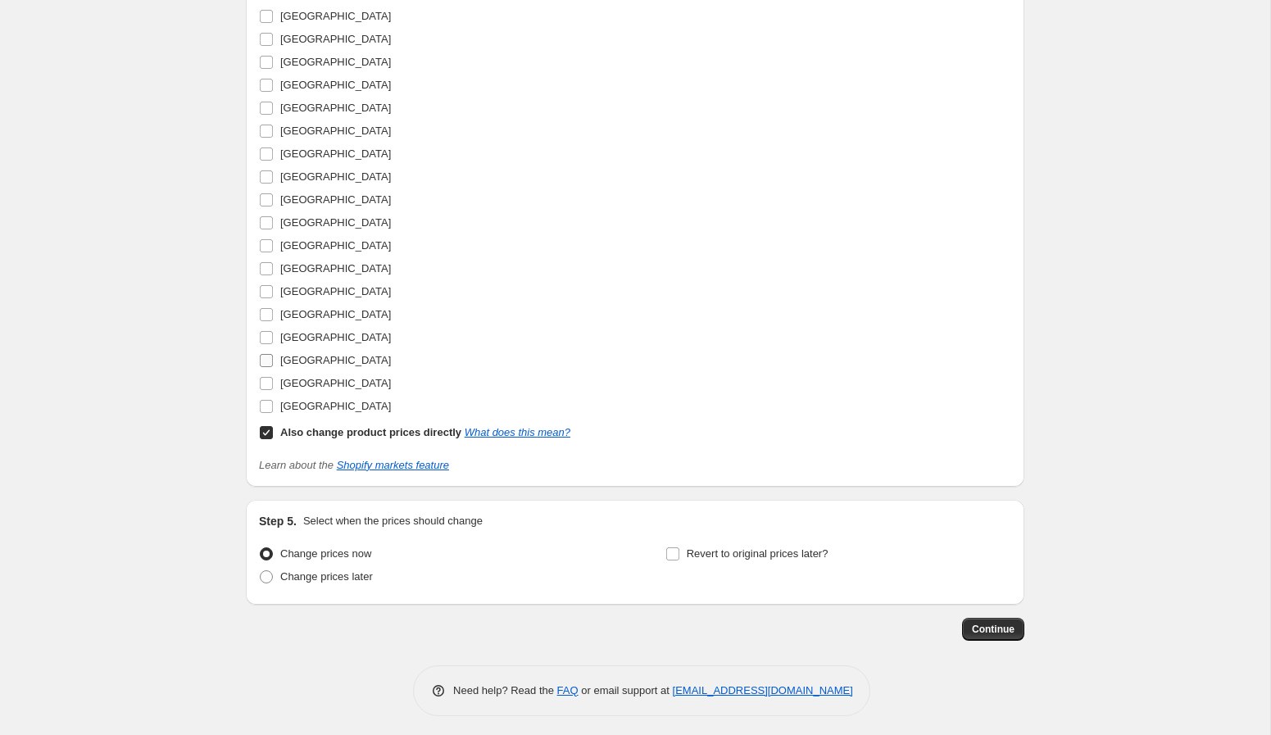
drag, startPoint x: 312, startPoint y: 377, endPoint x: 316, endPoint y: 356, distance: 21.6
click at [311, 377] on span "United States" at bounding box center [335, 383] width 111 height 12
click at [273, 377] on input "United States" at bounding box center [266, 383] width 13 height 13
checkbox input "true"
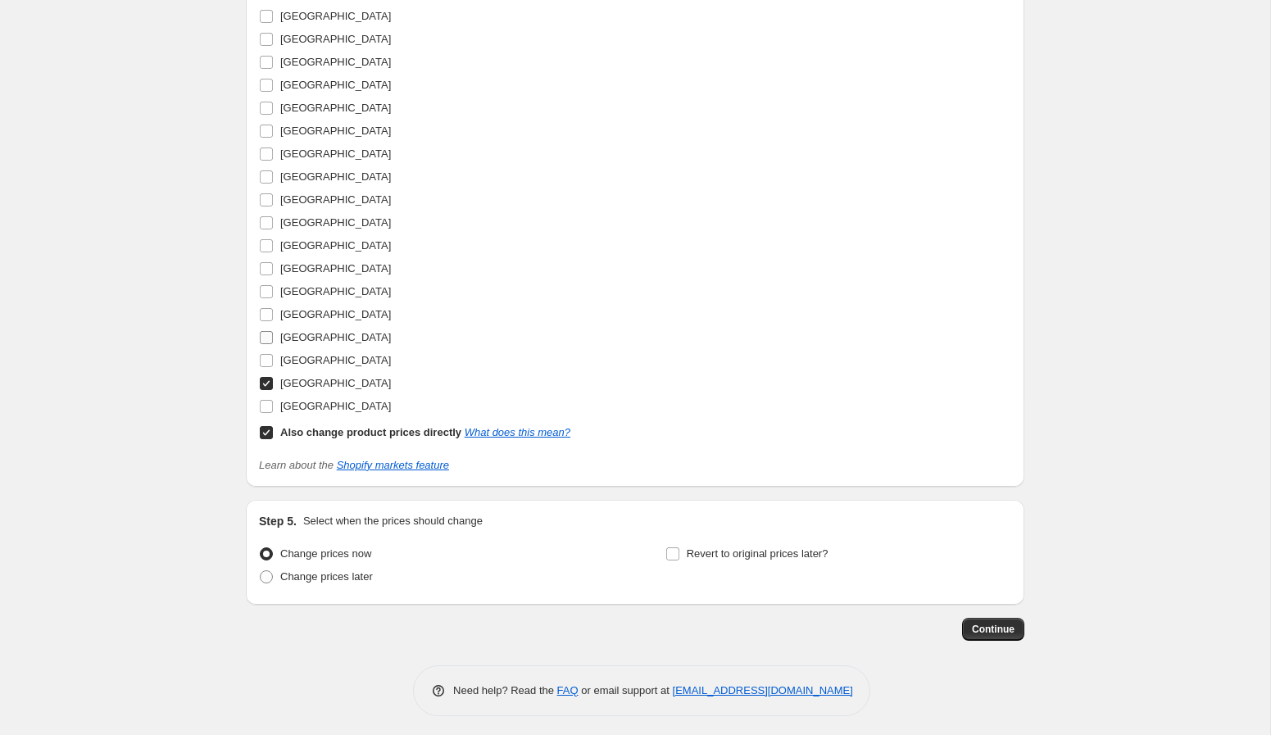
drag, startPoint x: 317, startPoint y: 349, endPoint x: 319, endPoint y: 337, distance: 12.4
click at [317, 352] on span "United Kingdom" at bounding box center [335, 360] width 111 height 16
click at [273, 354] on input "United Kingdom" at bounding box center [266, 360] width 13 height 13
checkbox input "true"
click at [319, 329] on span "United Arab Emirates" at bounding box center [335, 337] width 111 height 16
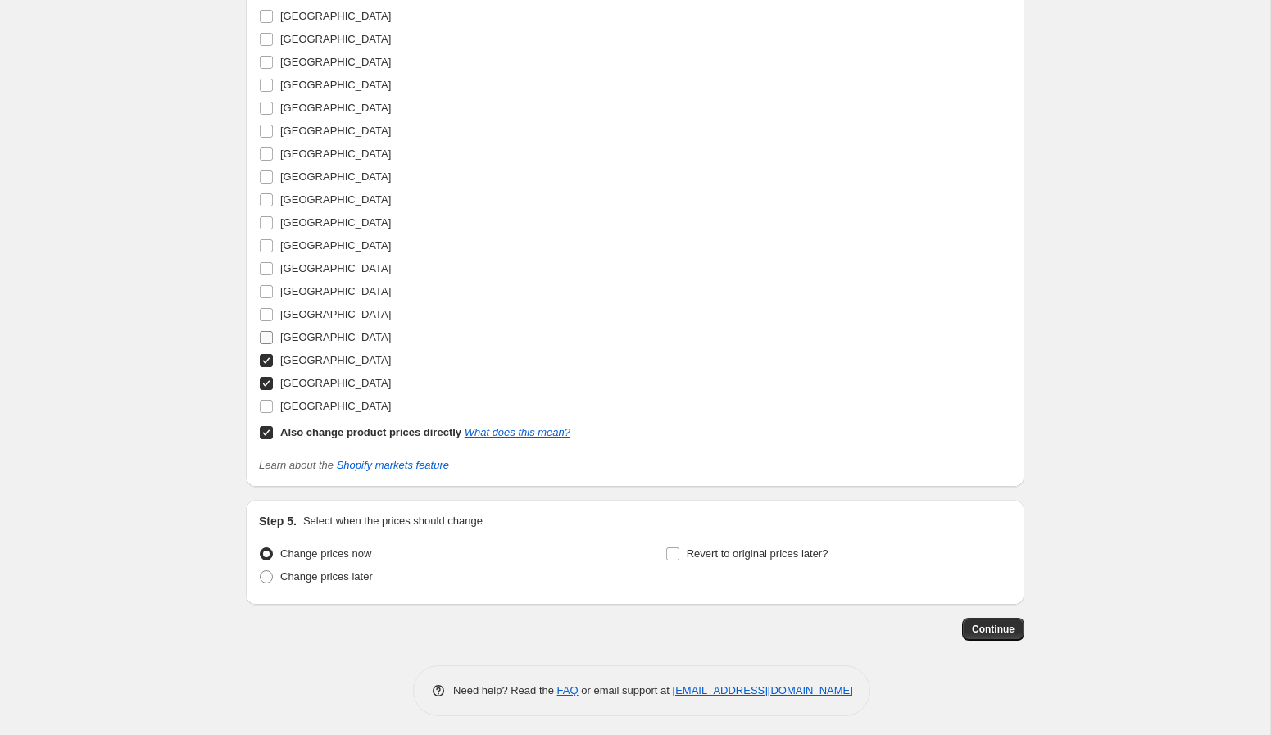
click at [273, 331] on input "United Arab Emirates" at bounding box center [266, 337] width 13 height 13
checkbox input "true"
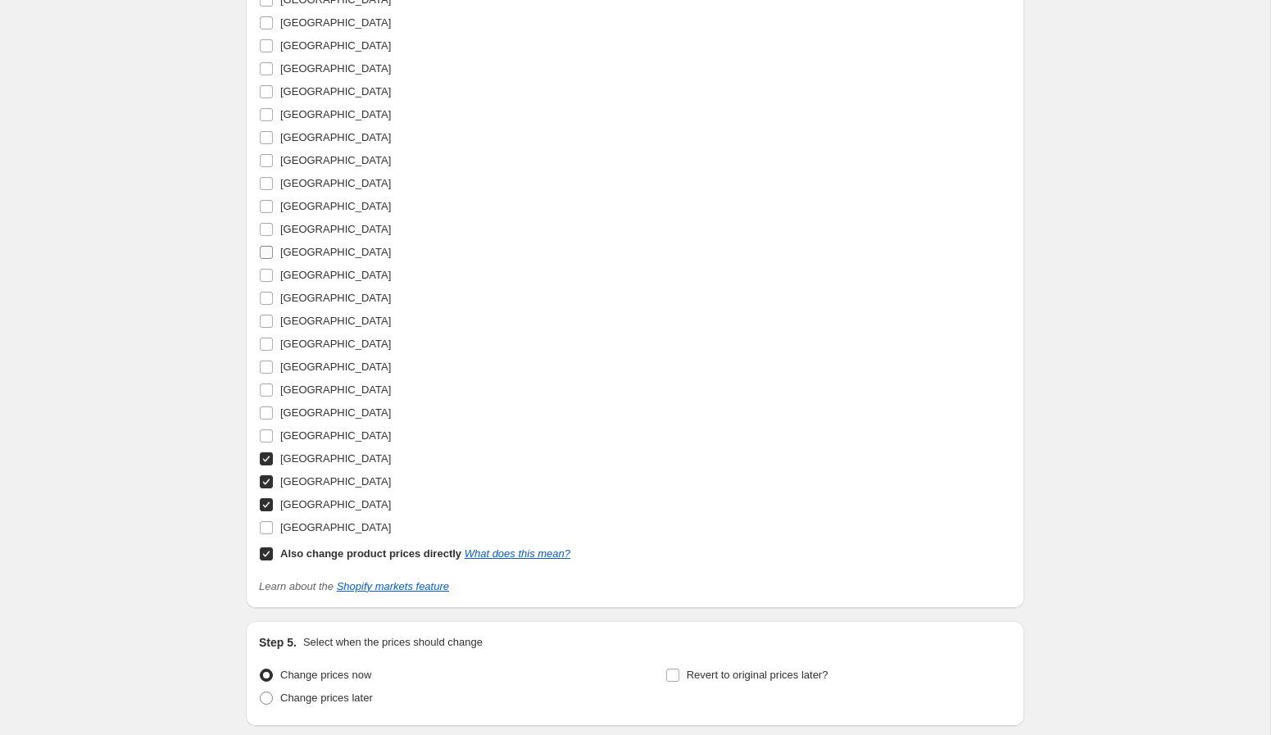
scroll to position [2261, 0]
click at [306, 271] on span "Singapore" at bounding box center [335, 277] width 111 height 12
click at [273, 271] on input "Singapore" at bounding box center [266, 277] width 13 height 13
checkbox input "true"
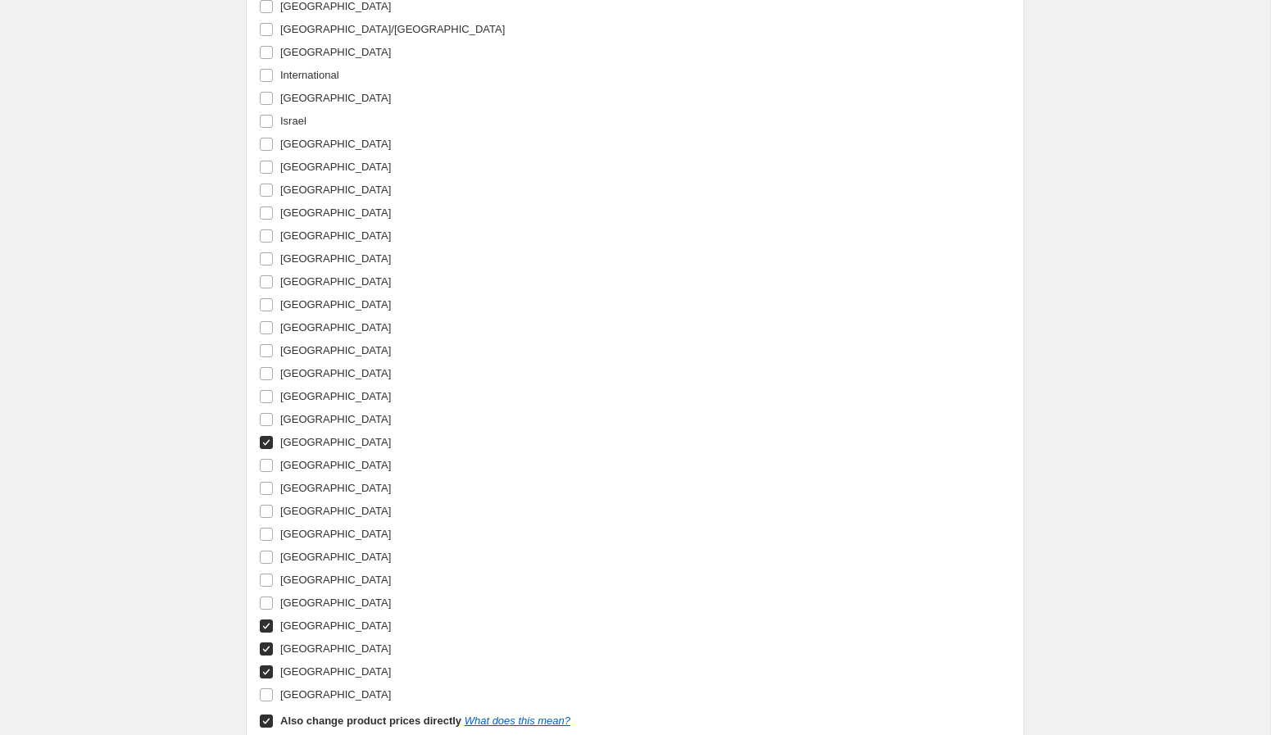
scroll to position [2071, 0]
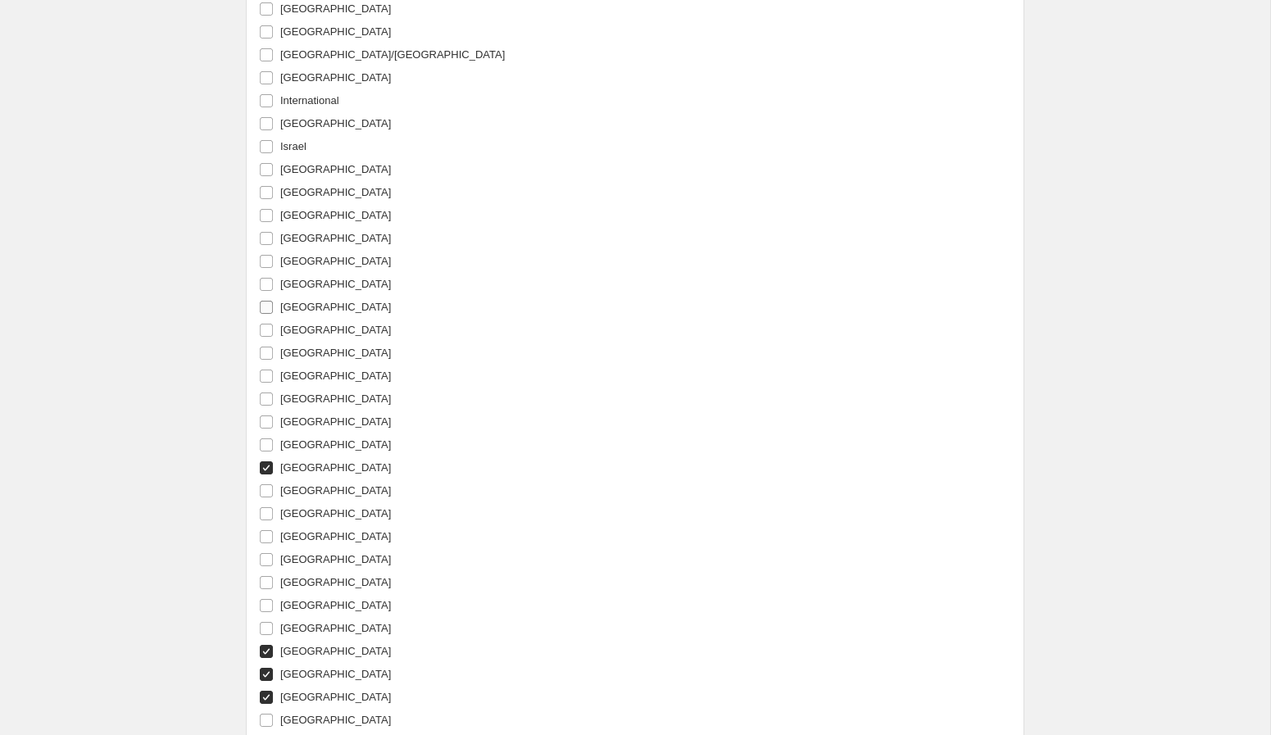
click at [306, 301] on span "Netherlands" at bounding box center [335, 307] width 111 height 12
click at [273, 301] on input "Netherlands" at bounding box center [266, 307] width 13 height 13
checkbox input "true"
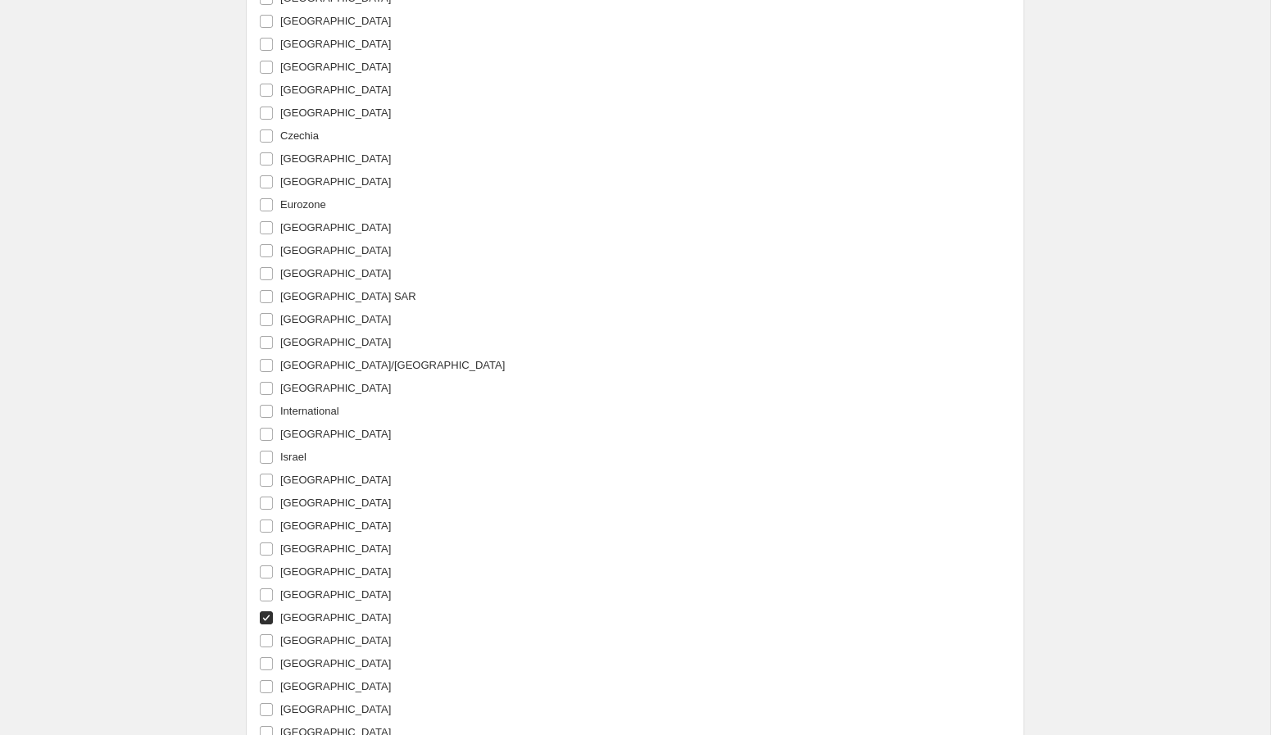
scroll to position [1752, 0]
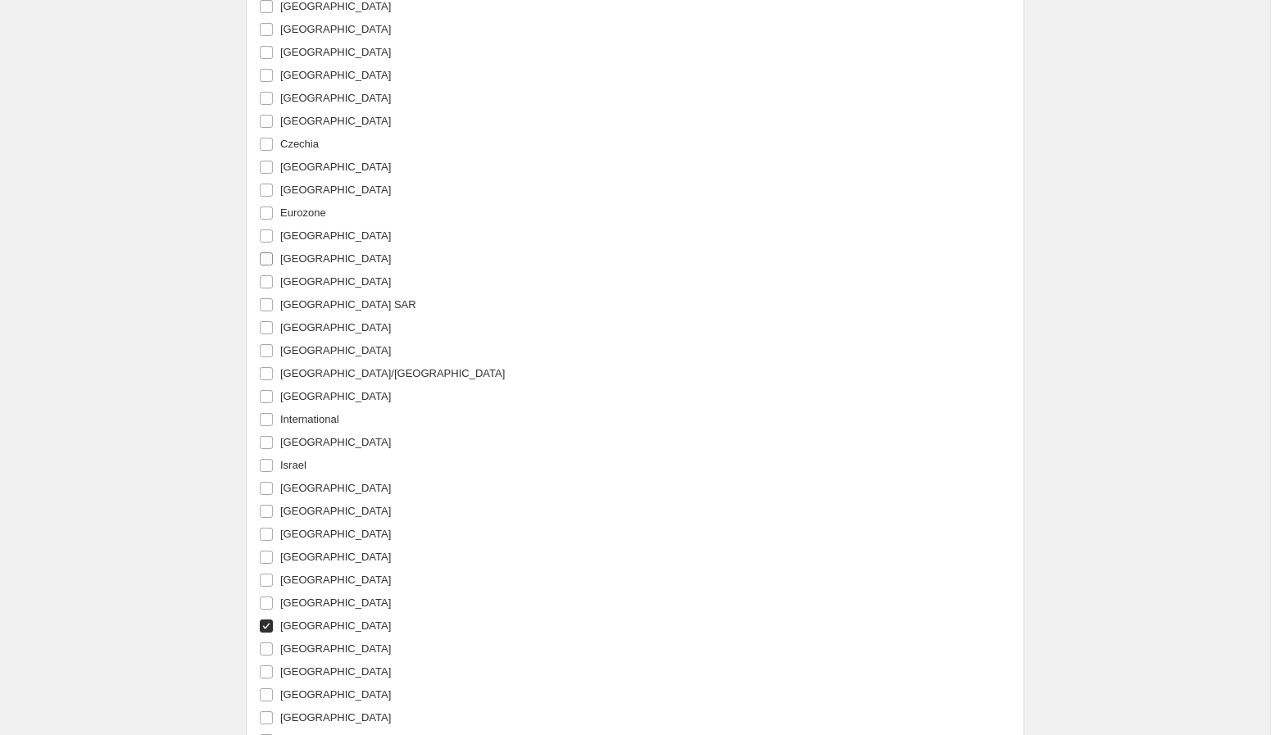
drag, startPoint x: 310, startPoint y: 275, endPoint x: 311, endPoint y: 261, distance: 14.0
click at [310, 275] on span "Germany" at bounding box center [335, 281] width 111 height 12
click at [273, 275] on input "Germany" at bounding box center [266, 281] width 13 height 13
checkbox input "true"
click at [311, 253] on span "France" at bounding box center [335, 258] width 111 height 12
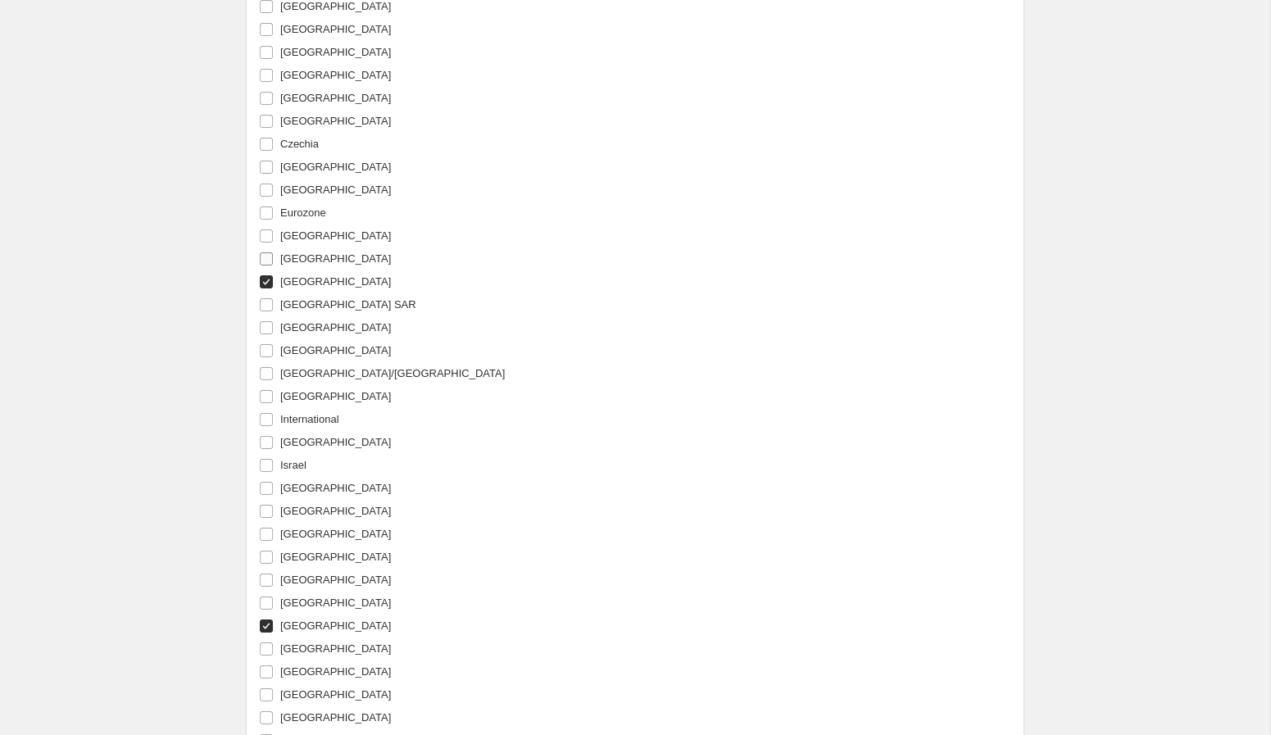
click at [273, 253] on input "France" at bounding box center [266, 258] width 13 height 13
checkbox input "true"
click at [302, 436] on span "Ireland" at bounding box center [335, 442] width 111 height 12
click at [273, 436] on input "Ireland" at bounding box center [266, 442] width 13 height 13
checkbox input "true"
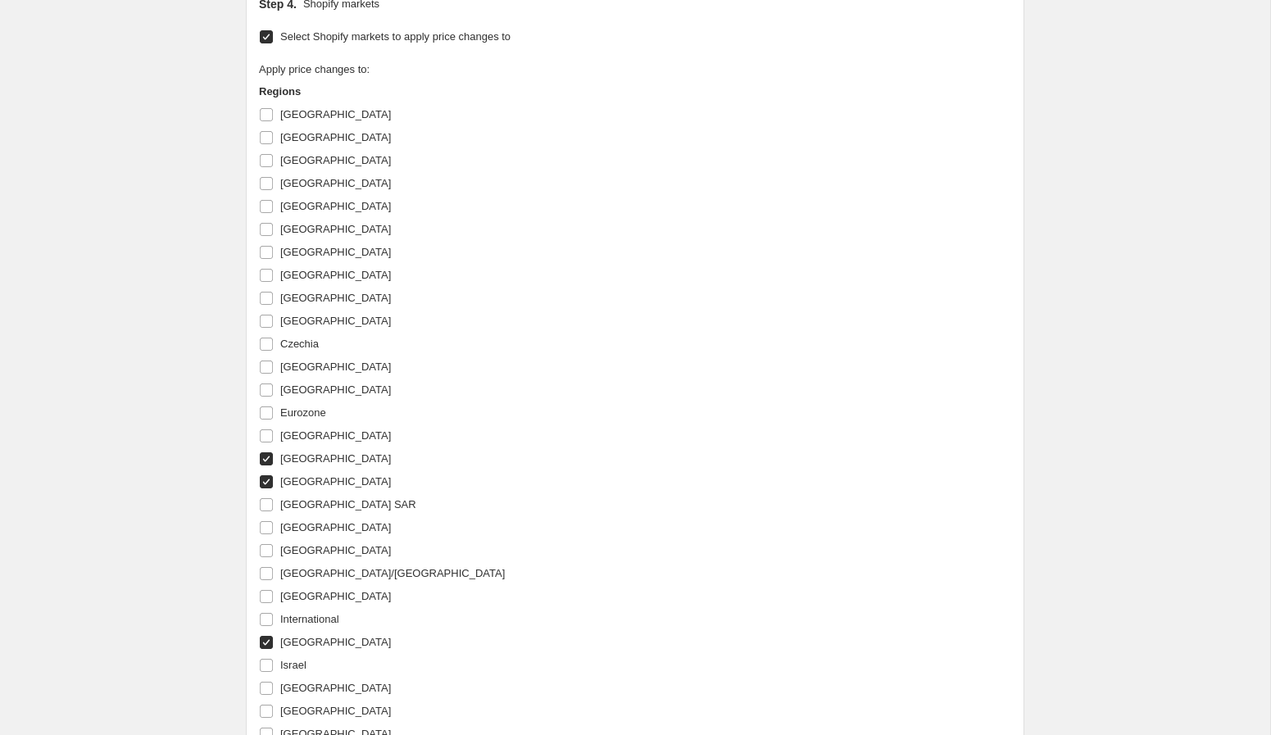
scroll to position [1486, 0]
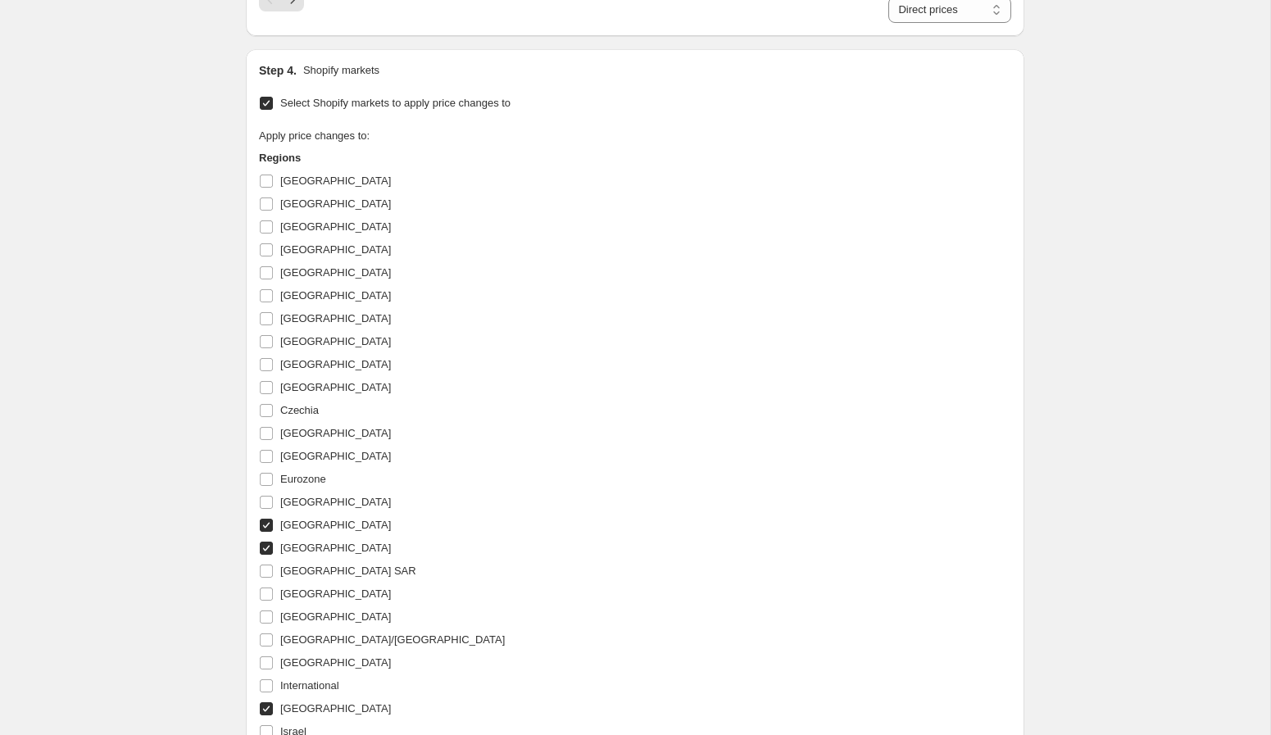
drag, startPoint x: 312, startPoint y: 180, endPoint x: 592, endPoint y: 338, distance: 320.7
click at [314, 179] on span "Australia" at bounding box center [335, 181] width 111 height 12
click at [273, 179] on input "Australia" at bounding box center [266, 181] width 13 height 13
checkbox input "true"
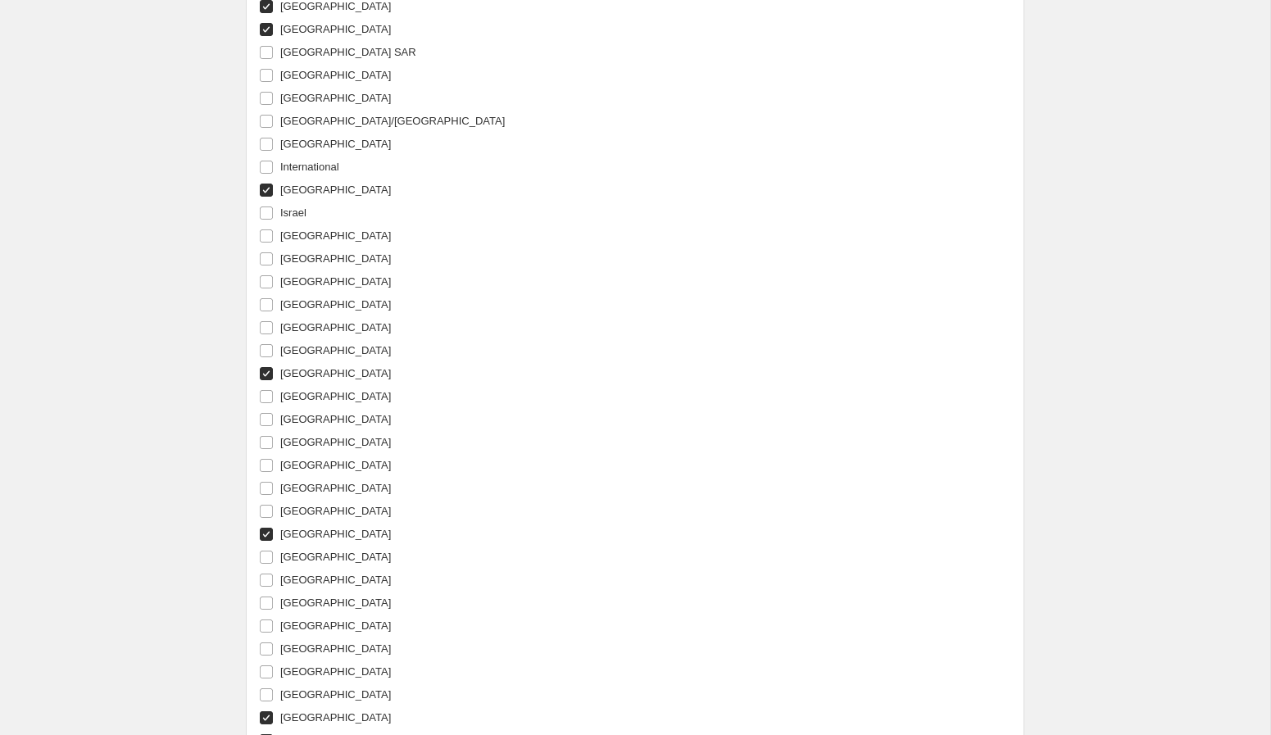
scroll to position [2385, 0]
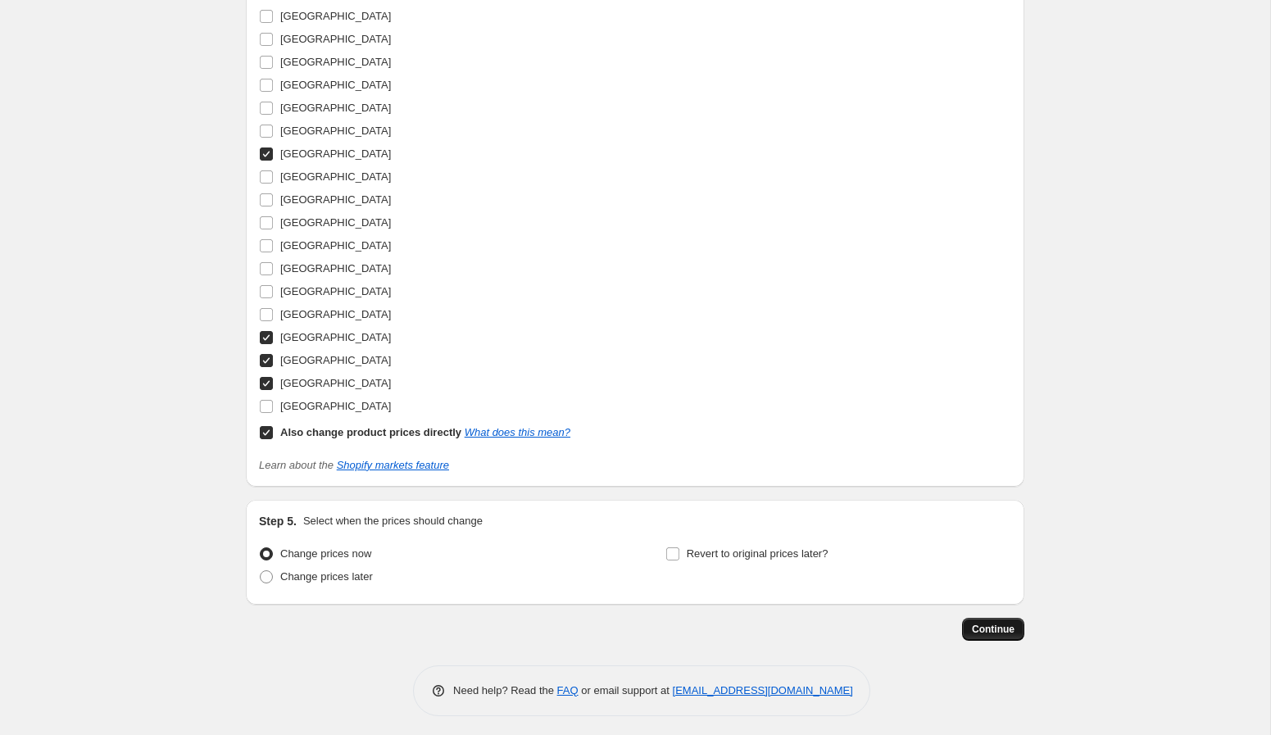
click at [1010, 629] on span "Continue" at bounding box center [993, 629] width 43 height 13
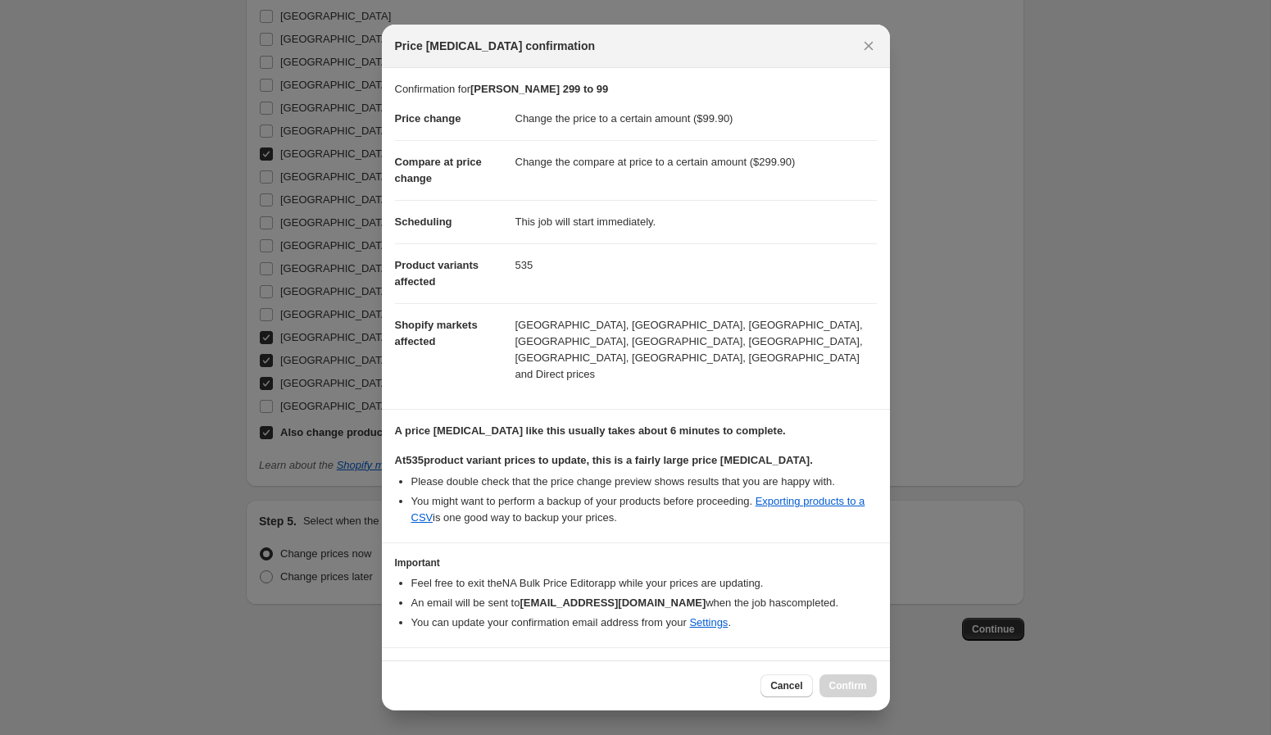
click at [571, 666] on b "I understand that this price change job will affect 535 product variants" at bounding box center [610, 672] width 388 height 12
click at [409, 666] on input "I understand that this price change job will affect 535 product variants" at bounding box center [402, 672] width 13 height 13
checkbox input "true"
click at [861, 689] on span "Confirm" at bounding box center [848, 685] width 38 height 13
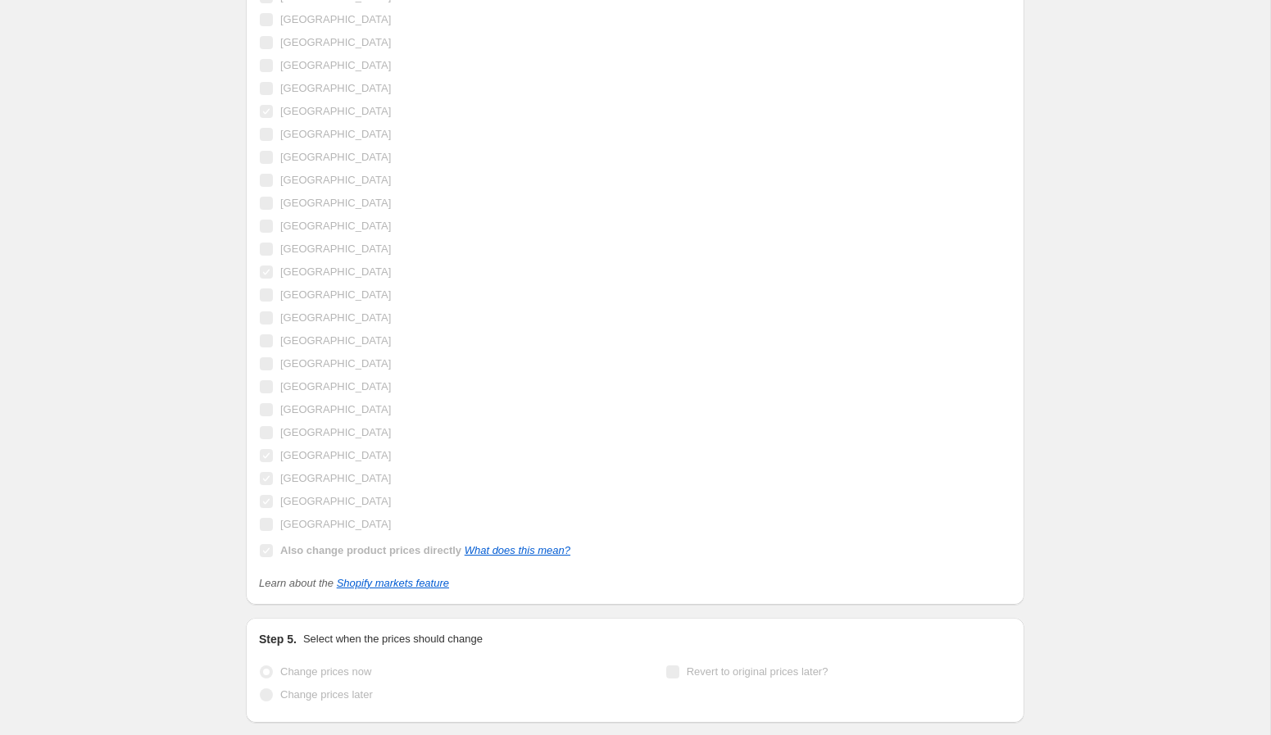
scroll to position [2427, 0]
